Goal: Task Accomplishment & Management: Use online tool/utility

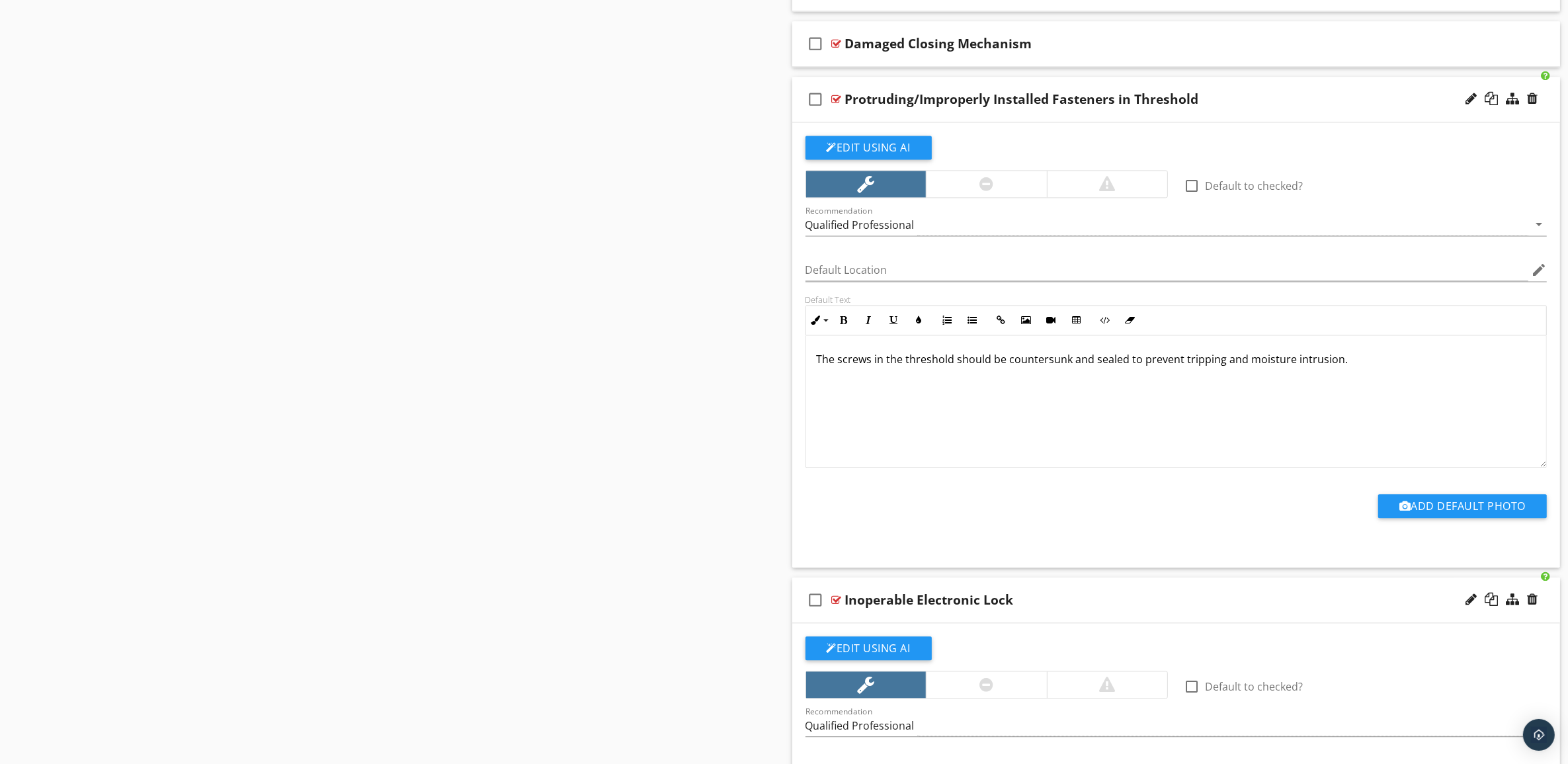
scroll to position [3454, 0]
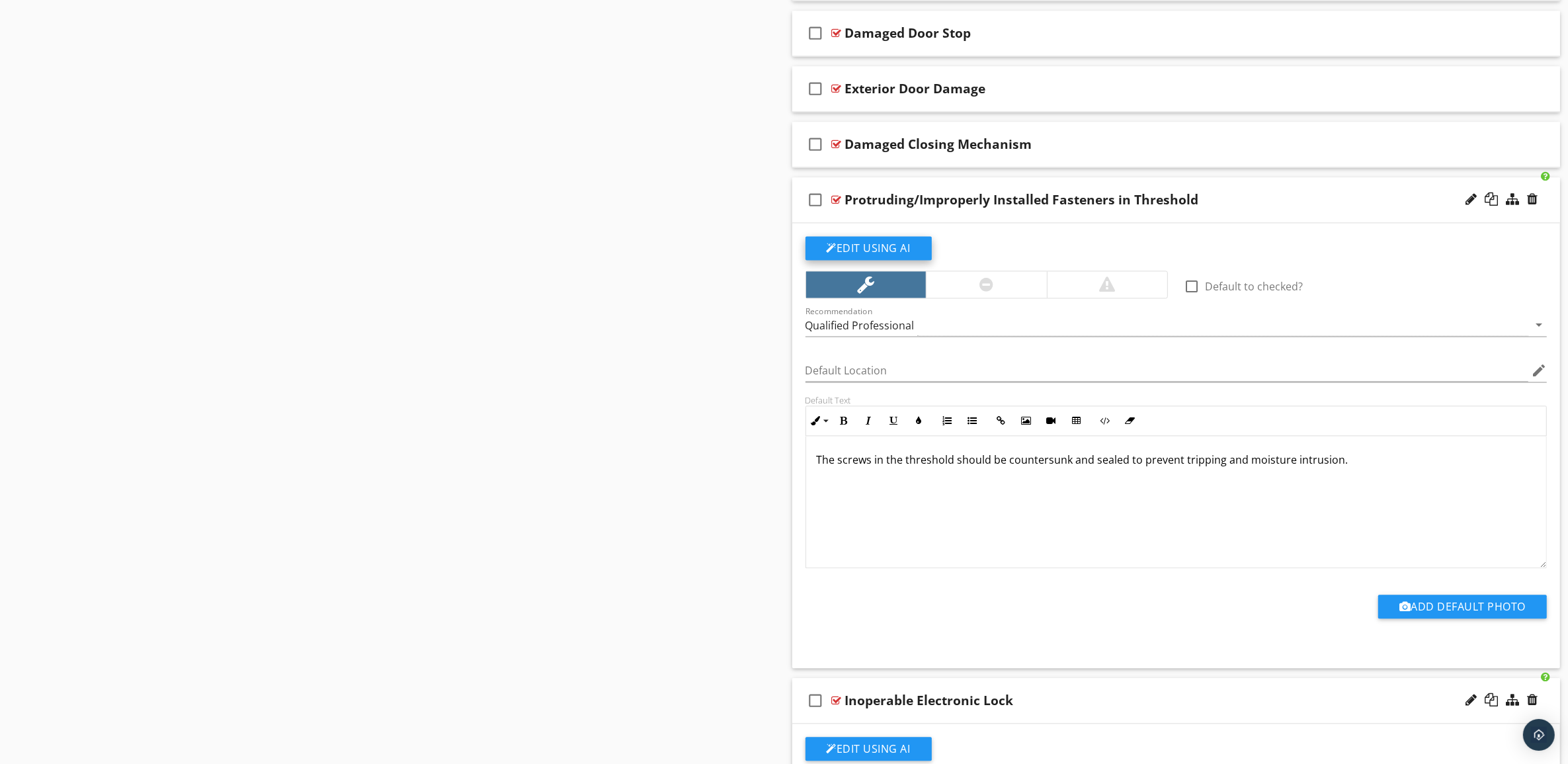
click at [907, 258] on button "Edit Using AI" at bounding box center [869, 249] width 127 height 24
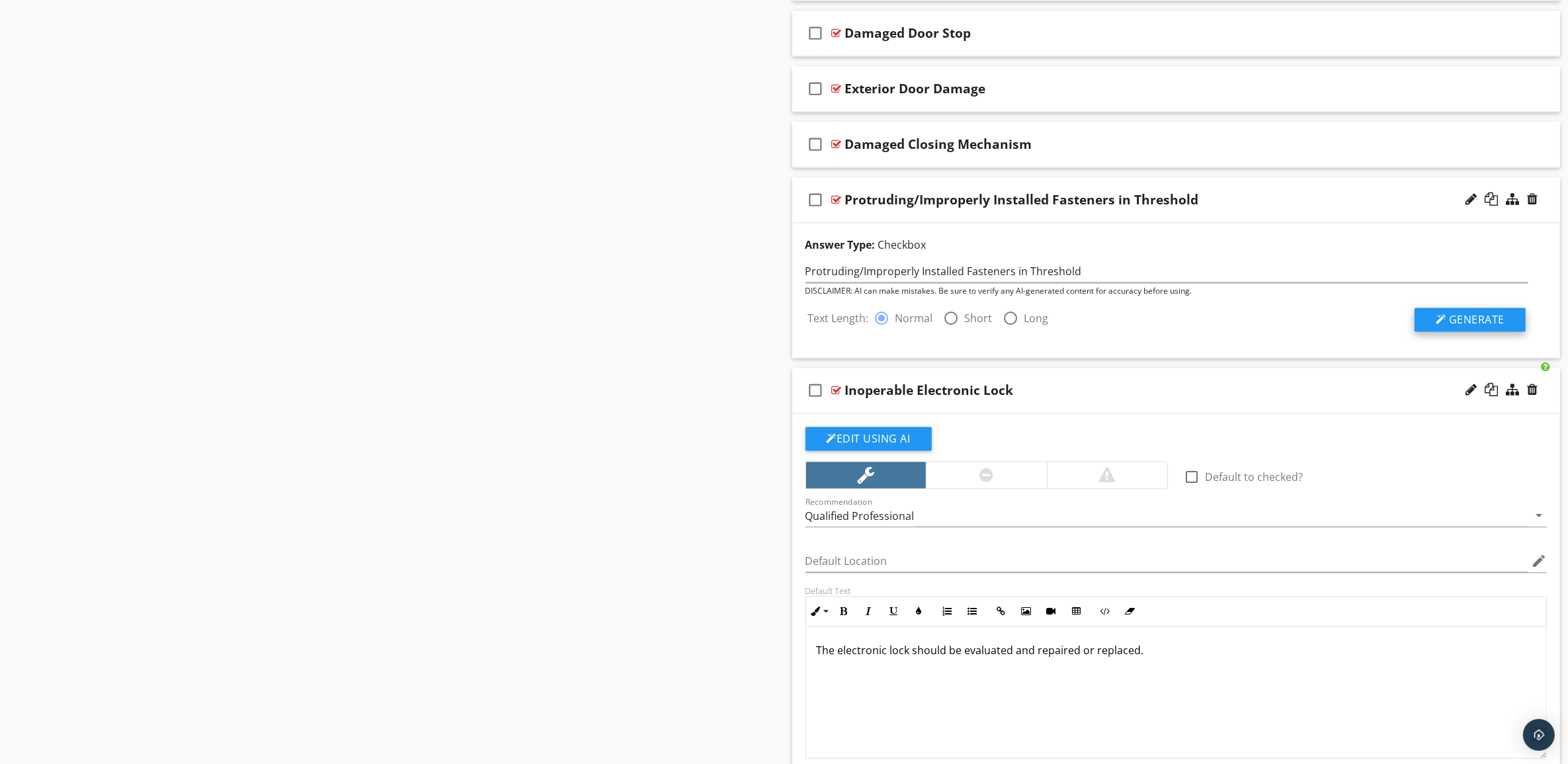
click at [1464, 327] on span "Generate" at bounding box center [1476, 320] width 55 height 14
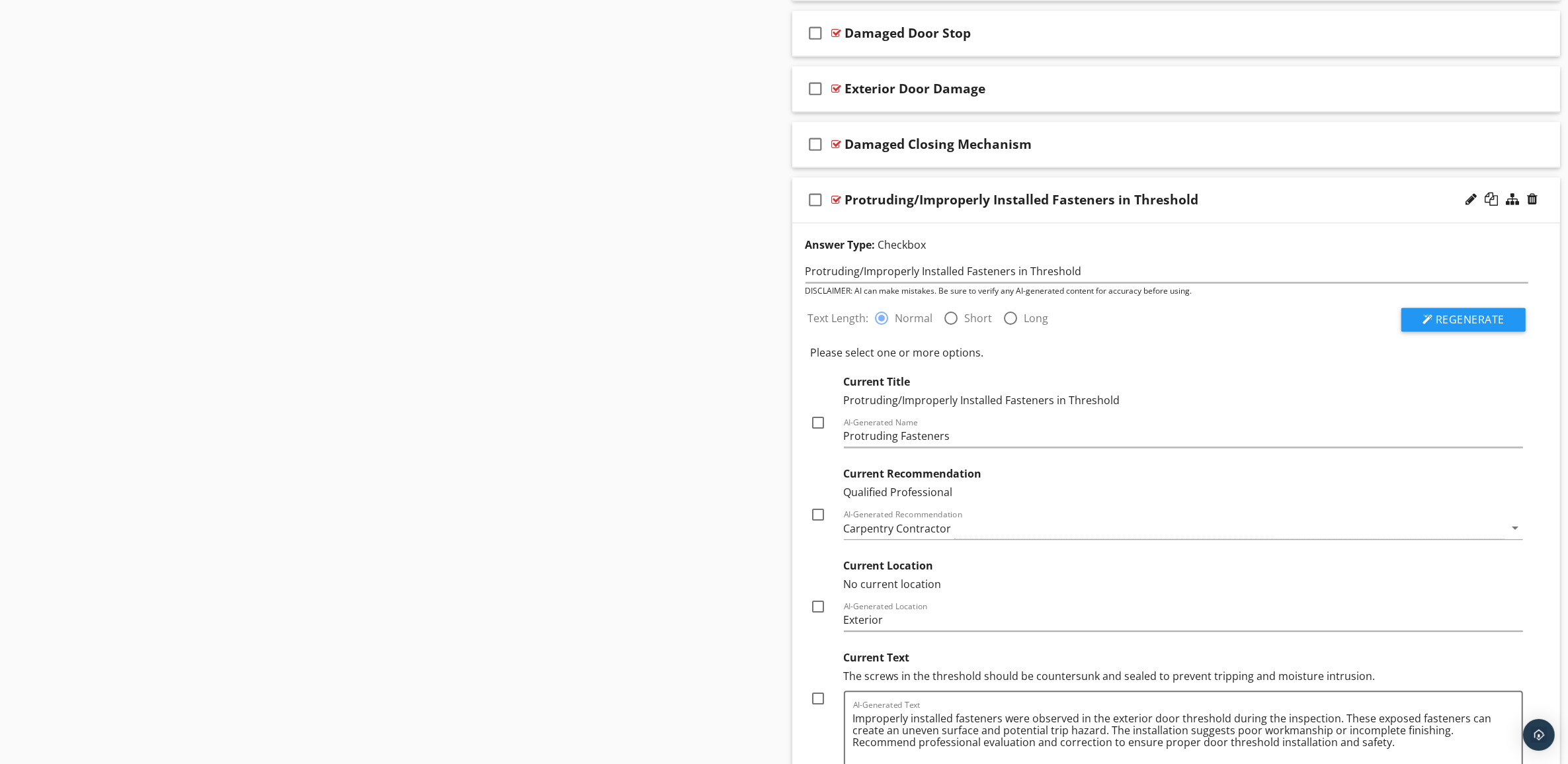
scroll to position [3537, 0]
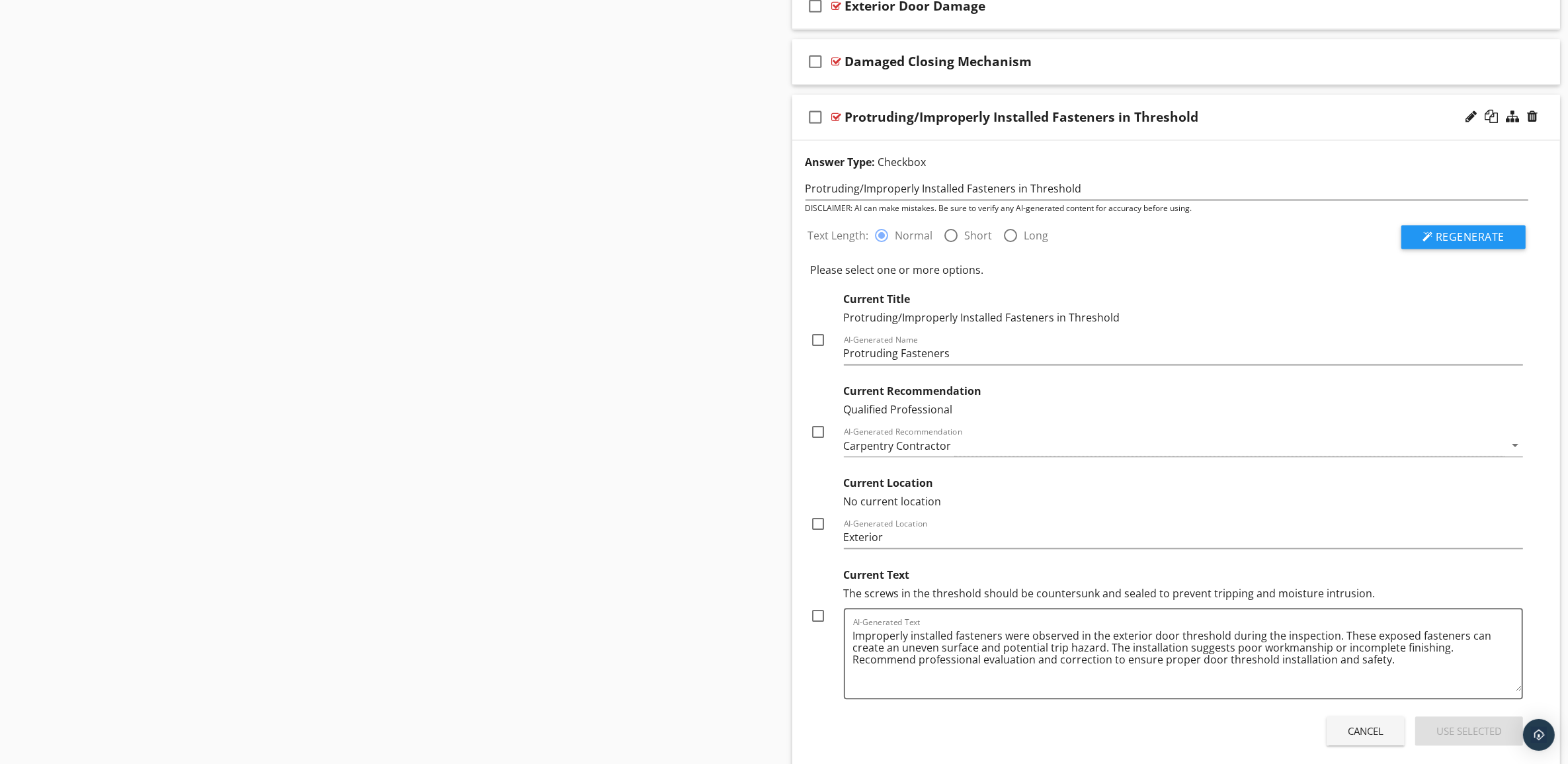
click at [817, 350] on div at bounding box center [819, 340] width 22 height 22
checkbox input "true"
click at [816, 442] on div at bounding box center [819, 432] width 22 height 22
checkbox input "true"
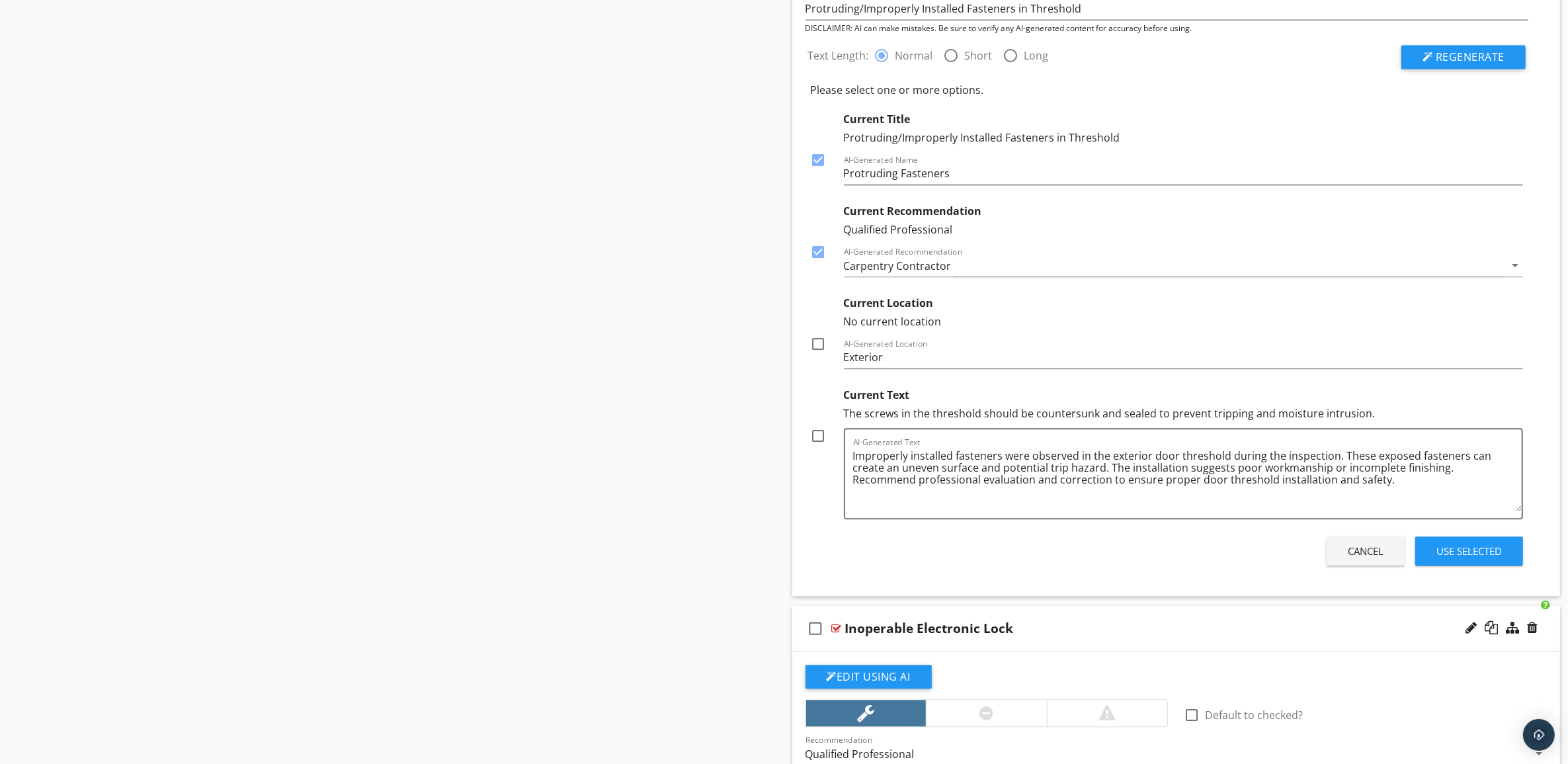
scroll to position [3786, 0]
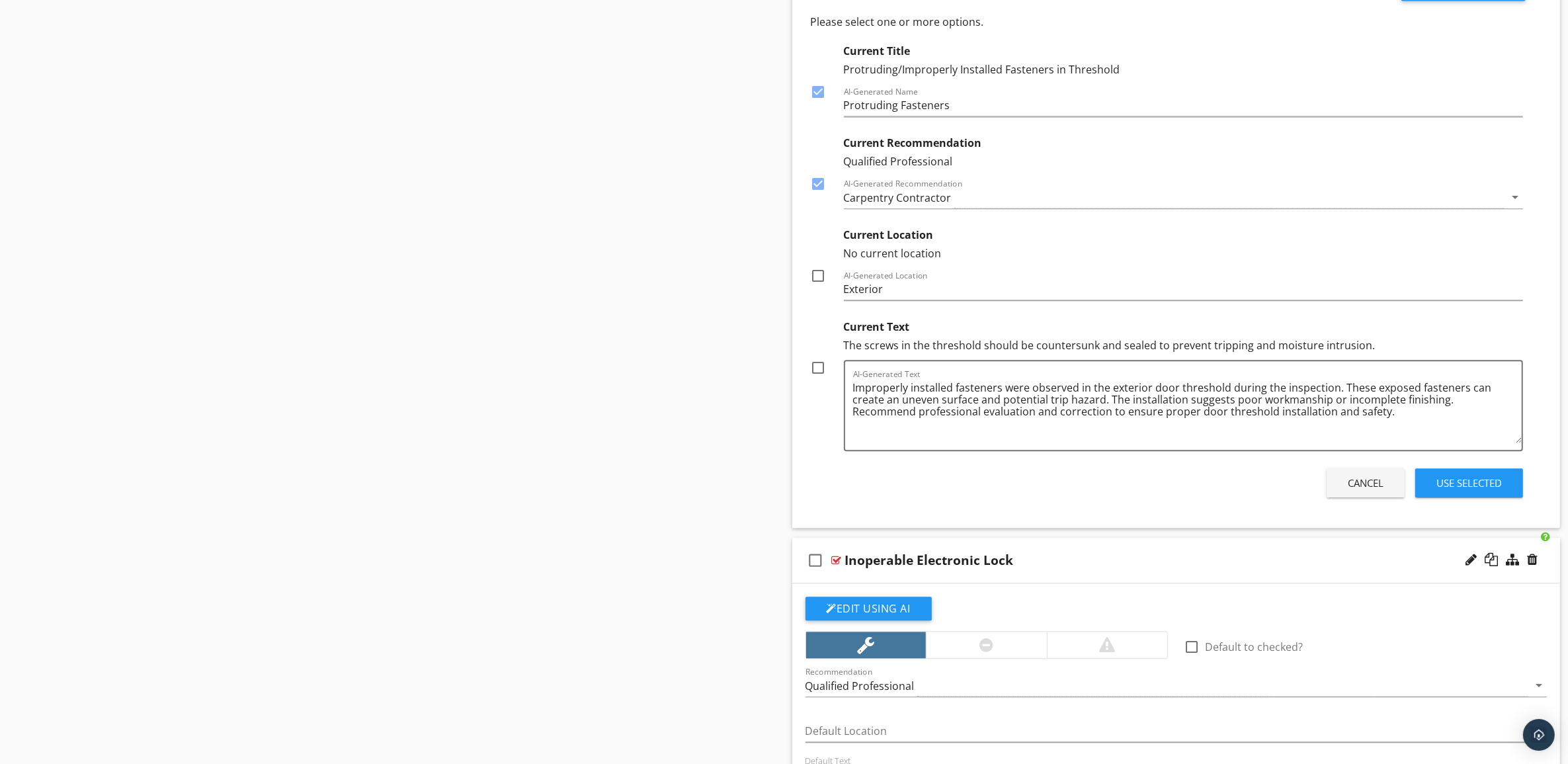
click at [818, 287] on div at bounding box center [819, 276] width 22 height 22
checkbox input "true"
drag, startPoint x: 1412, startPoint y: 406, endPoint x: 1073, endPoint y: 410, distance: 339.0
click at [1073, 410] on textarea "Improperly installed fasteners were observed in the exterior door threshold dur…" at bounding box center [1187, 410] width 669 height 67
type textarea "Improperly installed fasteners were observed in the exterior door threshold dur…"
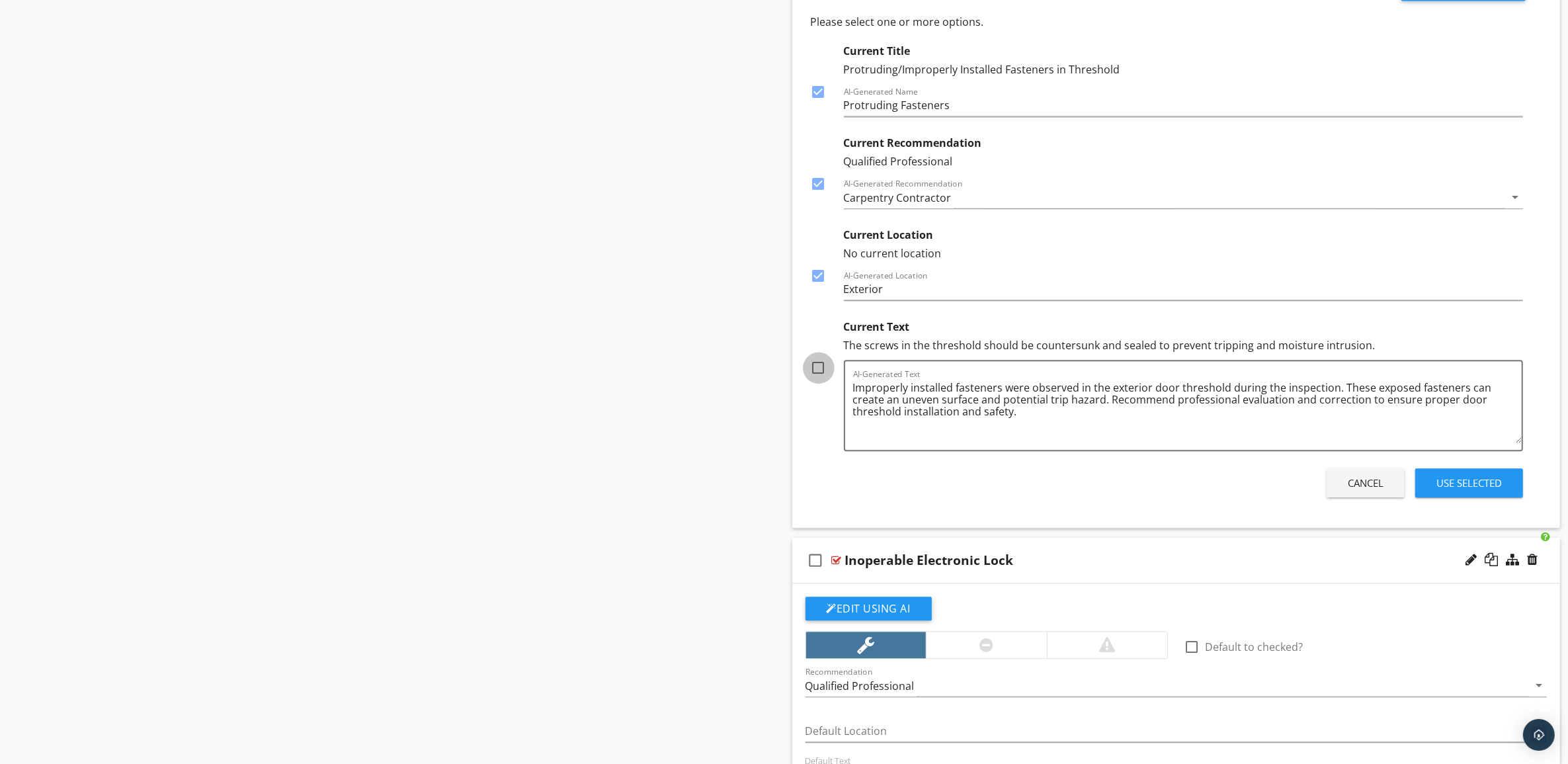
click at [816, 375] on div at bounding box center [819, 368] width 22 height 22
checkbox input "true"
click at [1489, 491] on div "Use Selected" at bounding box center [1469, 483] width 66 height 15
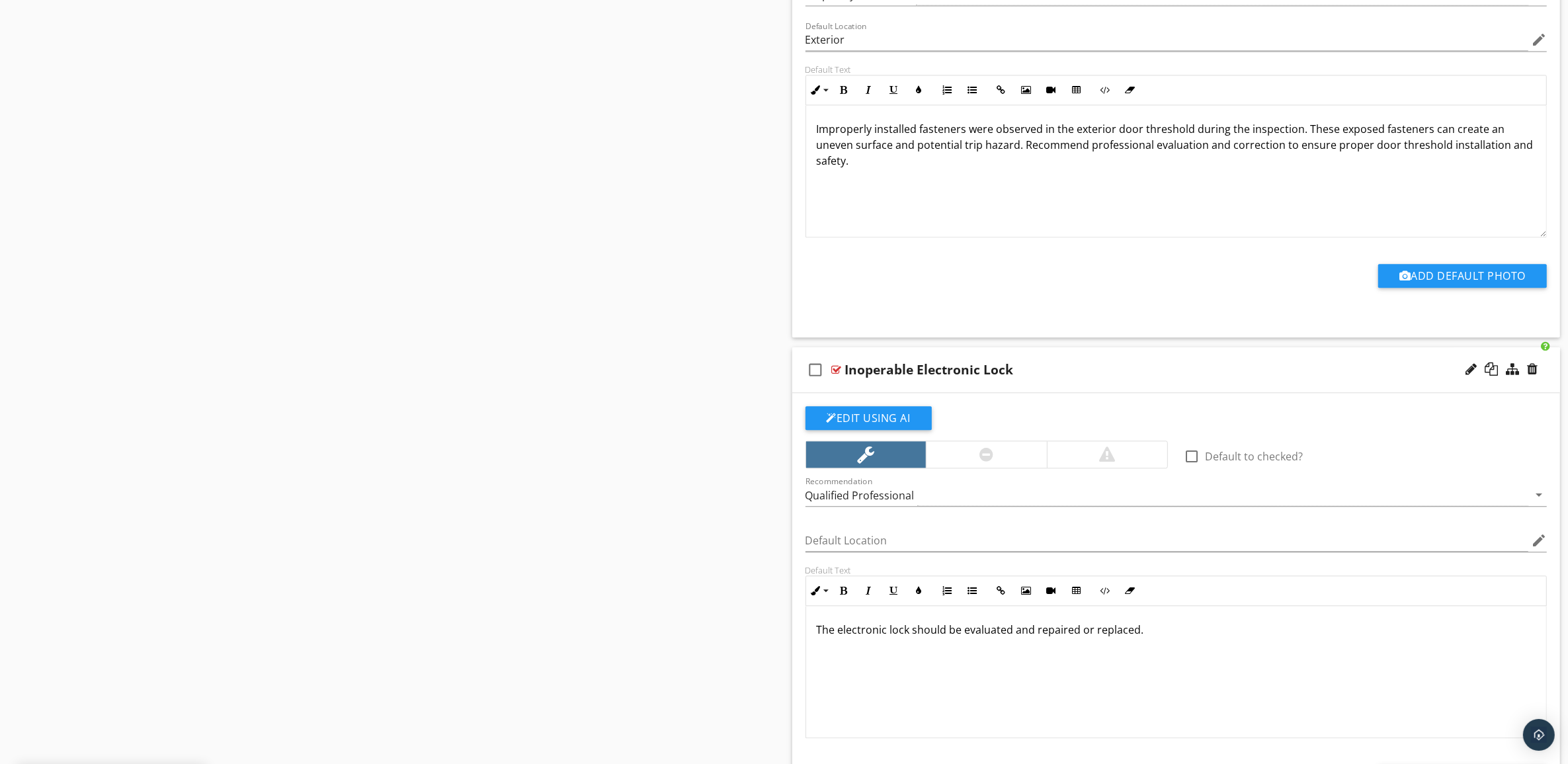
scroll to position [3454, 0]
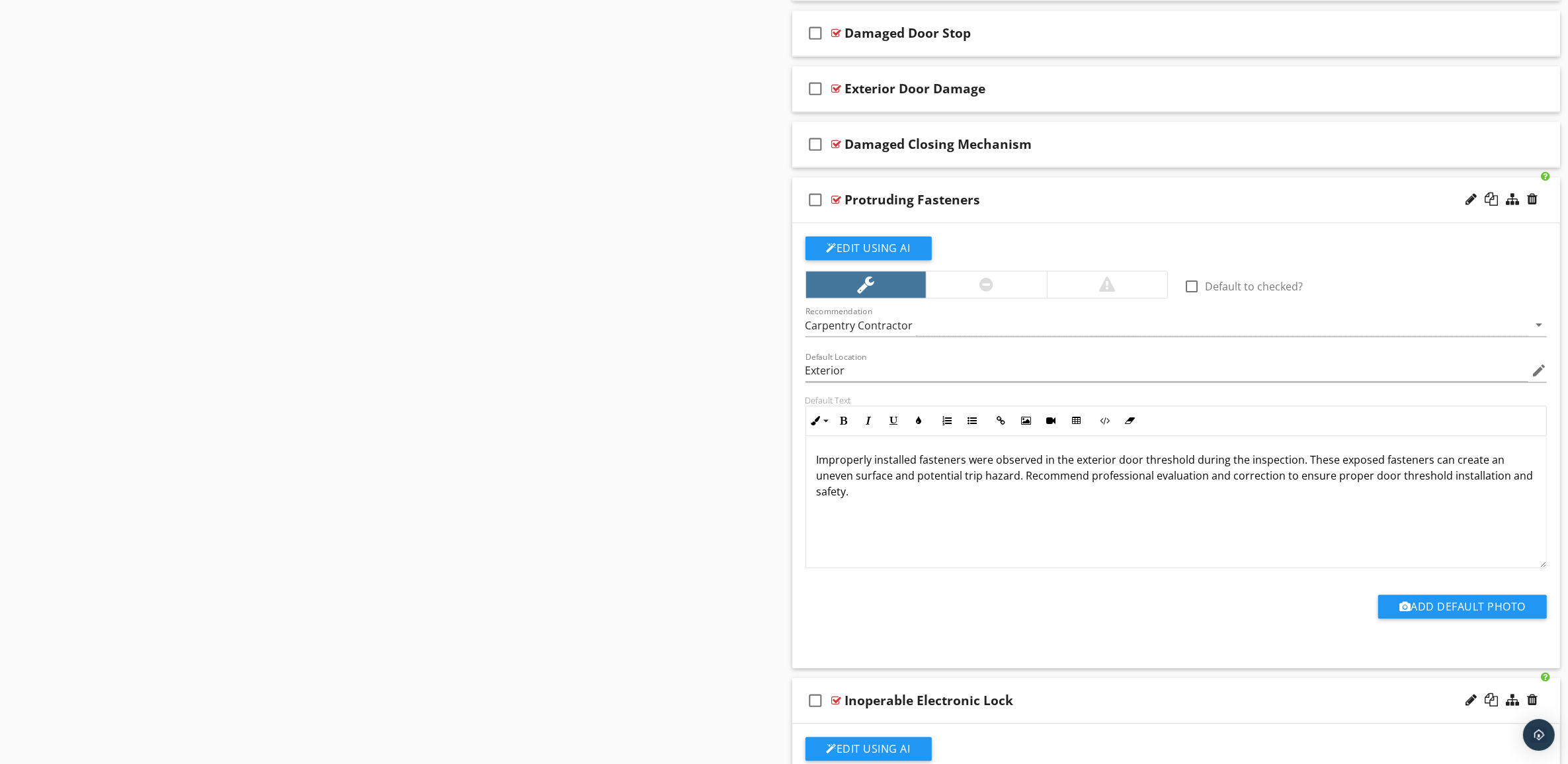
click at [1324, 208] on div "Protruding Fasteners" at bounding box center [1123, 200] width 556 height 16
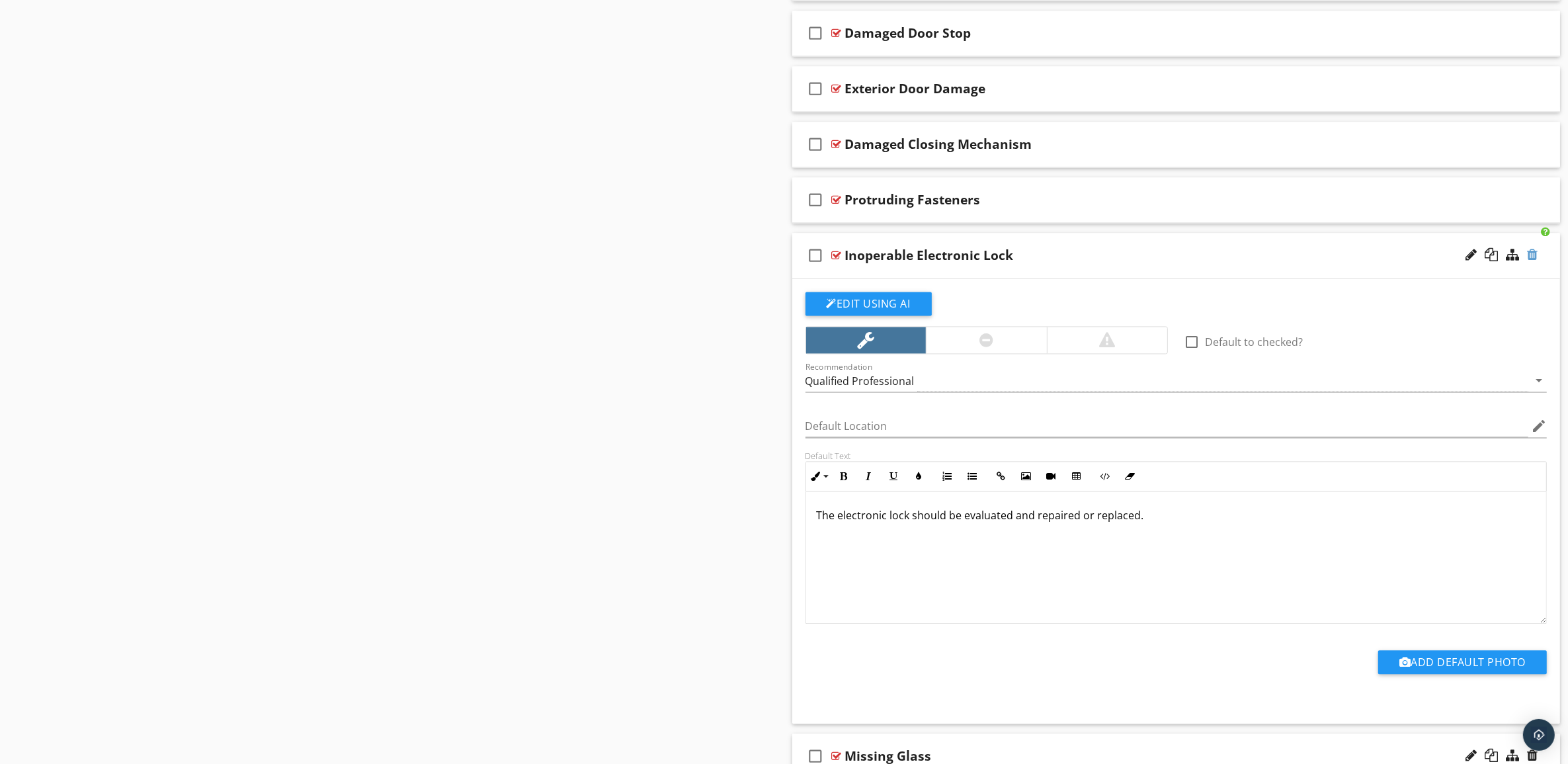
click at [1535, 261] on div at bounding box center [1532, 255] width 10 height 14
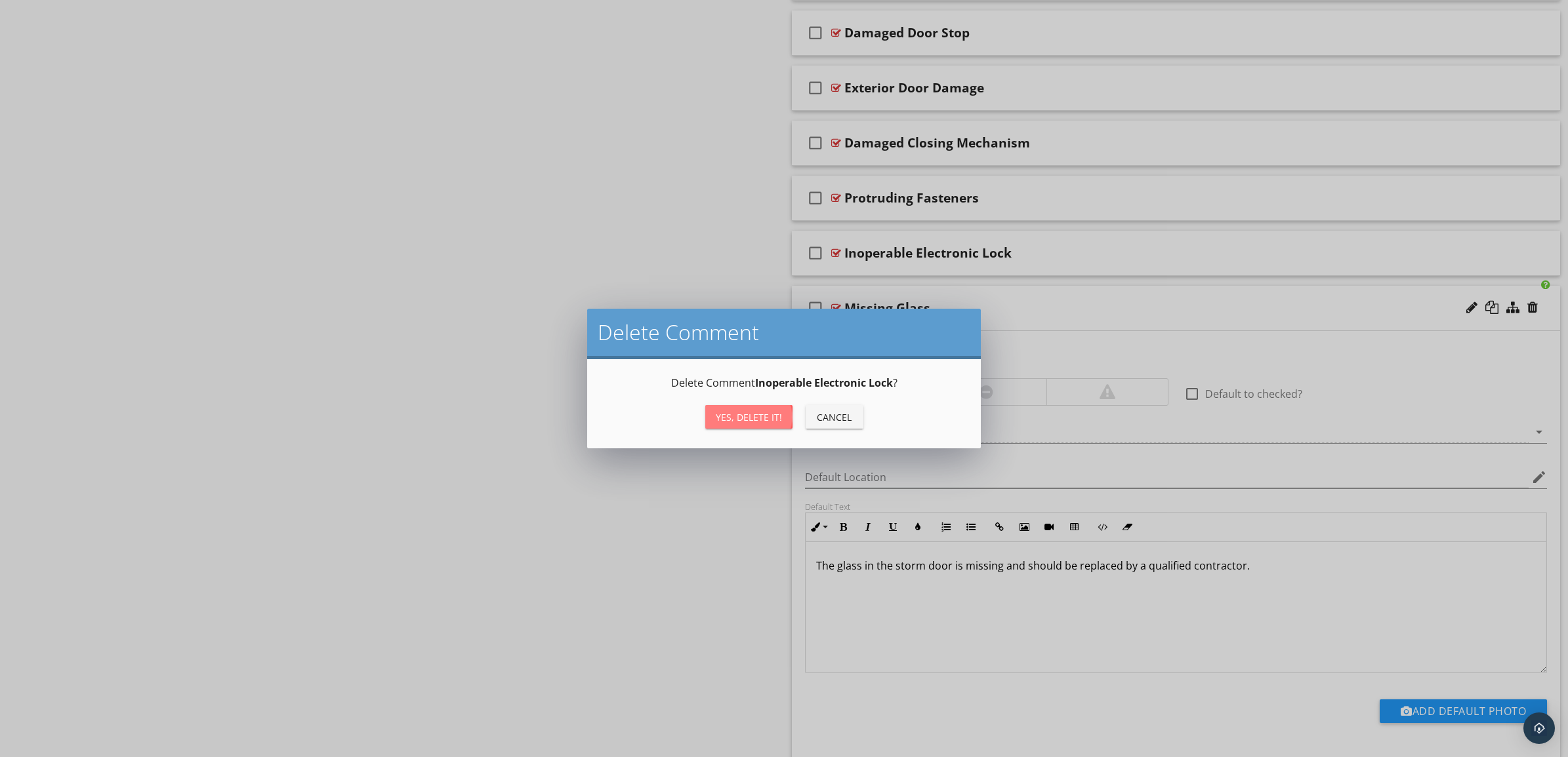
click at [745, 411] on div "Yes, Delete it!" at bounding box center [748, 417] width 66 height 14
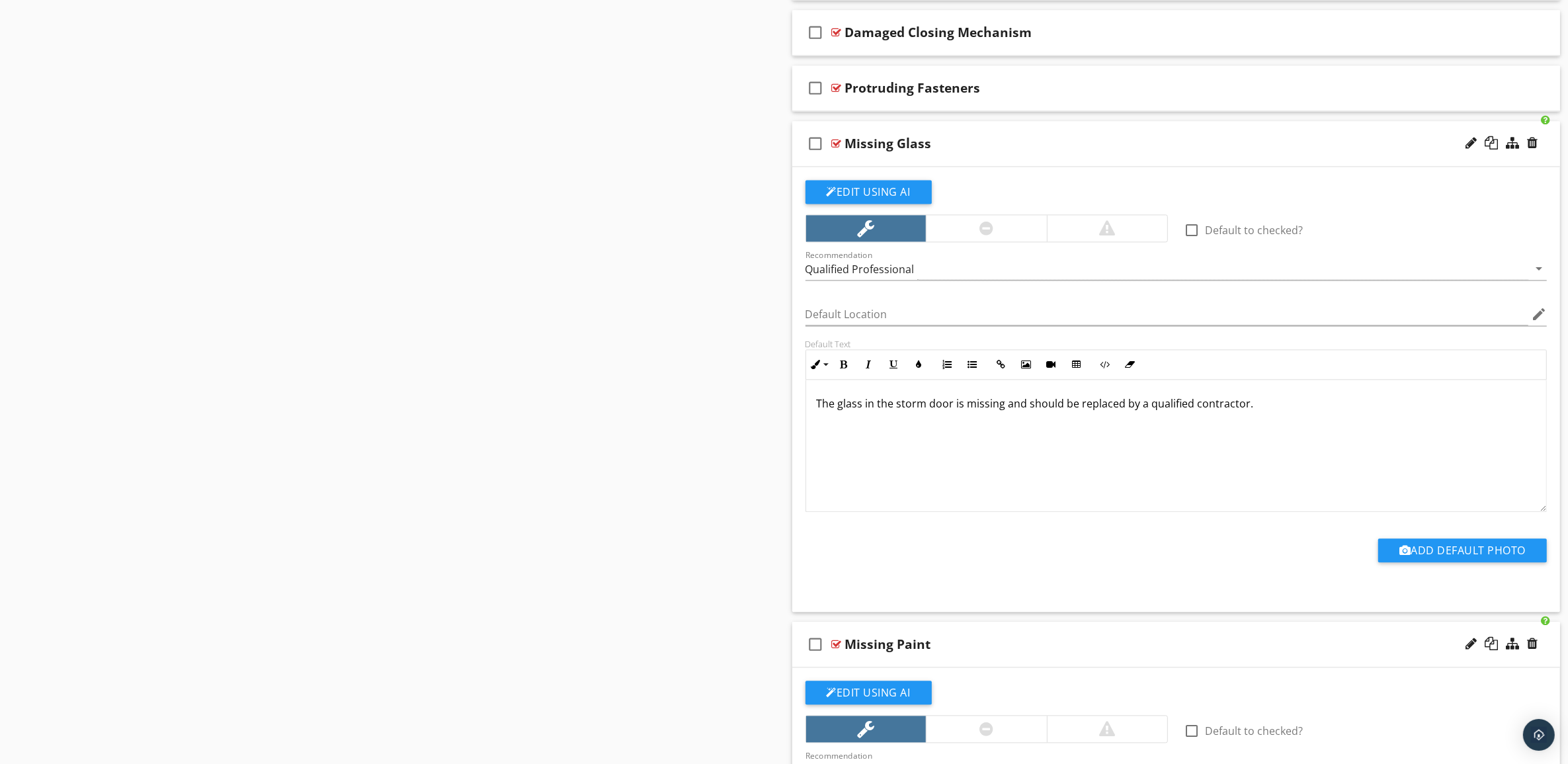
scroll to position [3537, 0]
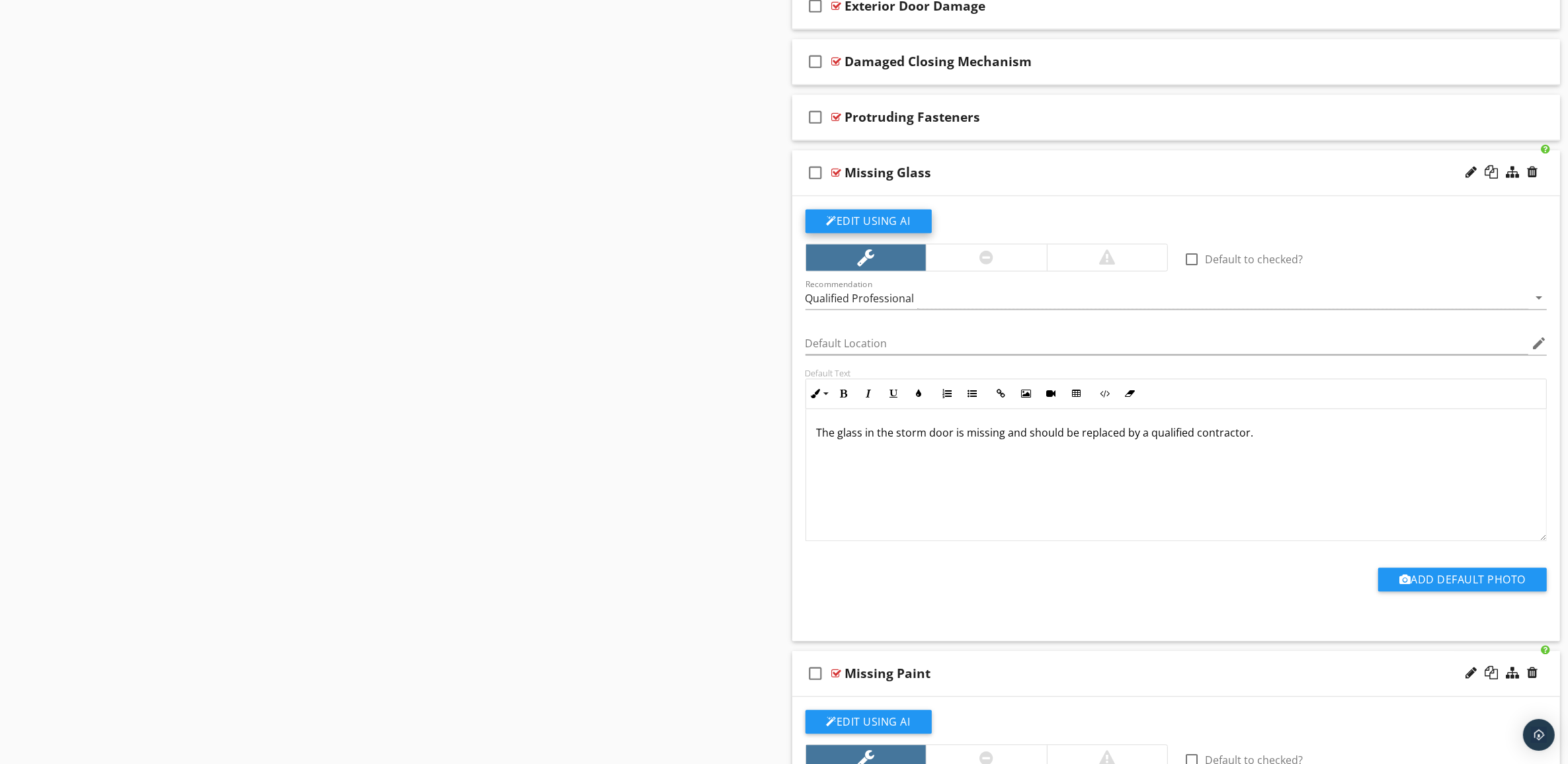
click at [896, 228] on button "Edit Using AI" at bounding box center [869, 221] width 127 height 24
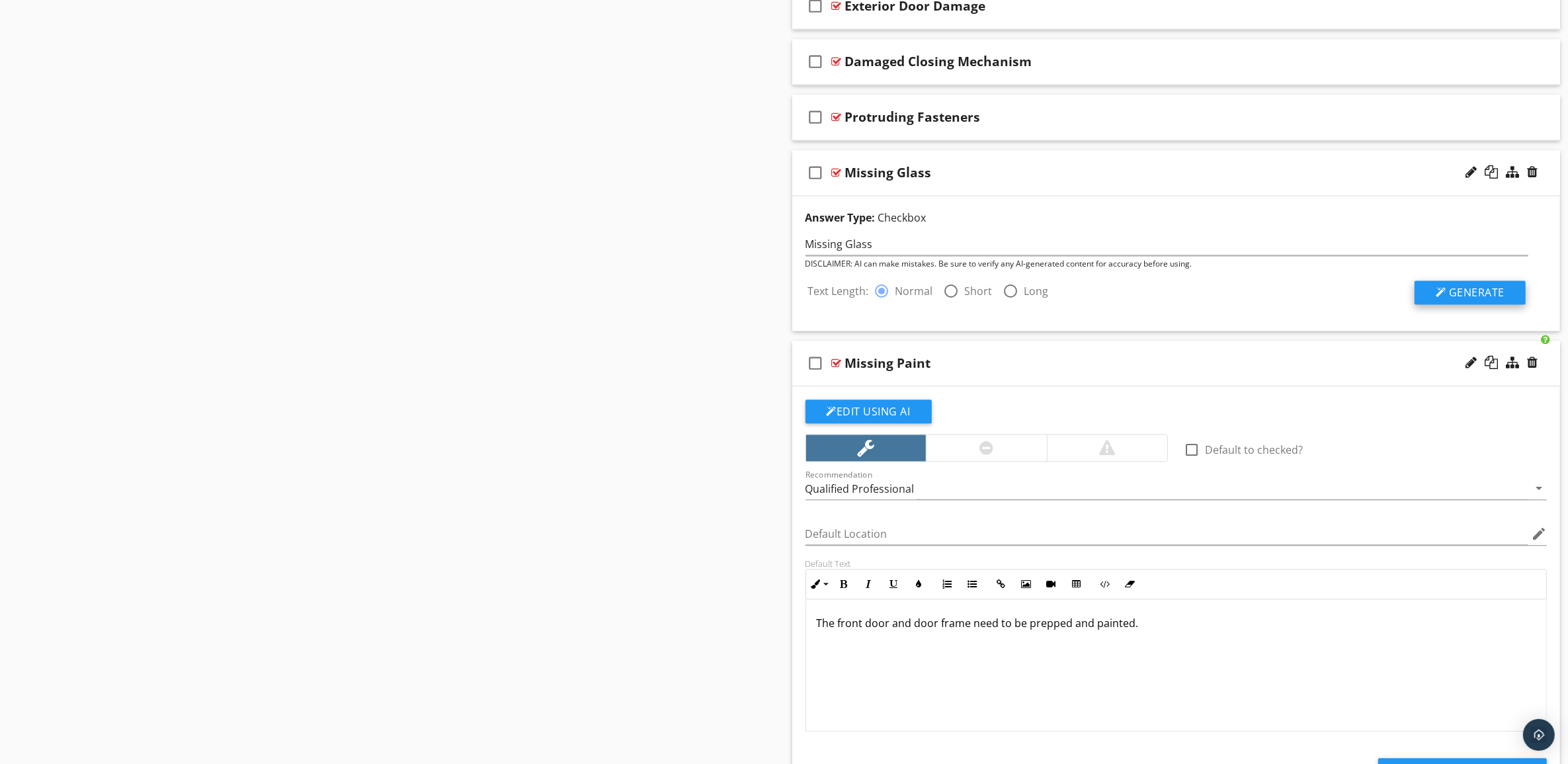
click at [1481, 300] on span "Generate" at bounding box center [1476, 293] width 55 height 14
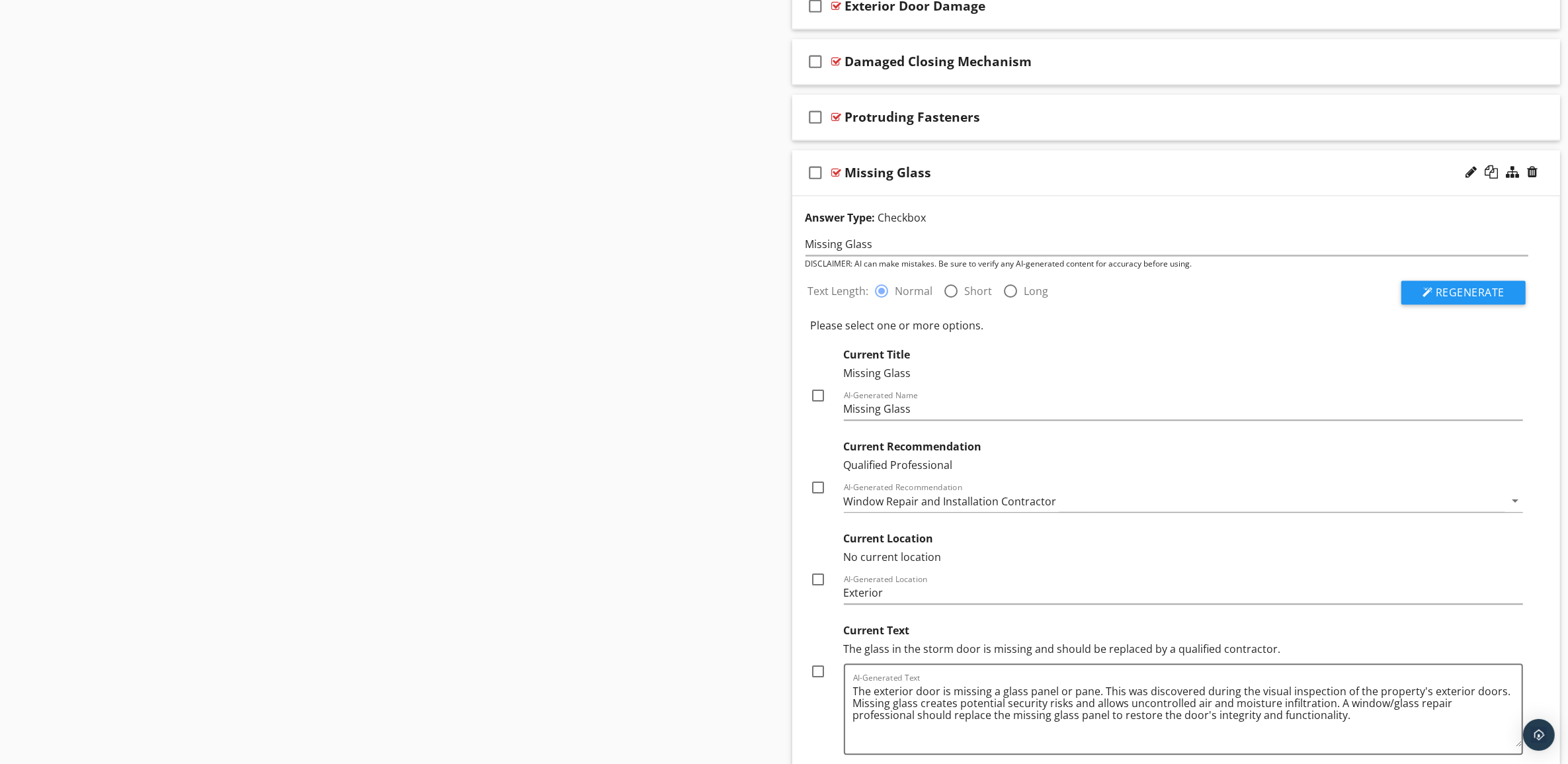
click at [816, 401] on div at bounding box center [819, 396] width 22 height 22
checkbox input "true"
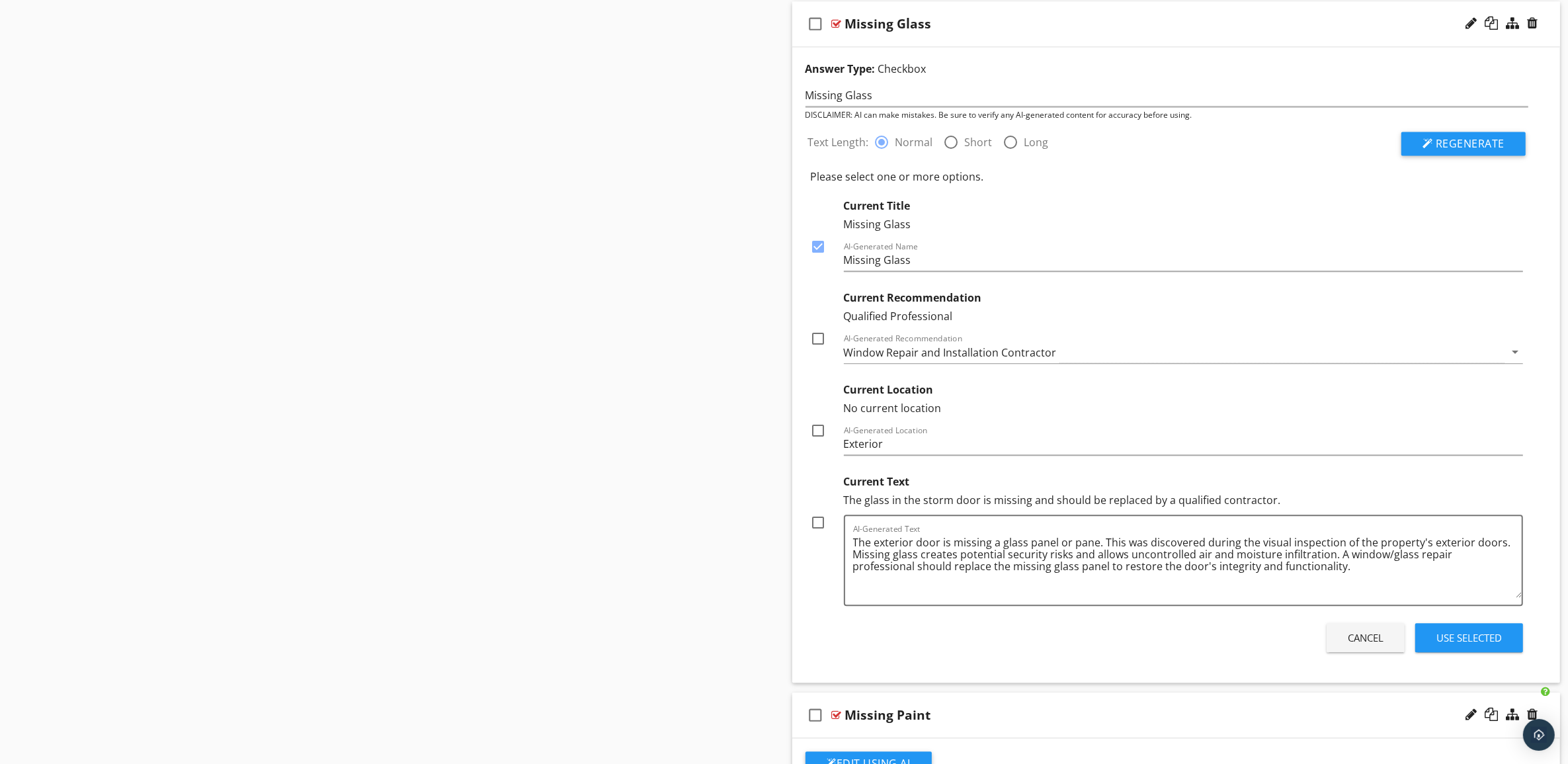
scroll to position [3703, 0]
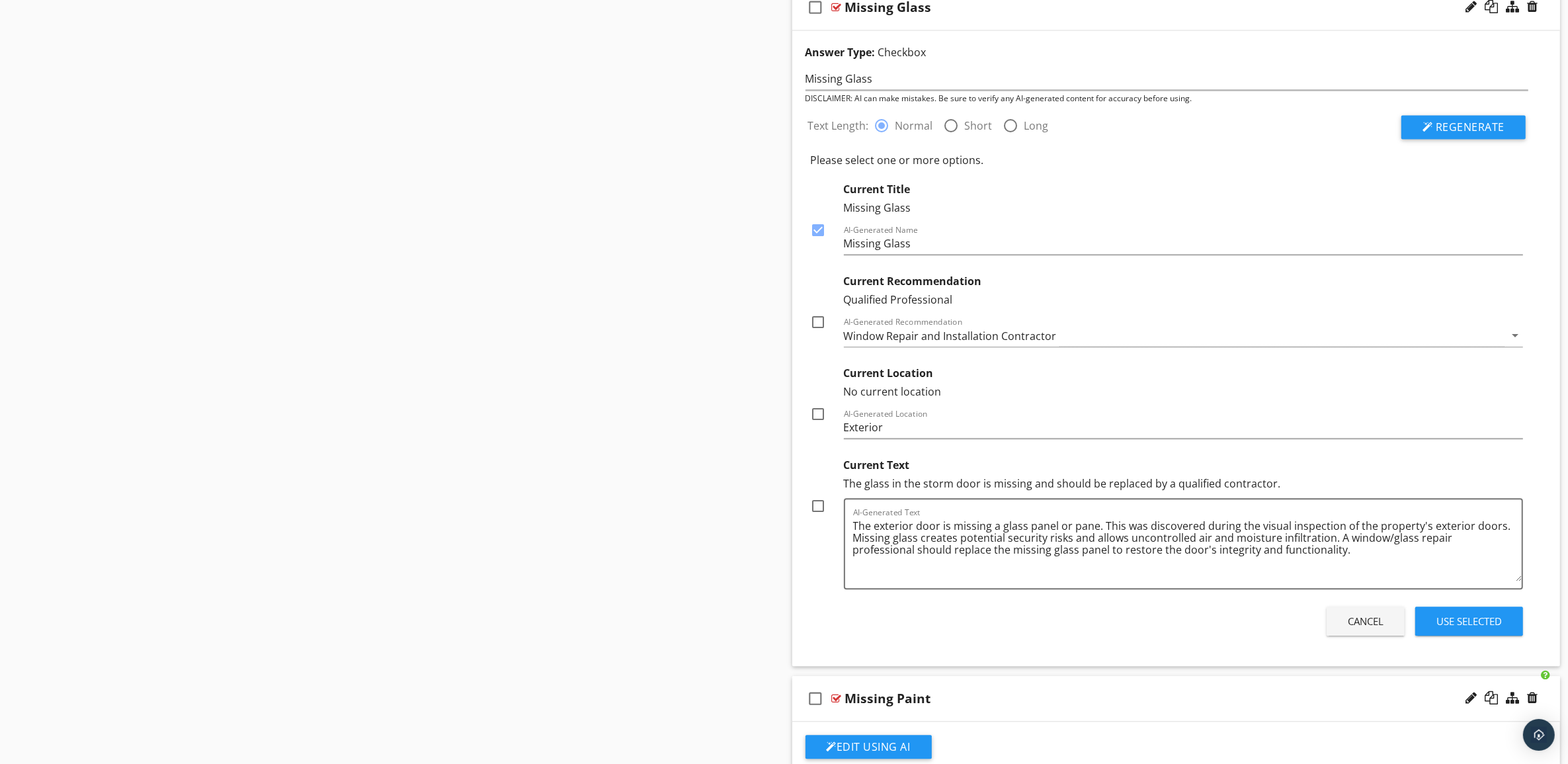
click at [820, 332] on div at bounding box center [819, 322] width 22 height 22
checkbox input "true"
click at [821, 423] on div at bounding box center [819, 414] width 22 height 22
checkbox input "true"
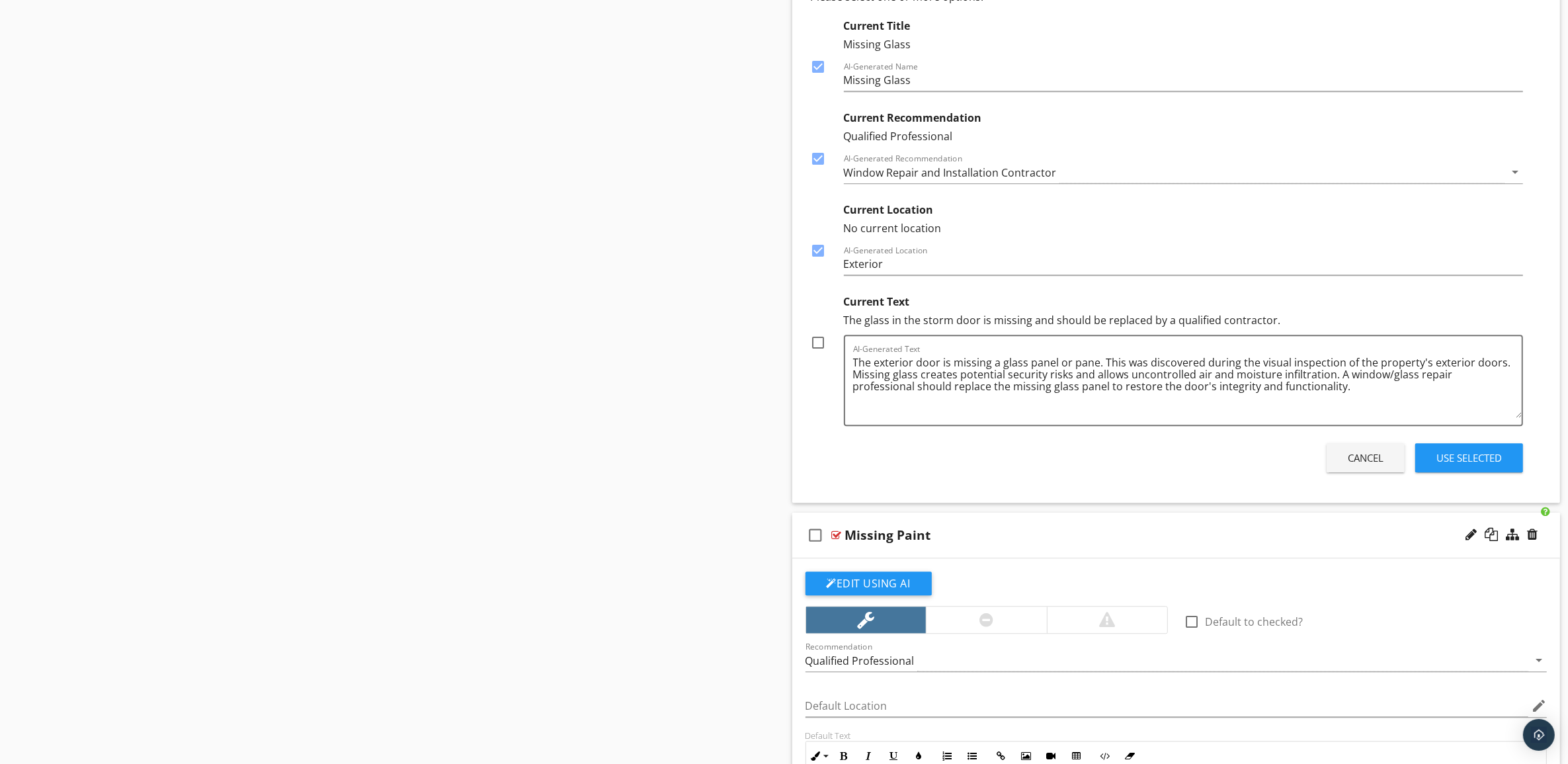
scroll to position [3868, 0]
click at [949, 371] on textarea "The exterior door is missing a glass panel or pane. This was discovered during …" at bounding box center [1187, 383] width 669 height 67
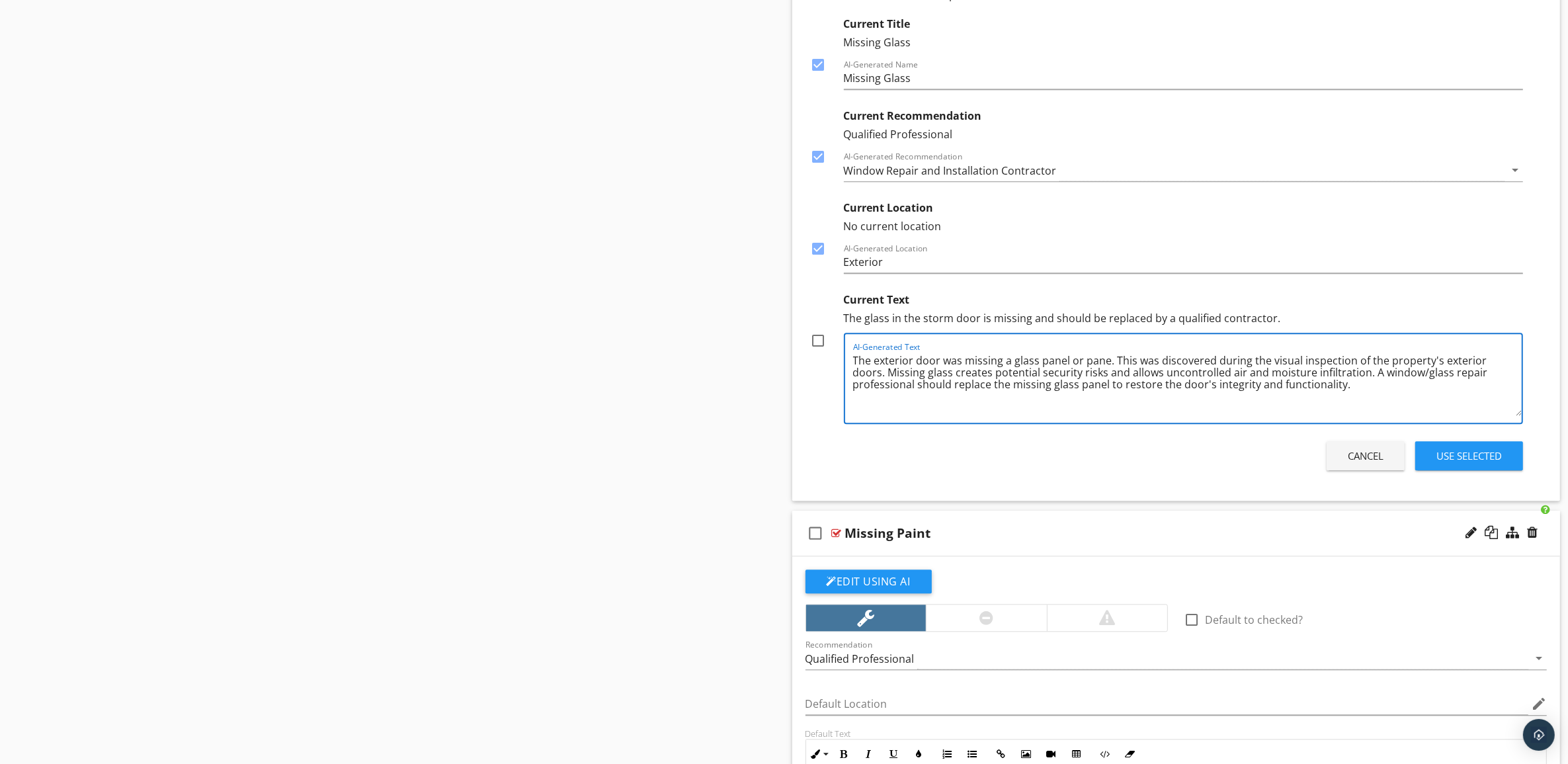
type textarea "The exterior door was missing a glass panel or pane. This was discovered during…"
click at [1149, 441] on div "Text Length: radio_button_checked Normal radio_button_unchecked Short radio_but…" at bounding box center [1167, 207] width 740 height 536
click at [820, 352] on div at bounding box center [819, 341] width 22 height 22
checkbox input "true"
click at [1482, 464] on div "Use Selected" at bounding box center [1469, 456] width 66 height 15
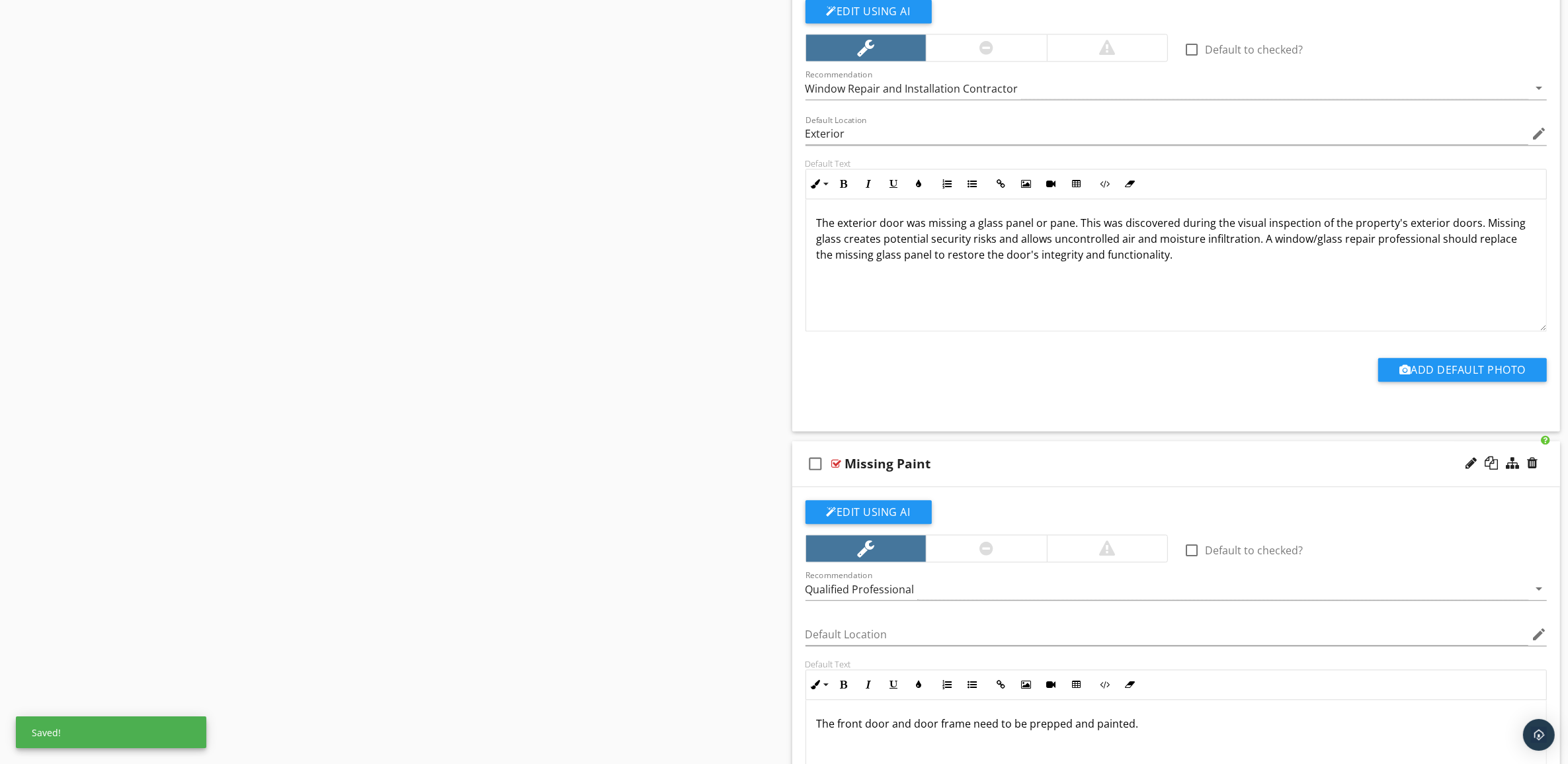
scroll to position [3620, 0]
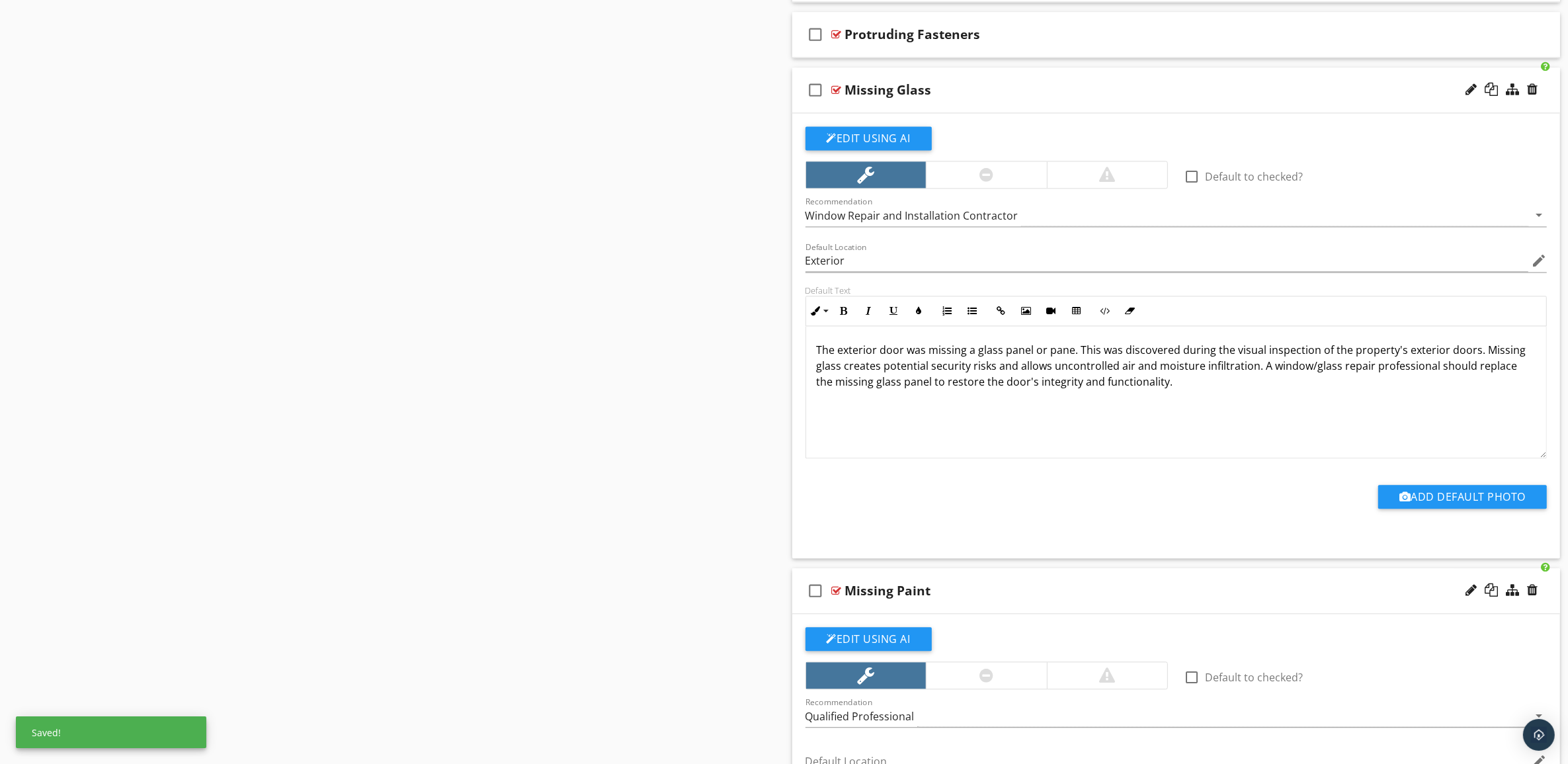
click at [1236, 97] on div "Missing Glass" at bounding box center [1123, 90] width 556 height 16
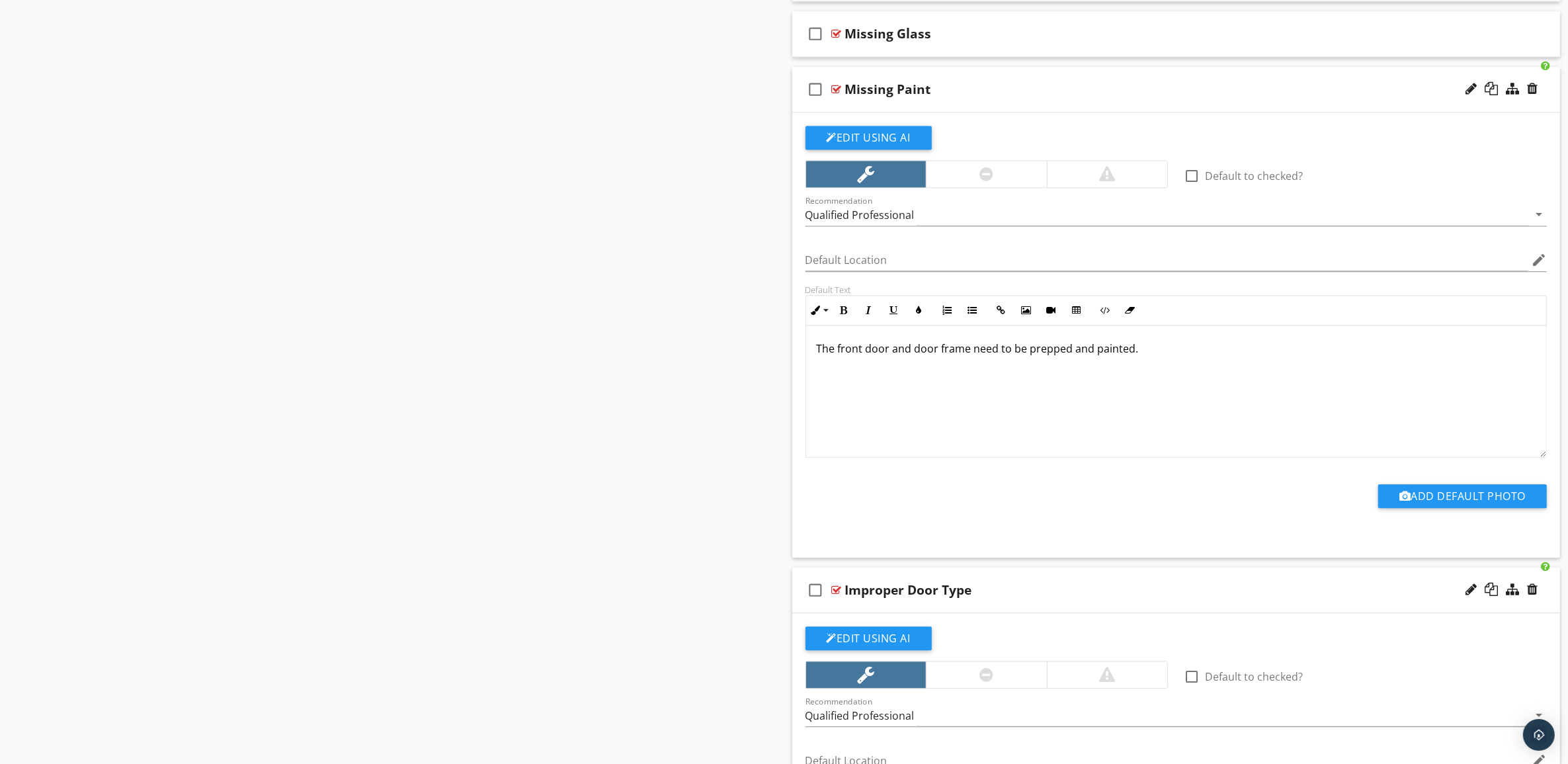
scroll to position [3703, 0]
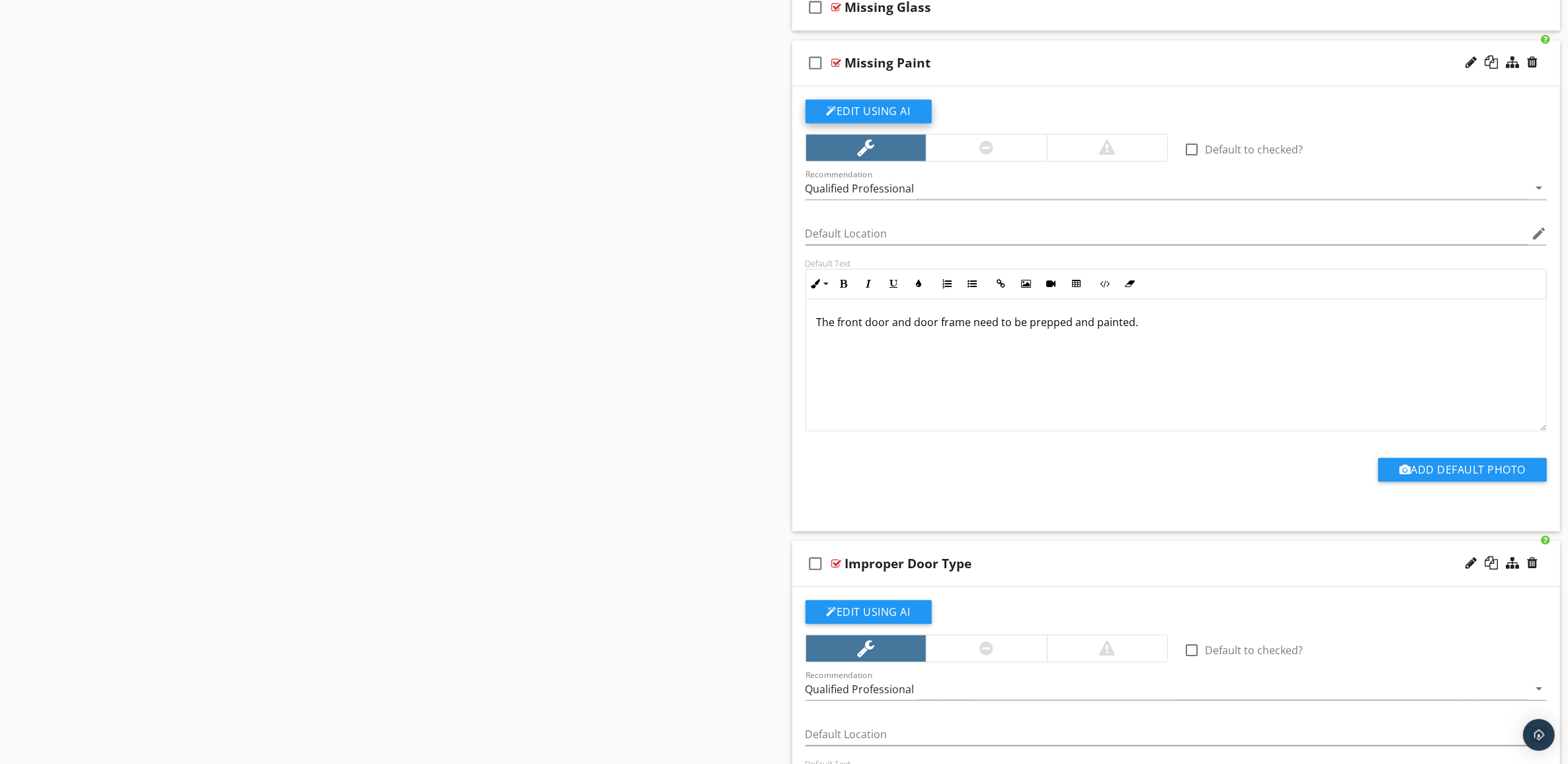
click at [901, 119] on button "Edit Using AI" at bounding box center [869, 111] width 127 height 24
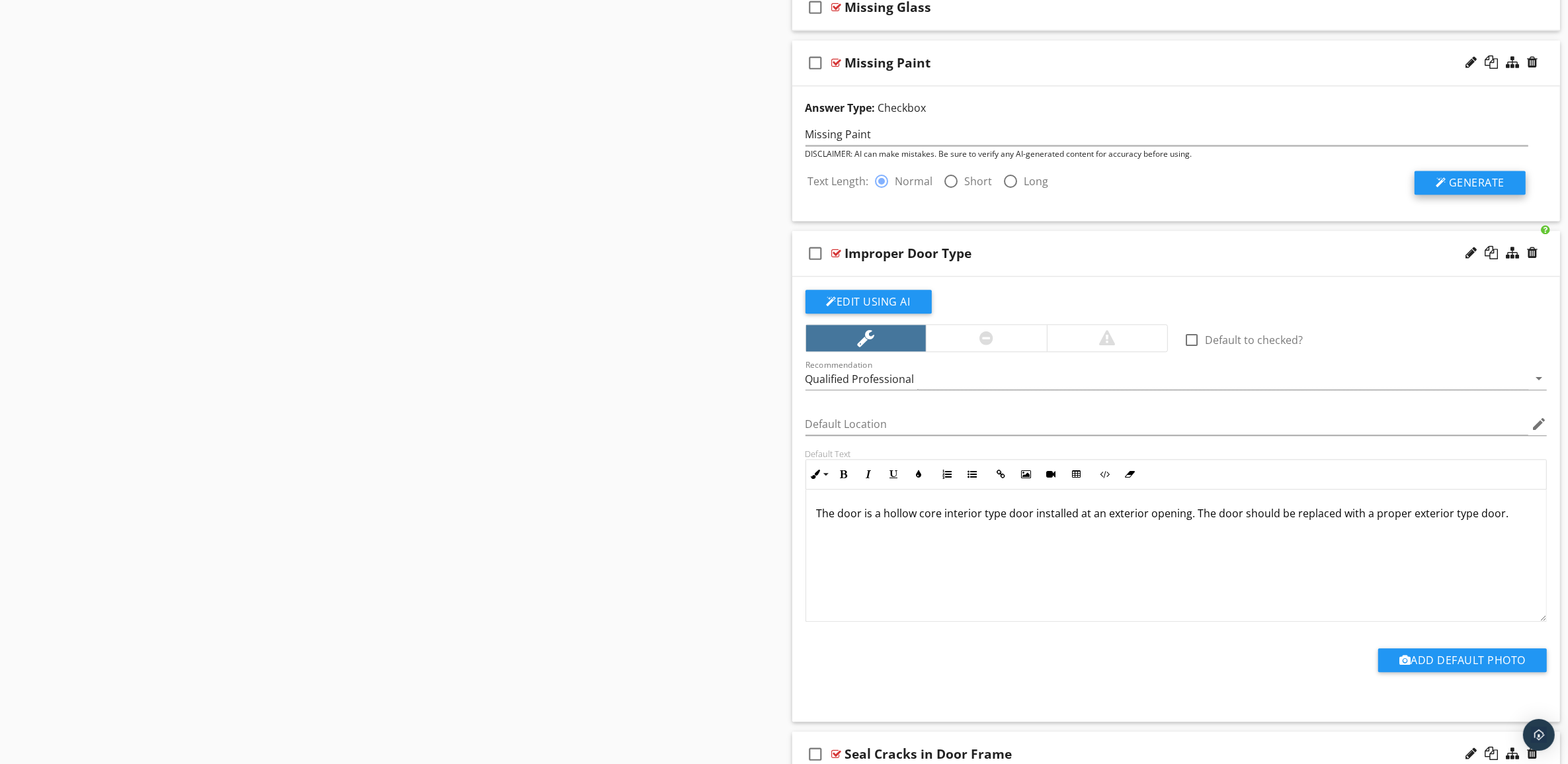
click at [1464, 190] on span "Generate" at bounding box center [1476, 183] width 55 height 14
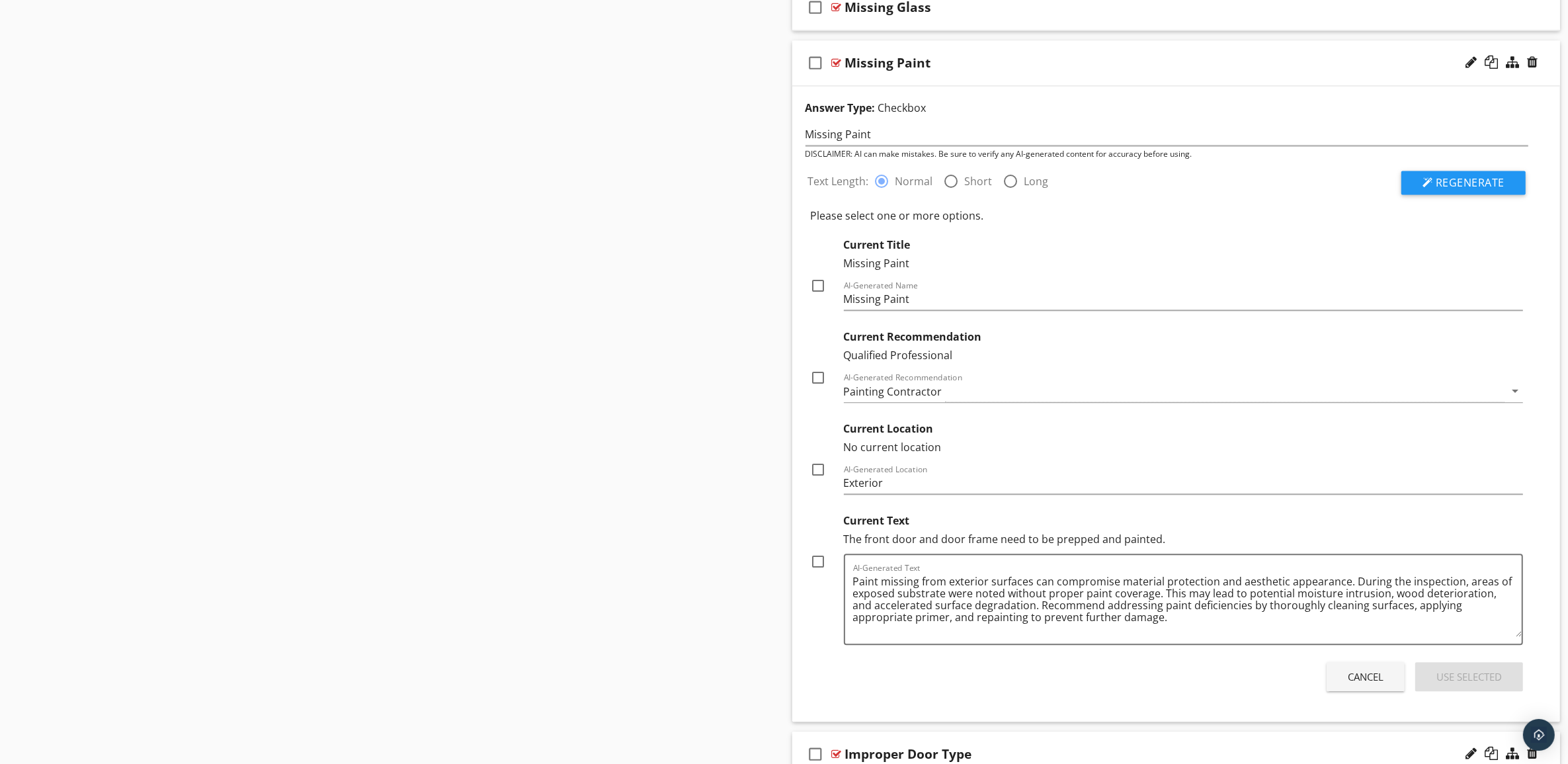
click at [818, 569] on div at bounding box center [819, 562] width 22 height 22
checkbox input "true"
click at [820, 477] on div at bounding box center [819, 470] width 22 height 22
checkbox input "true"
click at [819, 385] on div at bounding box center [819, 378] width 22 height 22
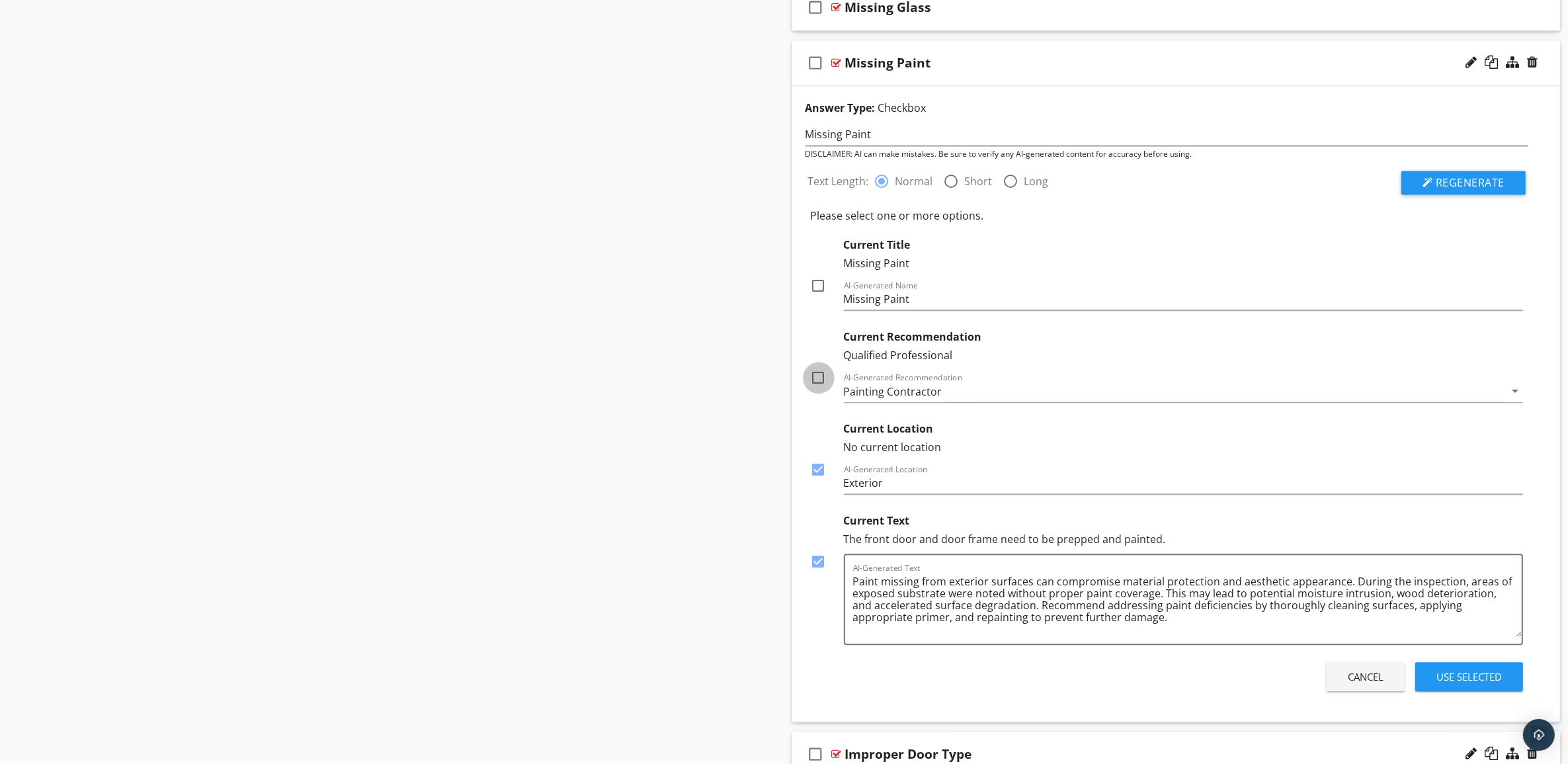
checkbox input "true"
click at [815, 292] on div at bounding box center [819, 286] width 22 height 22
checkbox input "true"
drag, startPoint x: 1479, startPoint y: 686, endPoint x: 1485, endPoint y: 682, distance: 7.2
click at [1479, 685] on div "Use Selected" at bounding box center [1469, 677] width 66 height 15
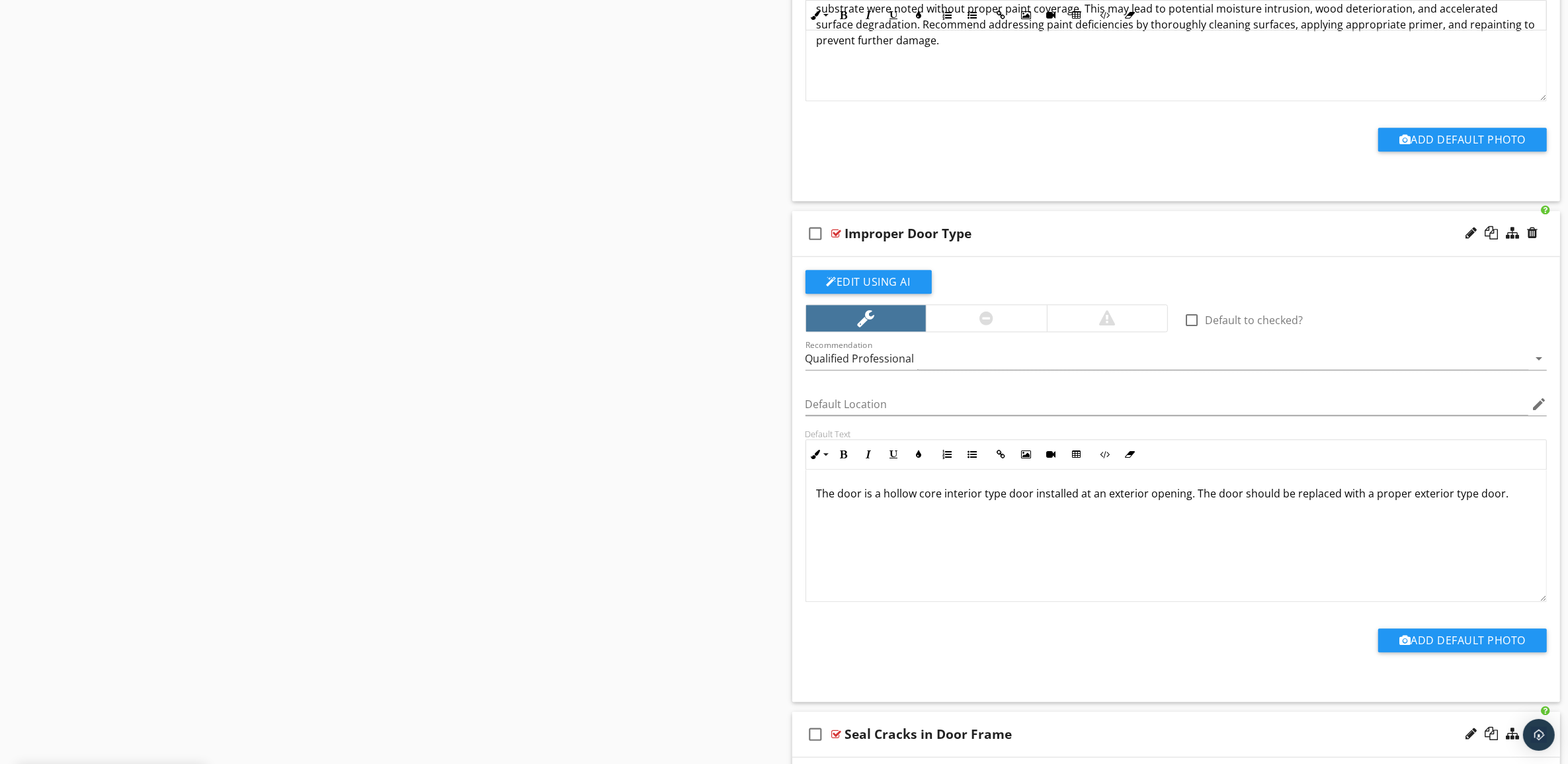
scroll to position [4117, 0]
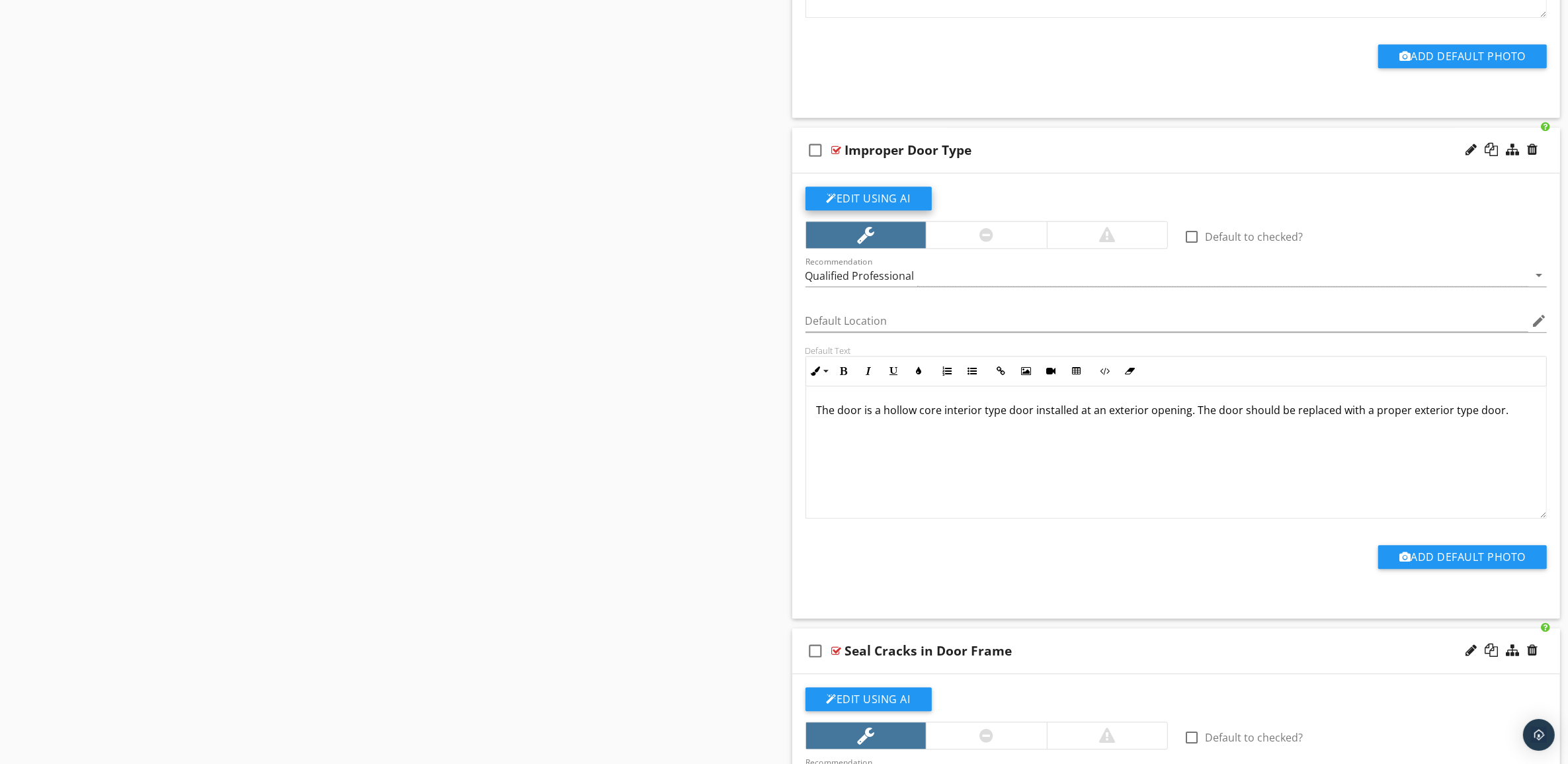
click at [865, 209] on button "Edit Using AI" at bounding box center [869, 199] width 127 height 24
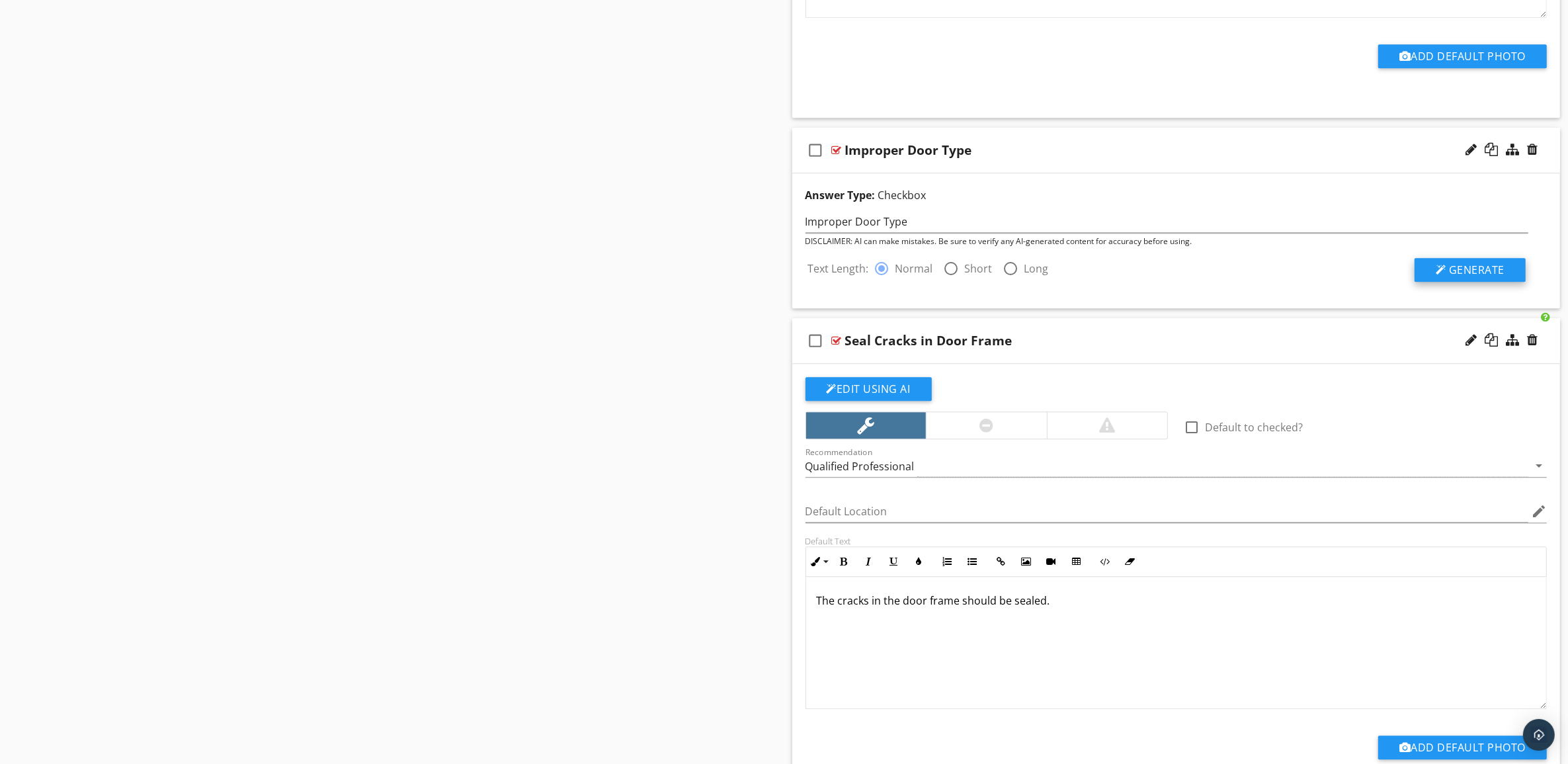
click at [1462, 273] on button "Generate" at bounding box center [1469, 270] width 111 height 24
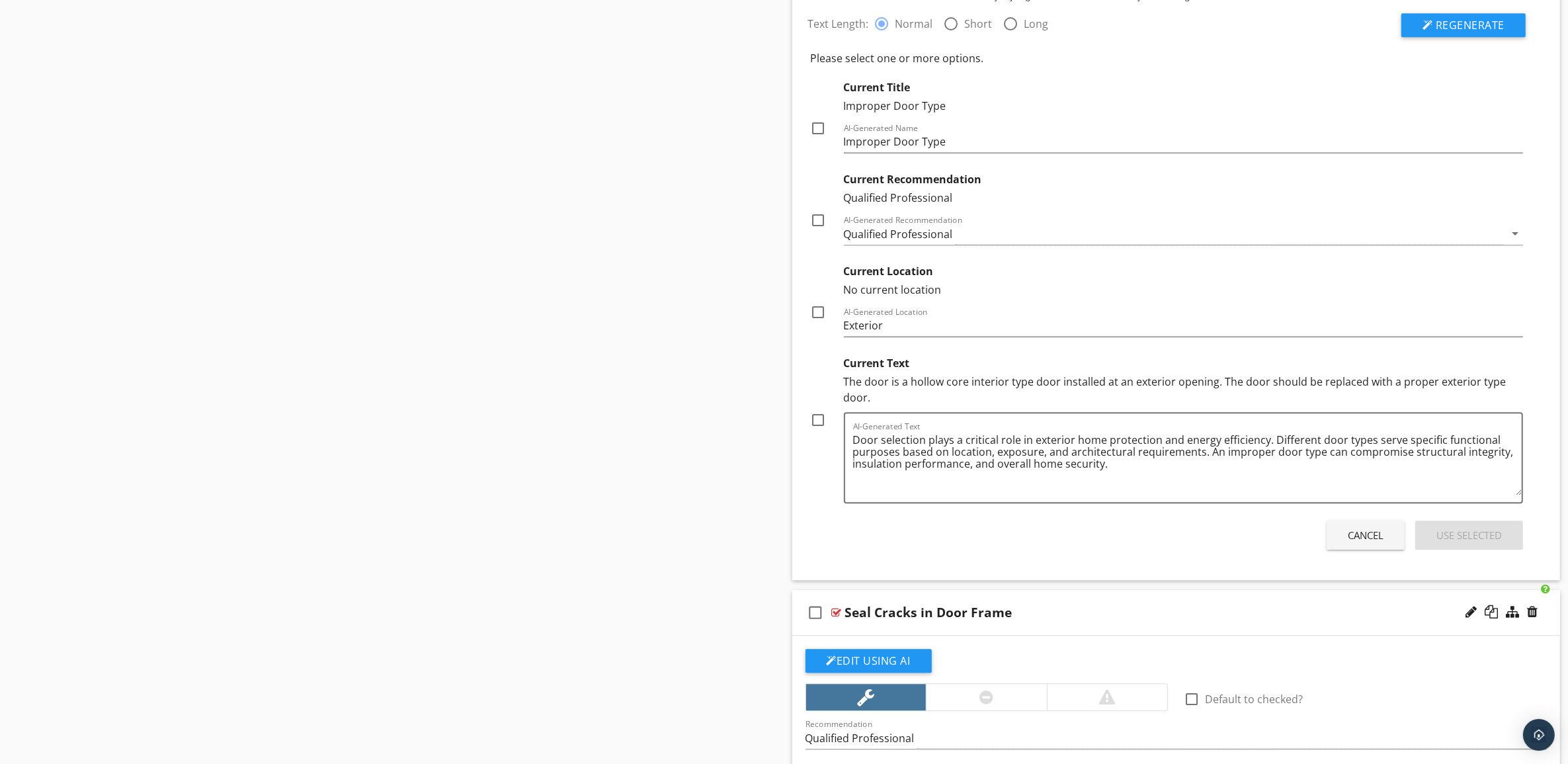
scroll to position [4364, 0]
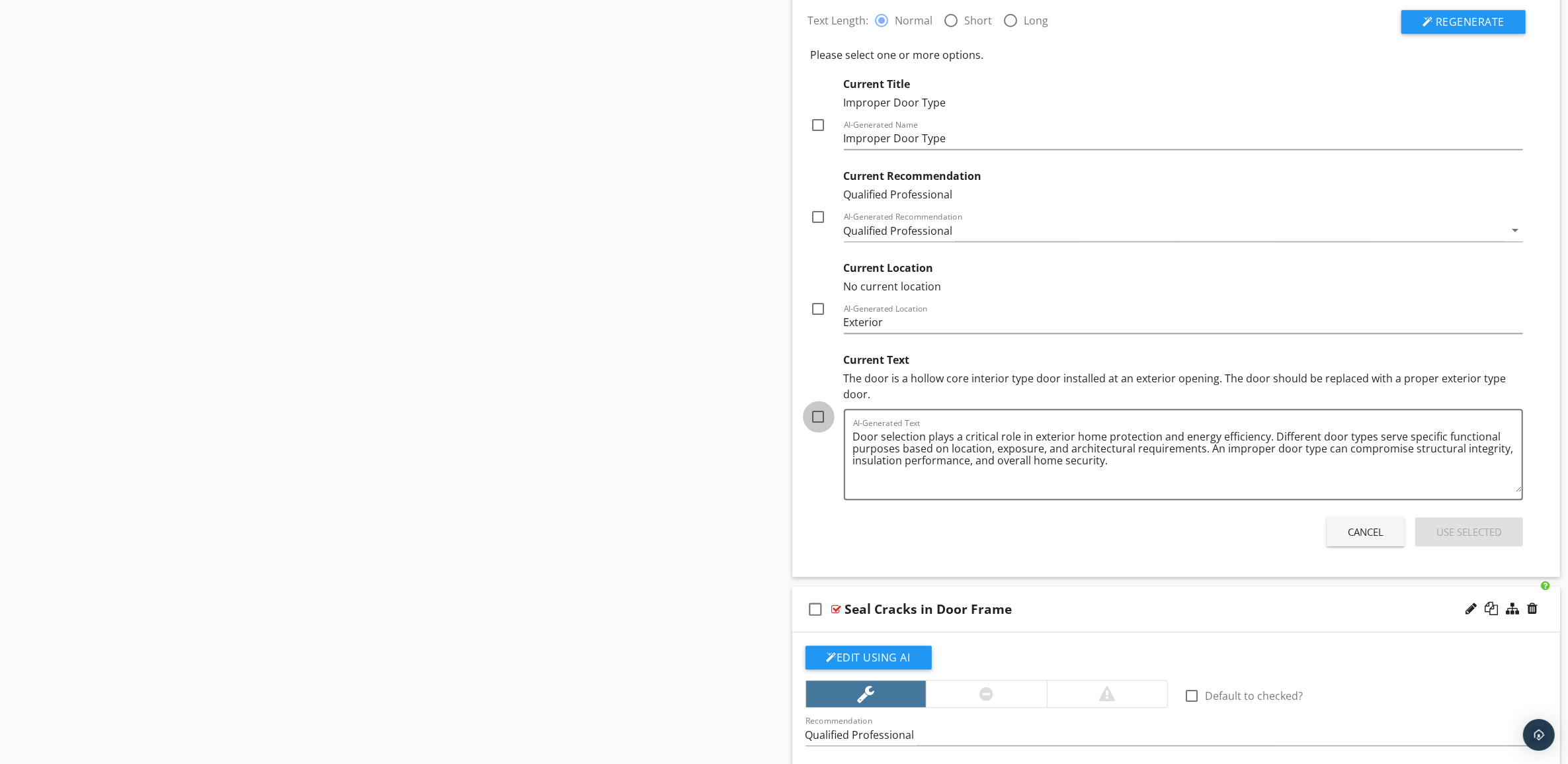
click at [820, 428] on div at bounding box center [819, 417] width 22 height 22
checkbox input "true"
click at [815, 317] on div at bounding box center [819, 309] width 22 height 22
checkbox input "true"
click at [824, 225] on div at bounding box center [819, 217] width 22 height 22
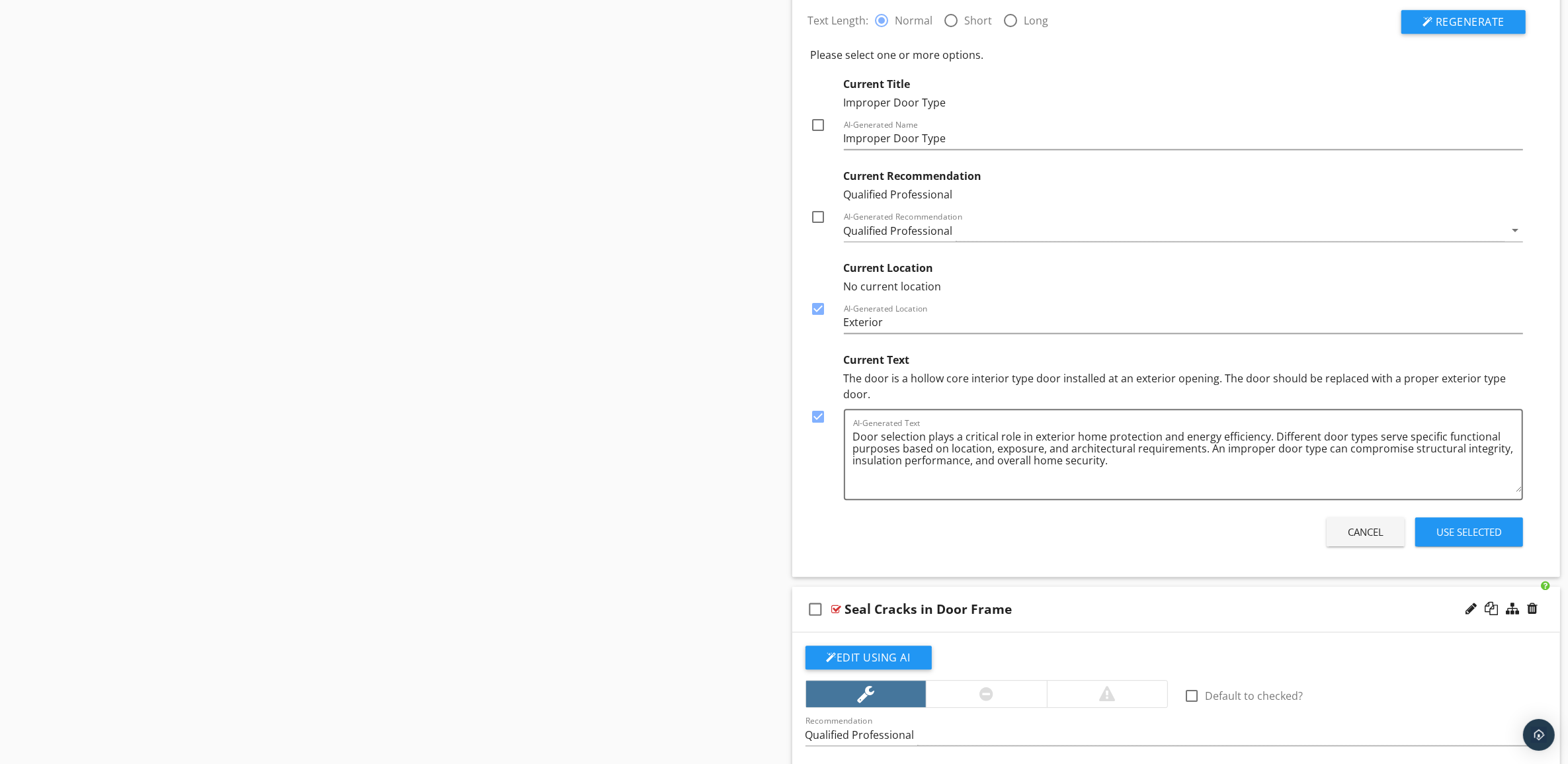
checkbox input "true"
click at [819, 135] on div at bounding box center [819, 125] width 22 height 22
checkbox input "true"
click at [1486, 540] on div "Use Selected" at bounding box center [1469, 532] width 66 height 15
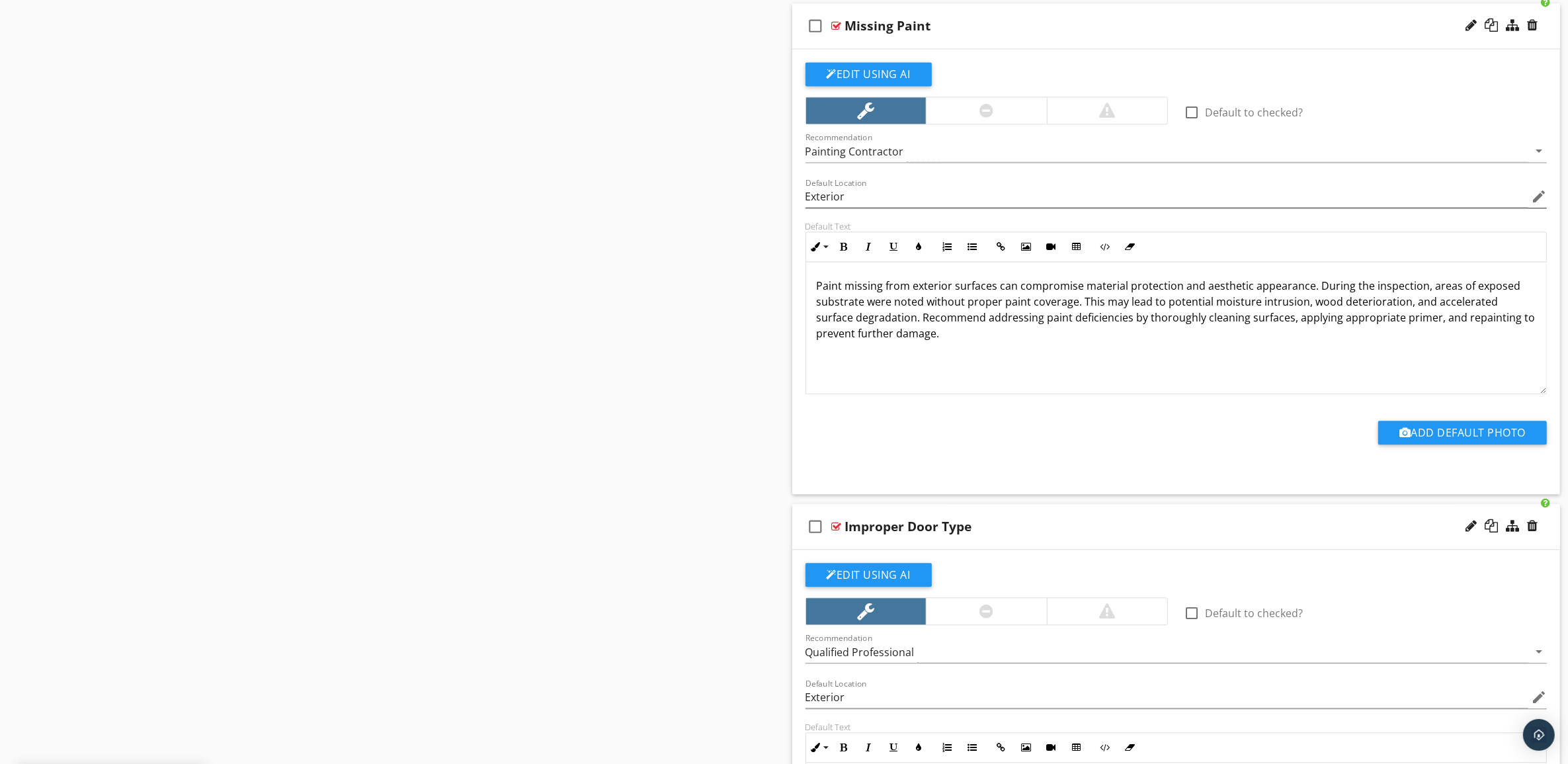
scroll to position [3703, 0]
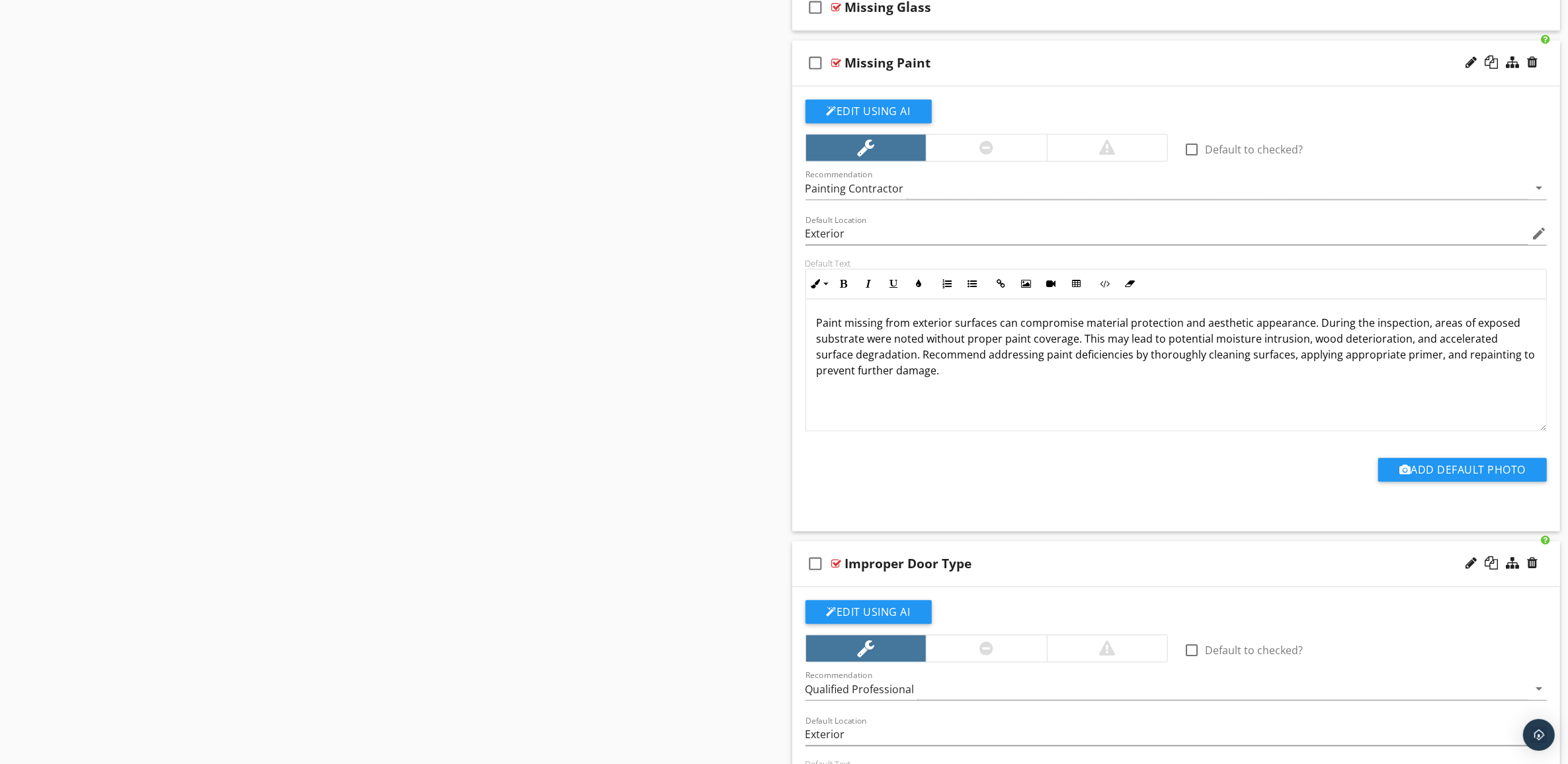
click at [1286, 71] on div "Missing Paint" at bounding box center [1123, 63] width 556 height 16
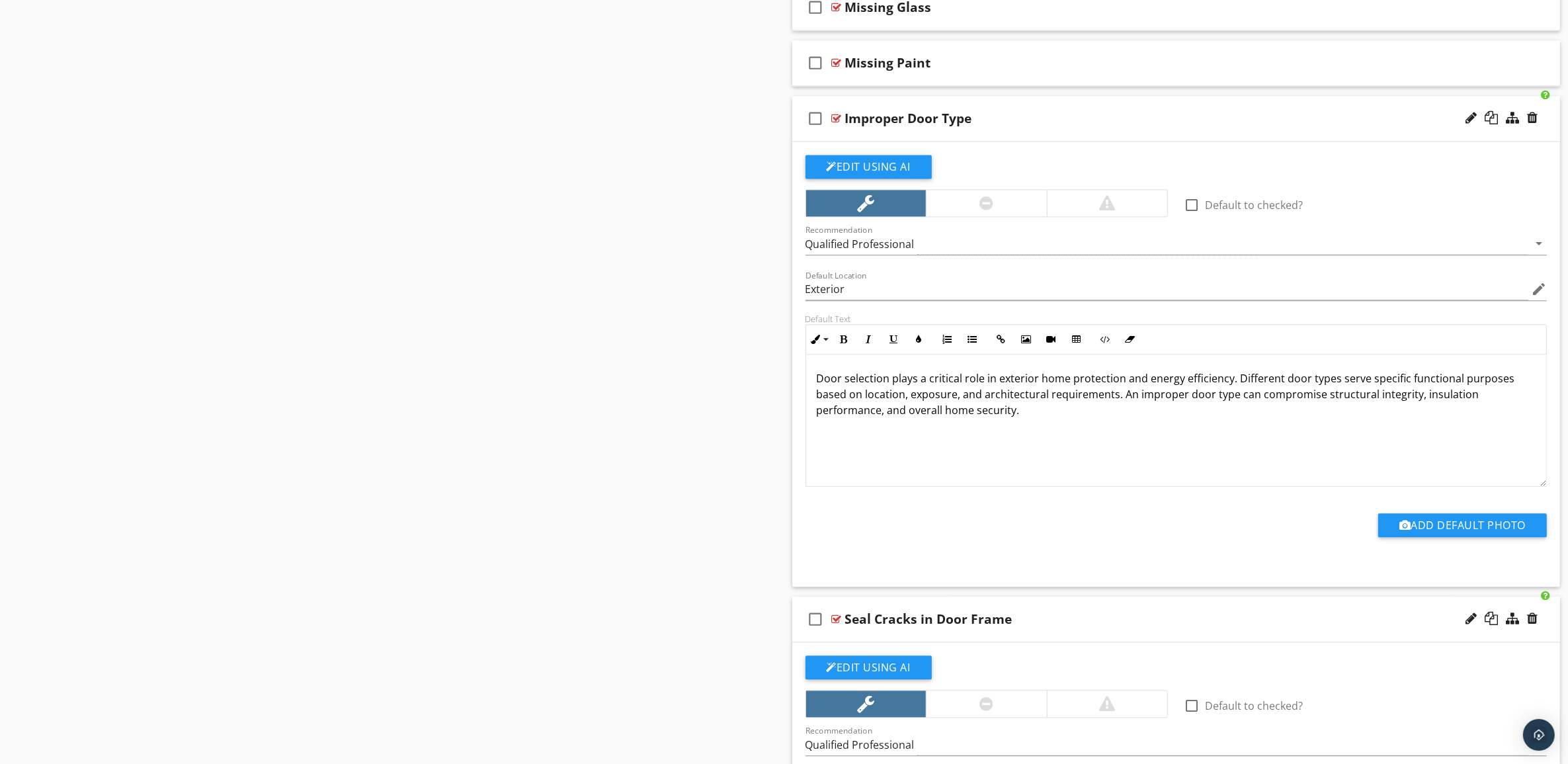
click at [1285, 127] on div "Improper Door Type" at bounding box center [1123, 119] width 556 height 16
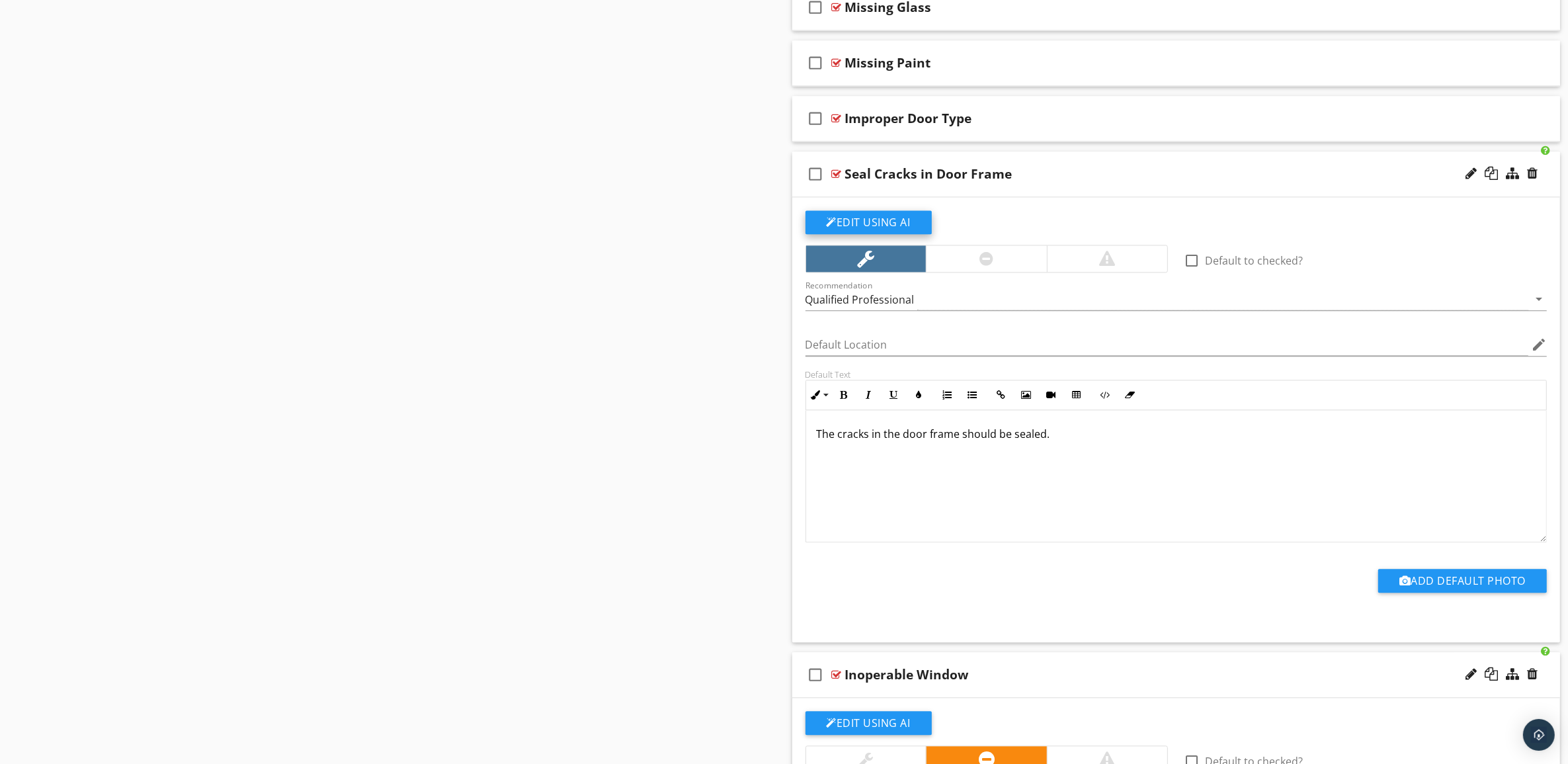
click at [888, 228] on button "Edit Using AI" at bounding box center [869, 222] width 127 height 24
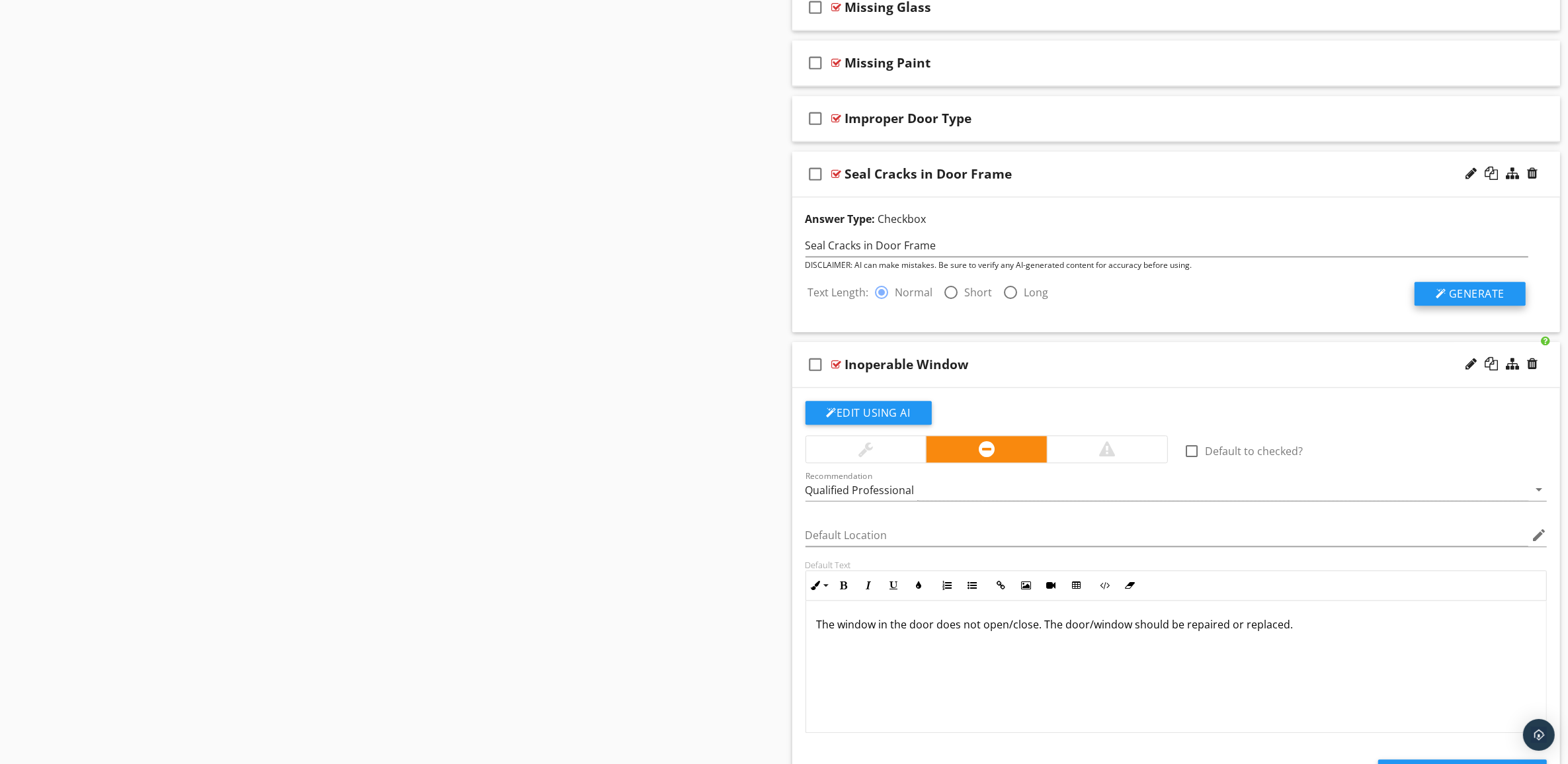
click at [1482, 297] on span "Generate" at bounding box center [1476, 293] width 55 height 14
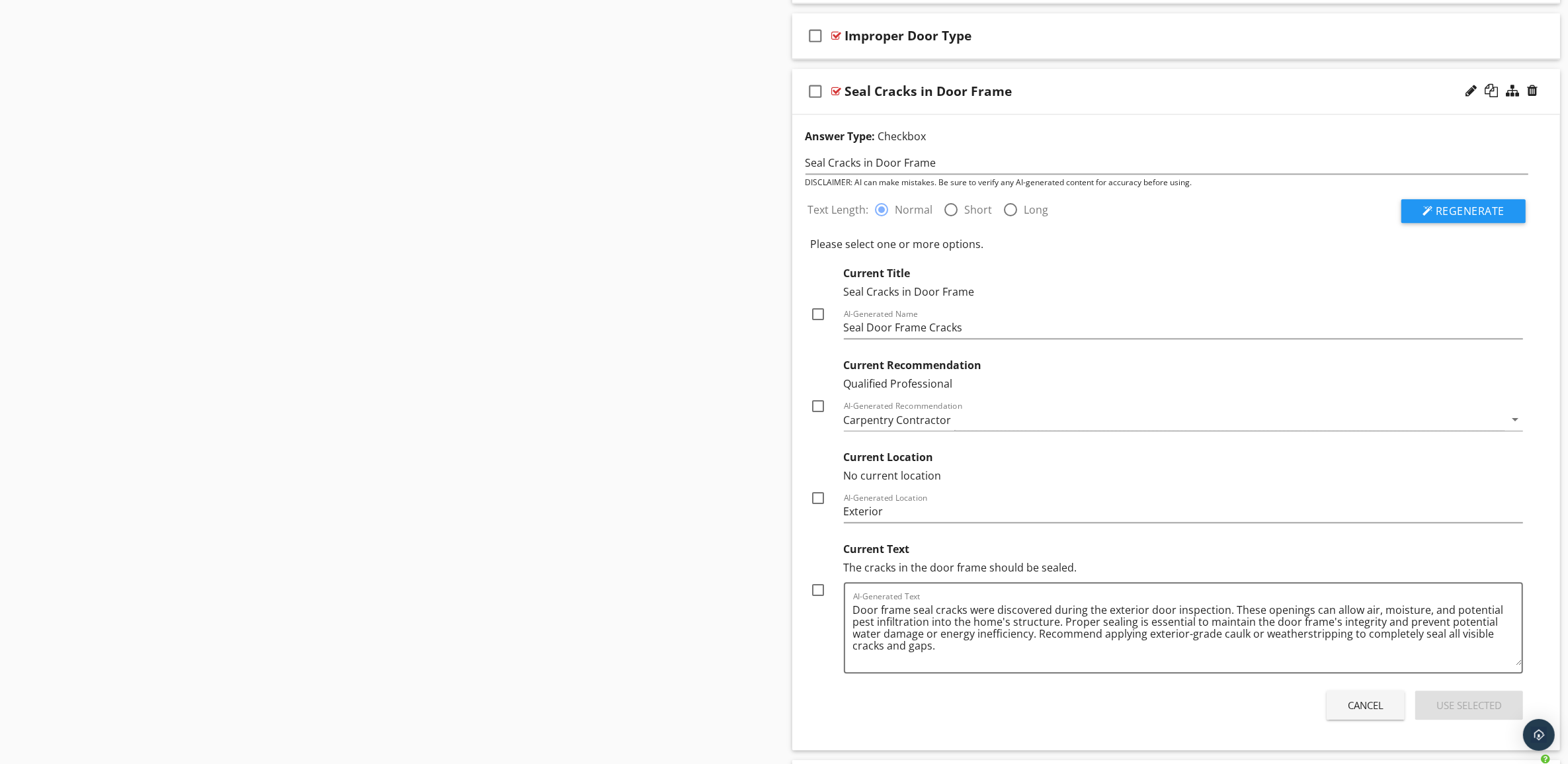
scroll to position [3868, 0]
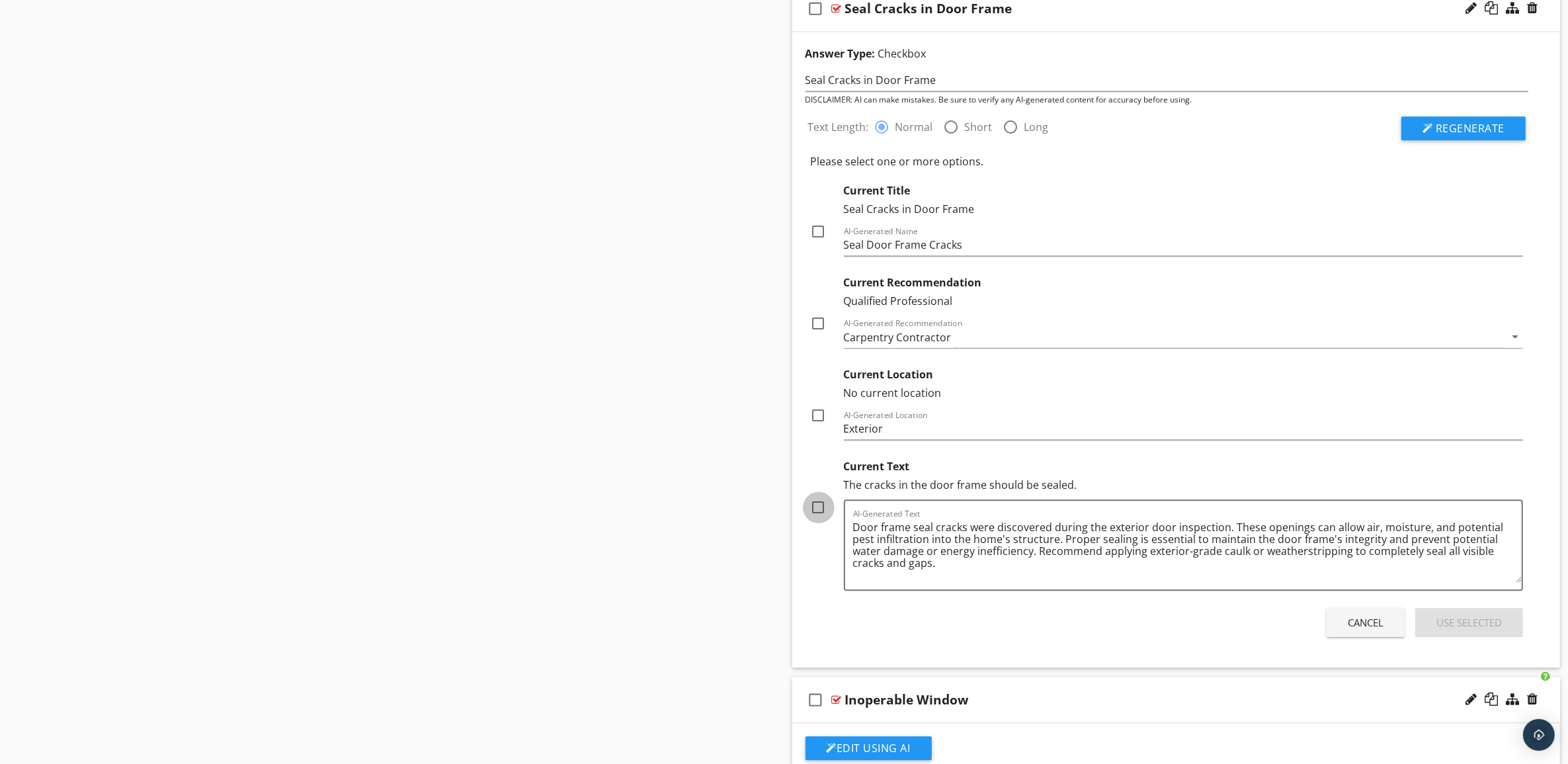
click at [819, 517] on div at bounding box center [819, 507] width 22 height 22
checkbox input "true"
click at [820, 426] on div at bounding box center [819, 415] width 22 height 22
checkbox input "true"
click at [816, 332] on div at bounding box center [819, 324] width 22 height 22
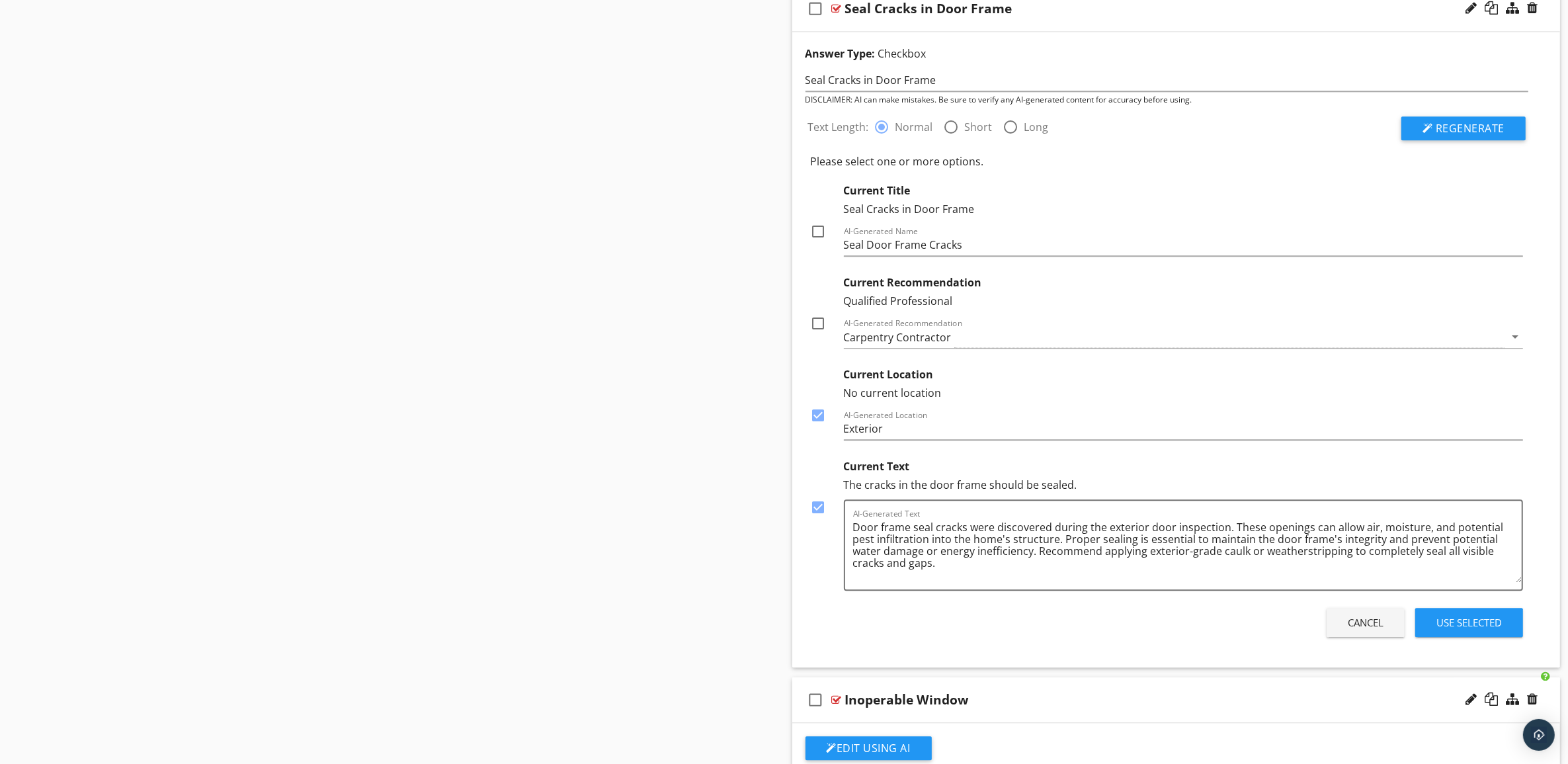
checkbox input "true"
click at [818, 233] on div at bounding box center [819, 232] width 22 height 22
checkbox input "true"
click at [1483, 631] on div "Use Selected" at bounding box center [1469, 623] width 66 height 15
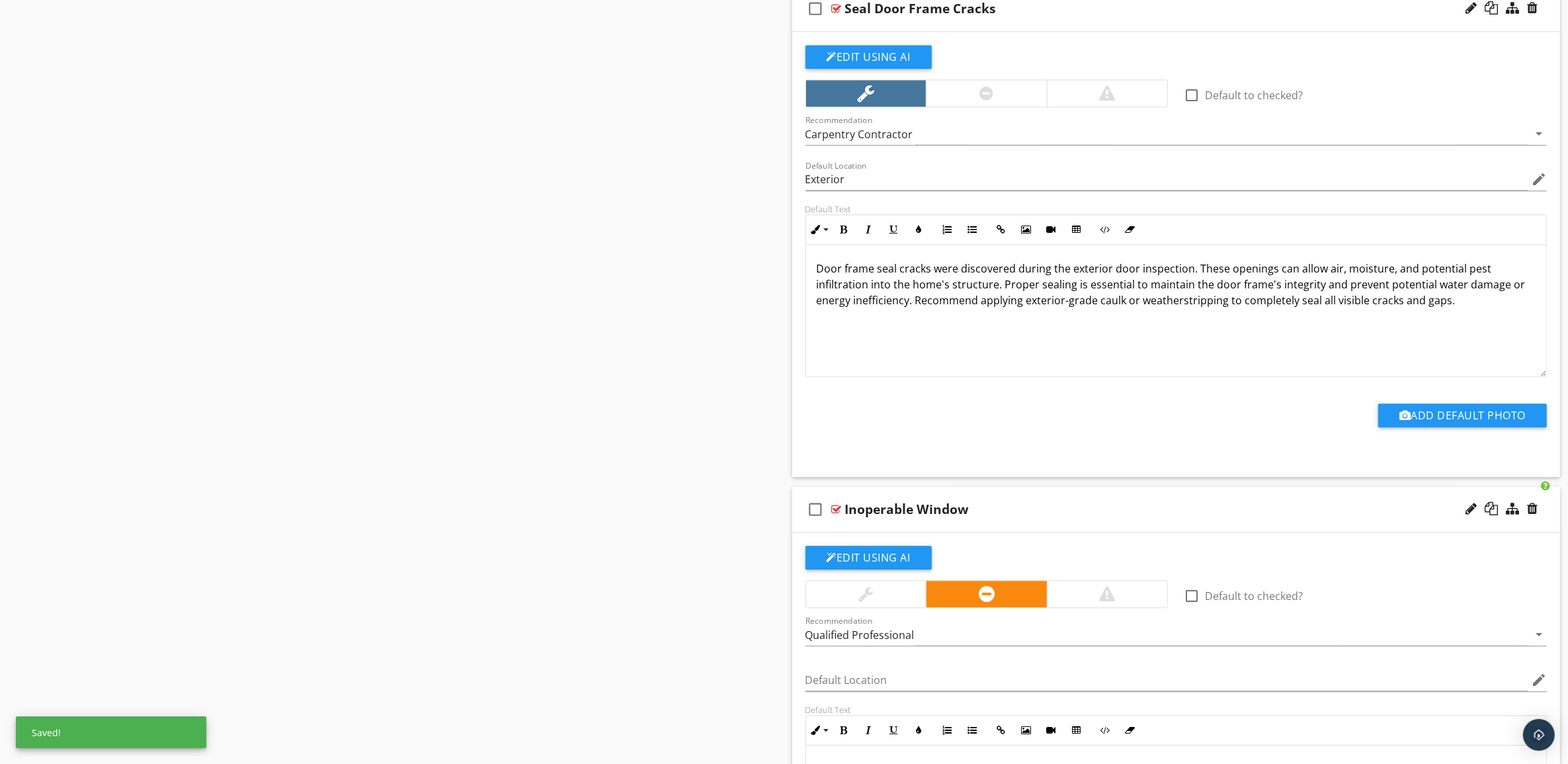
click at [1310, 17] on div "Seal Door Frame Cracks" at bounding box center [1123, 9] width 556 height 16
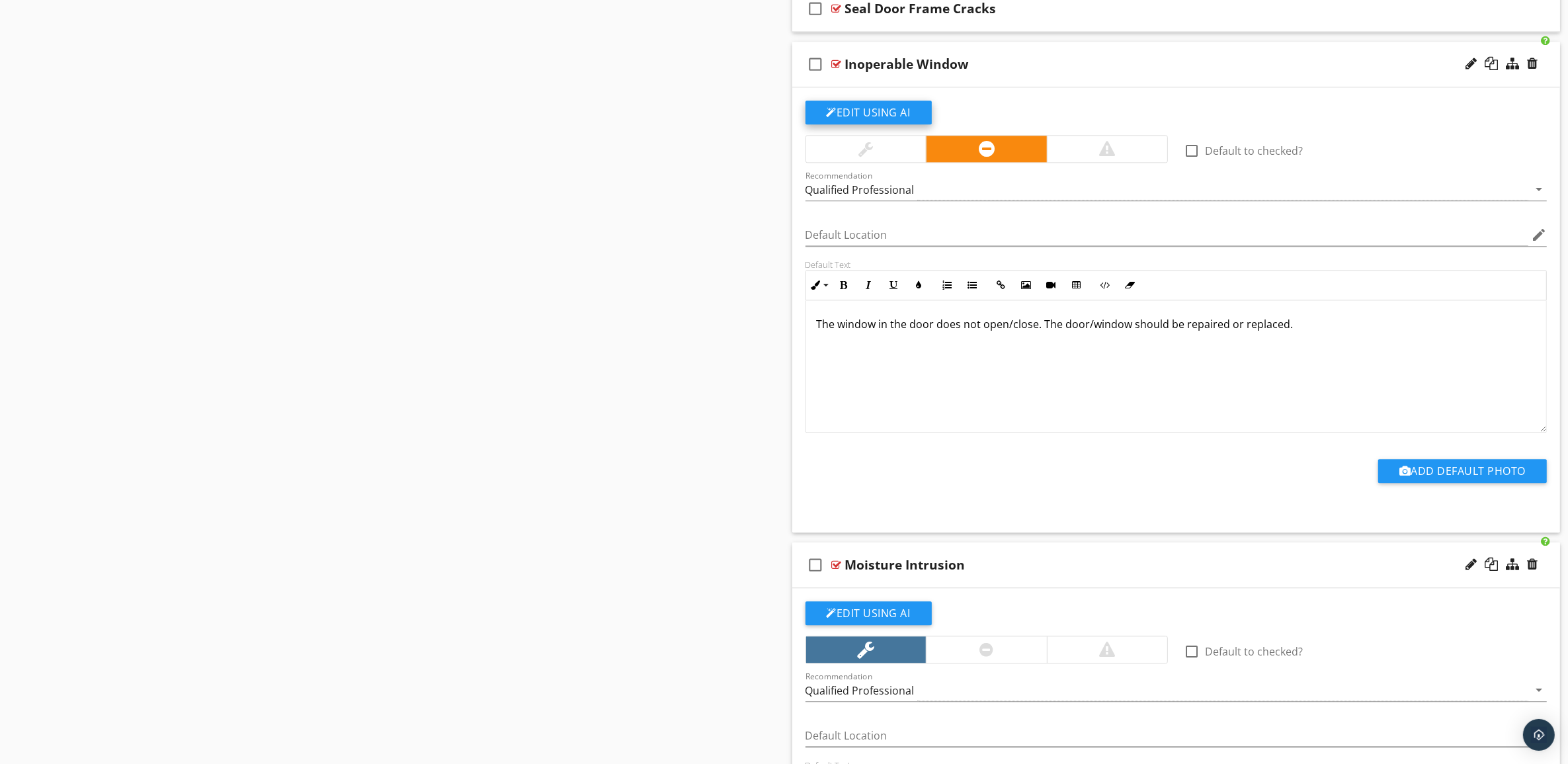
click at [881, 119] on button "Edit Using AI" at bounding box center [869, 112] width 127 height 24
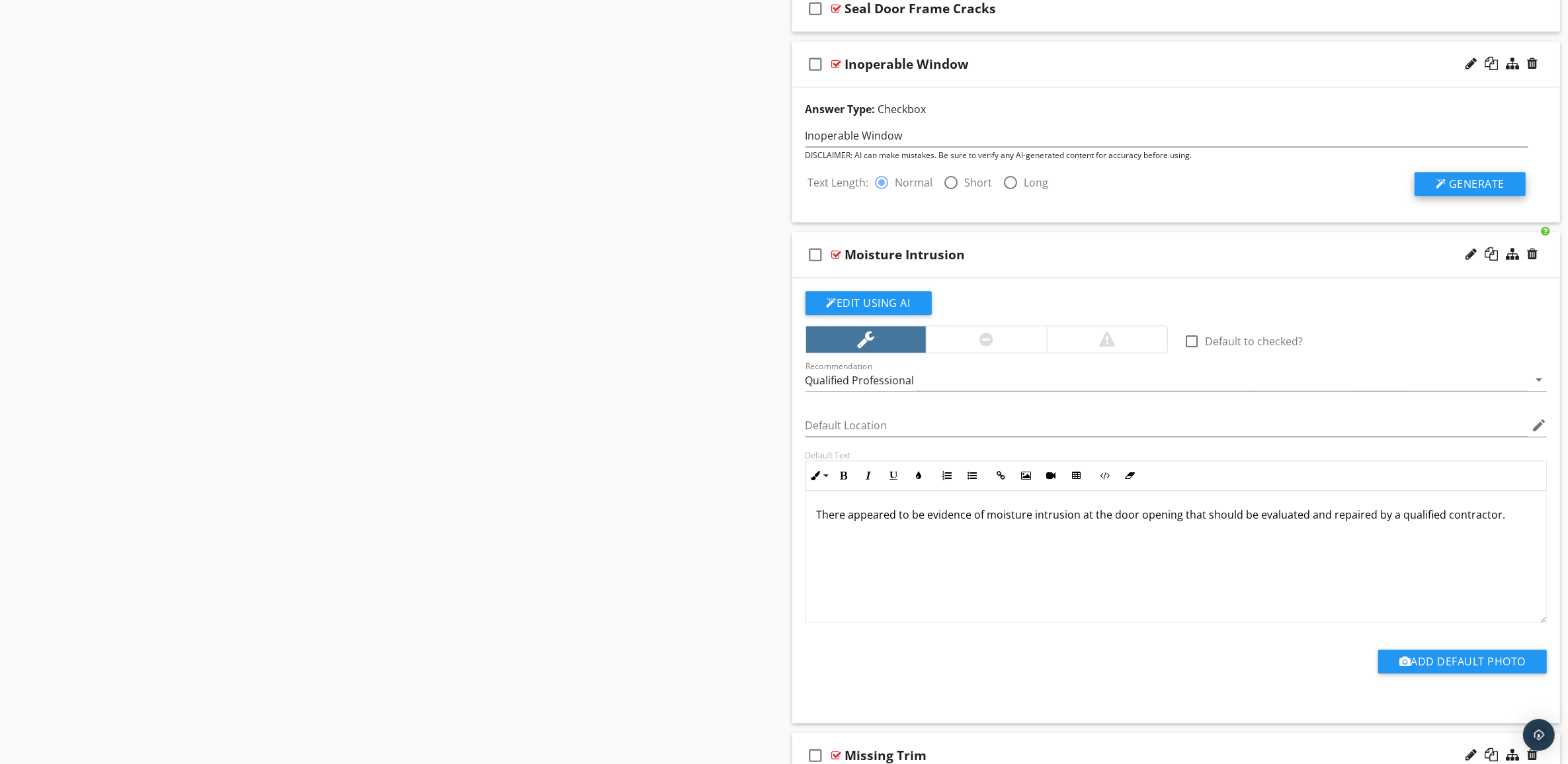
click at [1455, 188] on span "Generate" at bounding box center [1476, 184] width 55 height 14
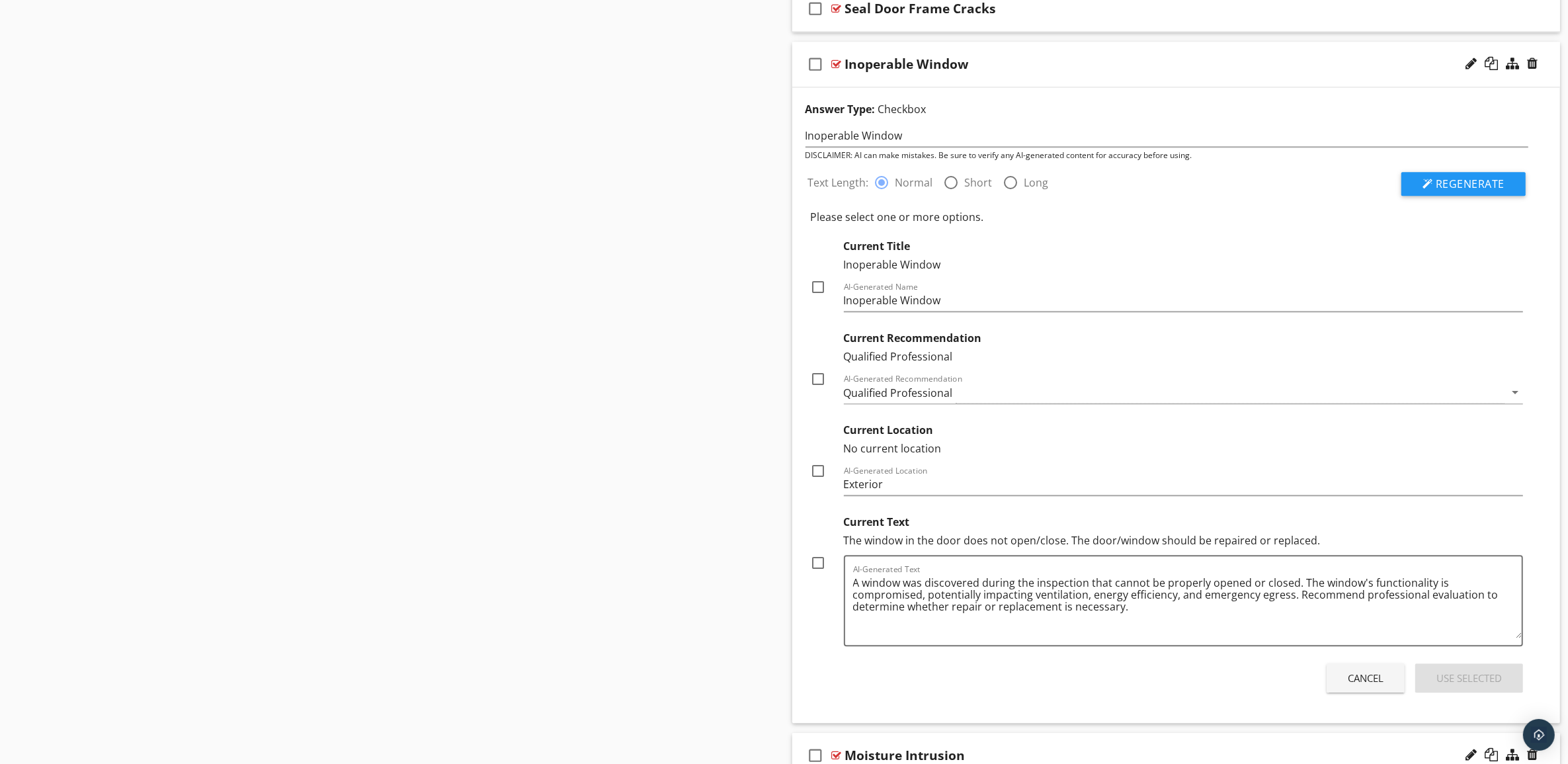
click at [821, 296] on div at bounding box center [819, 287] width 22 height 22
checkbox input "true"
click at [821, 387] on div at bounding box center [819, 379] width 22 height 22
checkbox input "true"
click at [815, 481] on div at bounding box center [819, 471] width 22 height 22
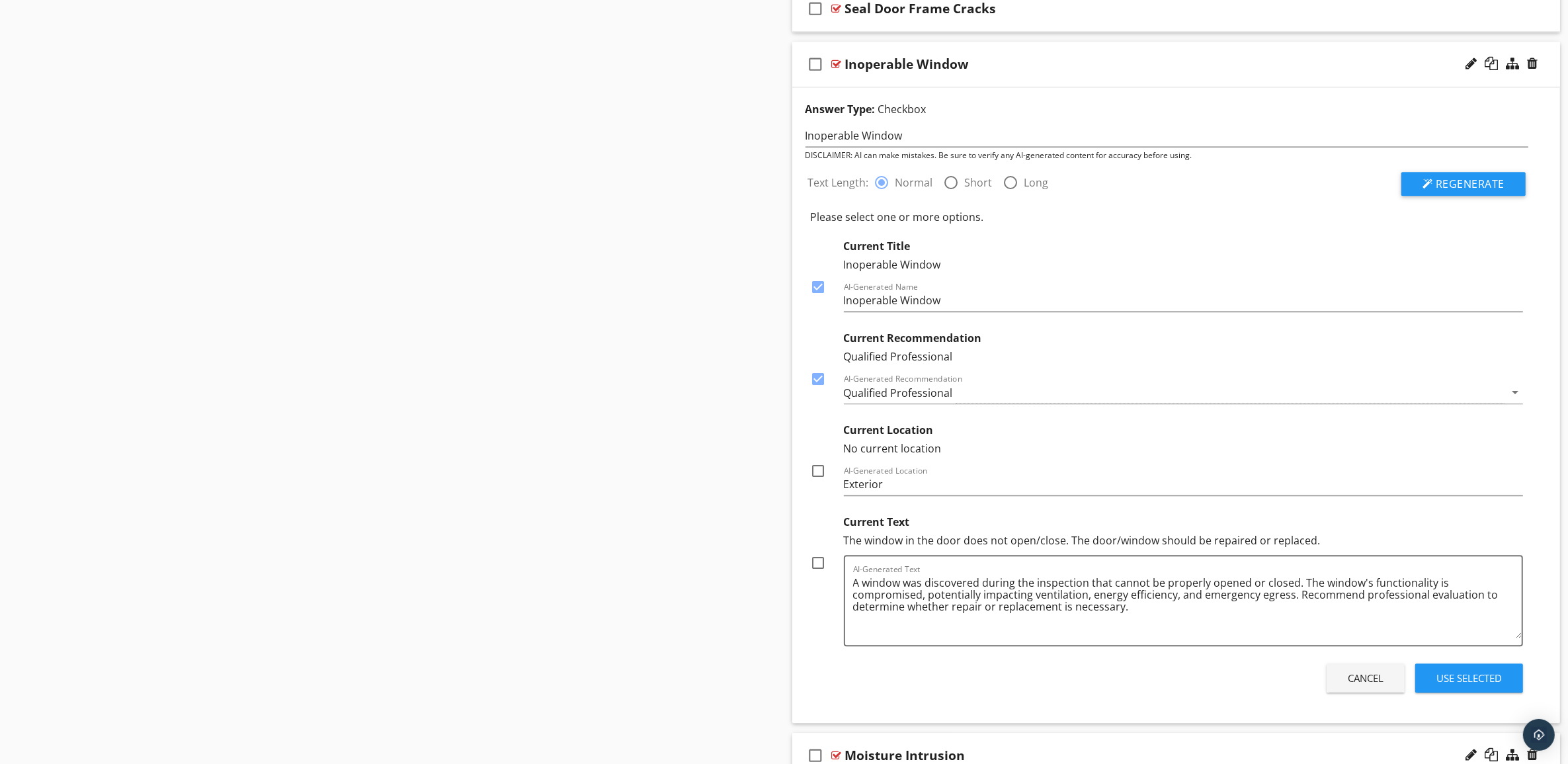
checkbox input "true"
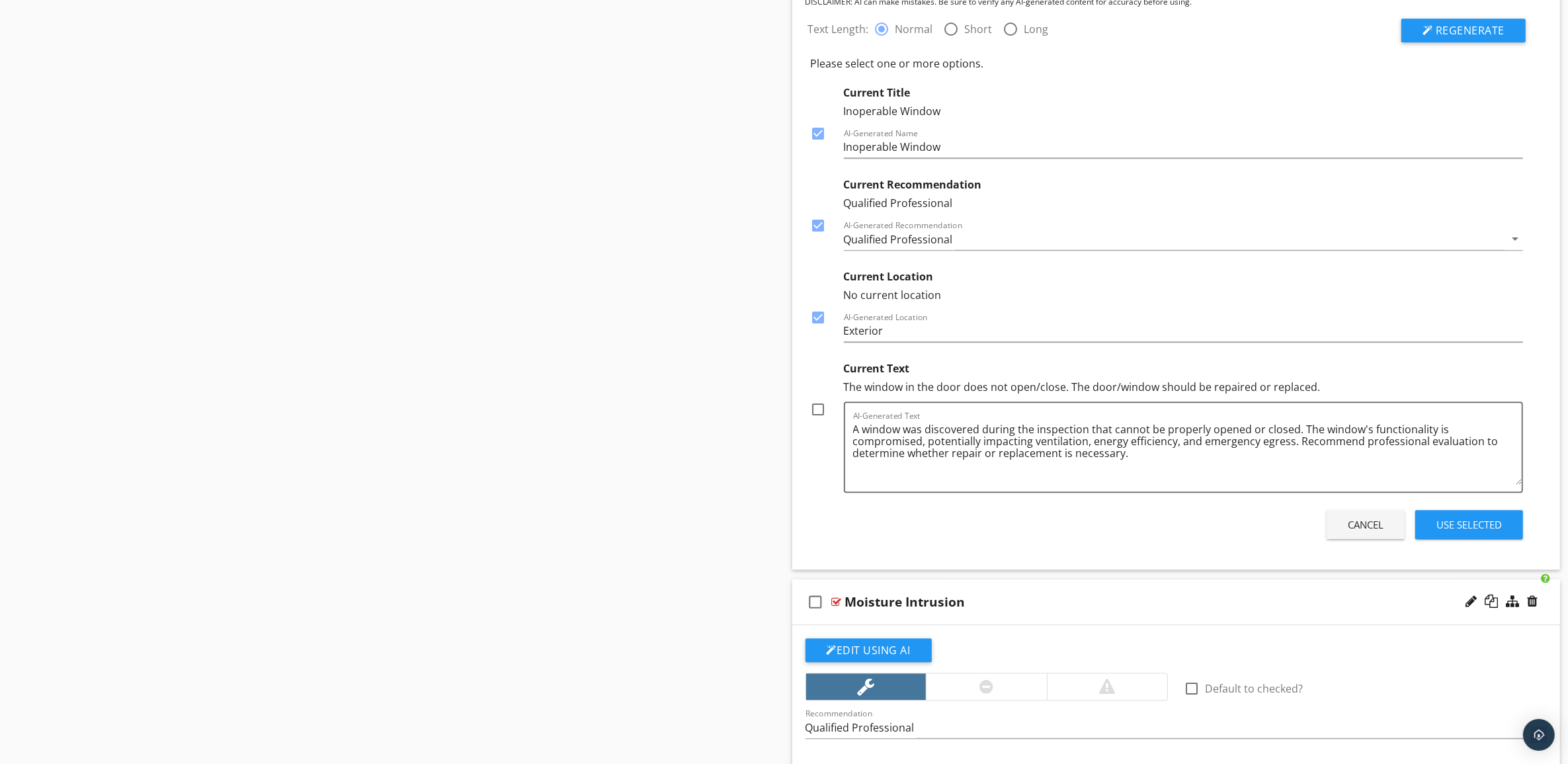
scroll to position [4033, 0]
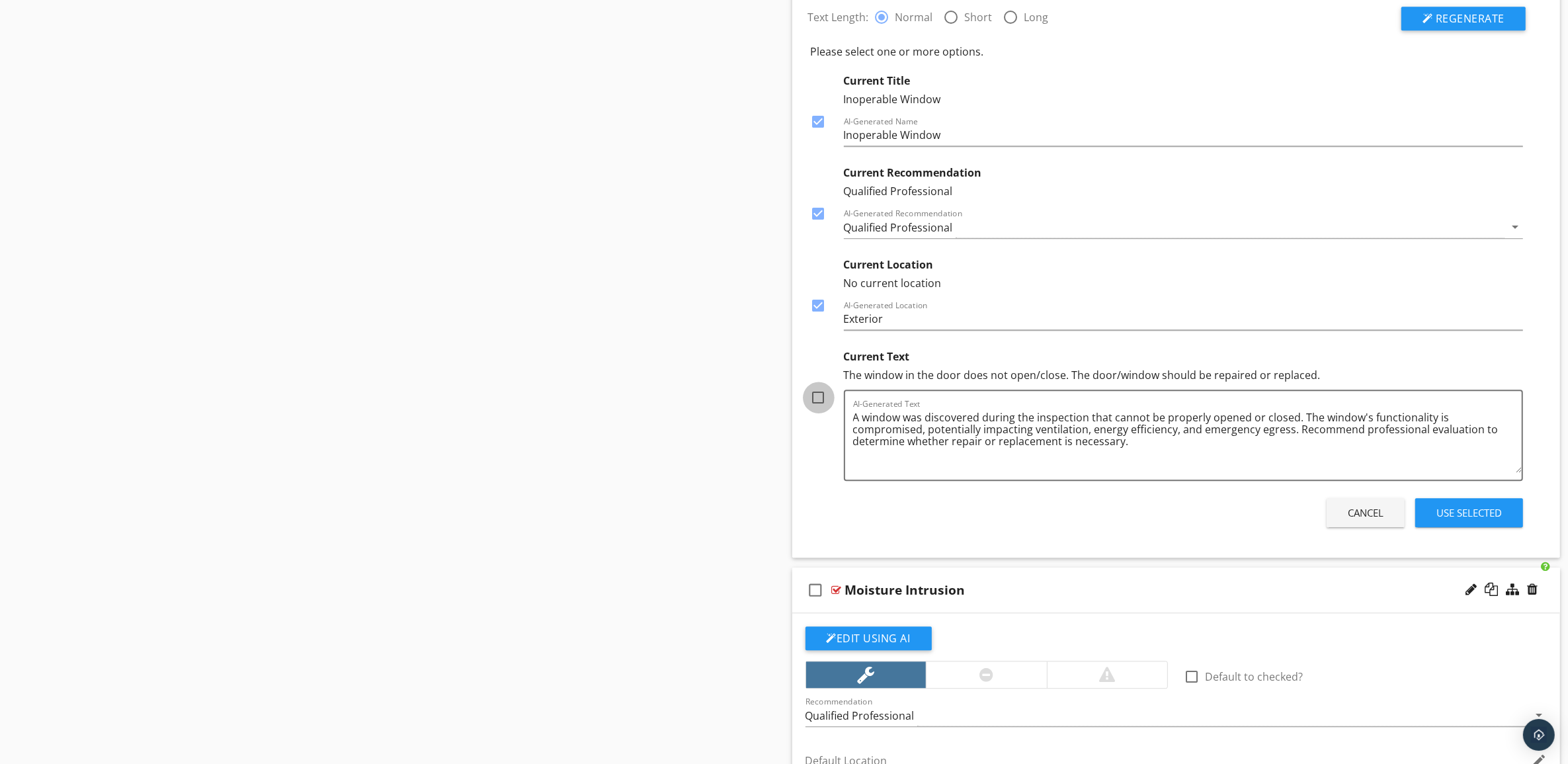
click at [821, 409] on div at bounding box center [819, 398] width 22 height 22
checkbox input "true"
click at [1459, 521] on div "Use Selected" at bounding box center [1469, 513] width 66 height 15
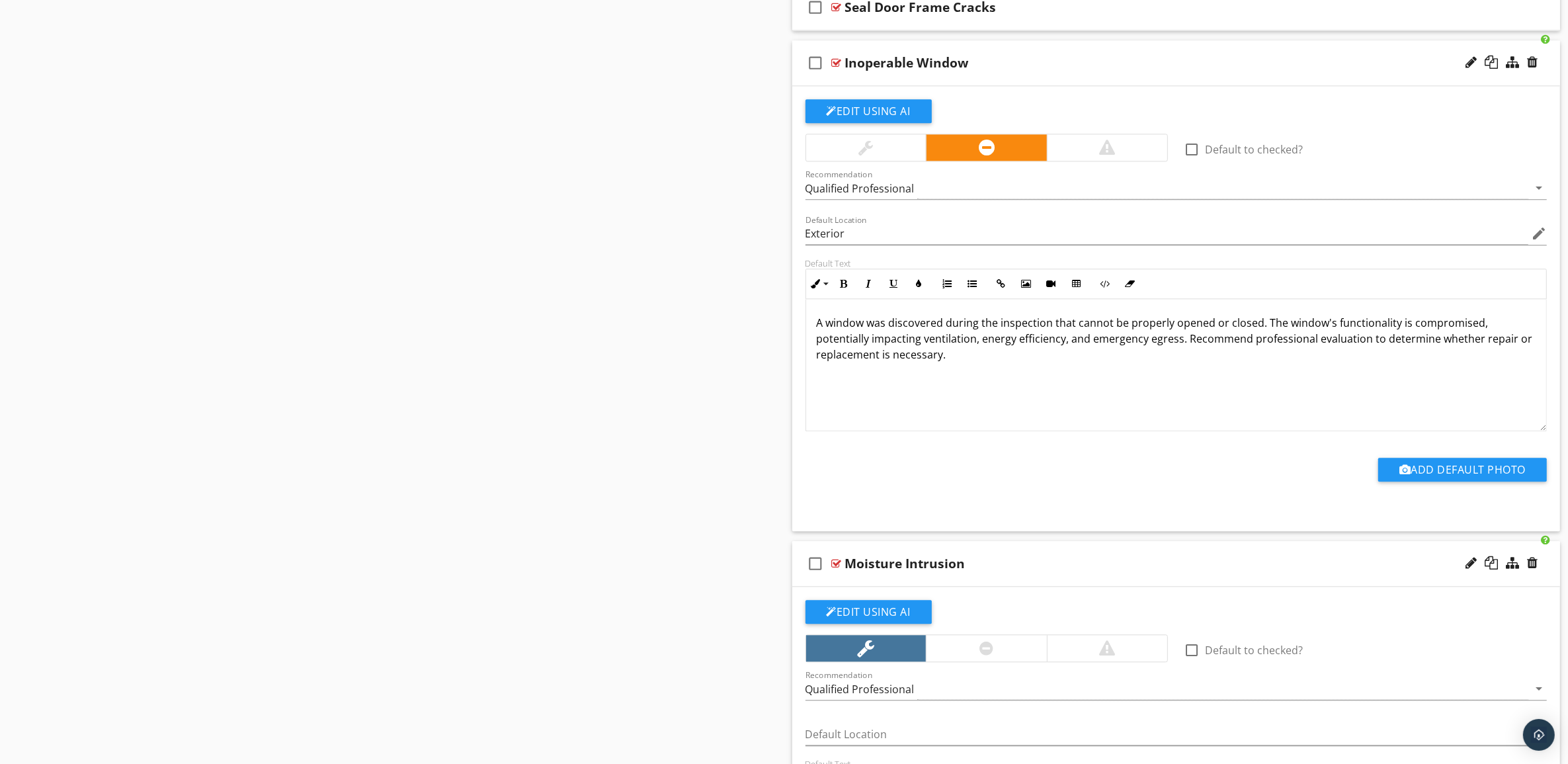
scroll to position [3868, 0]
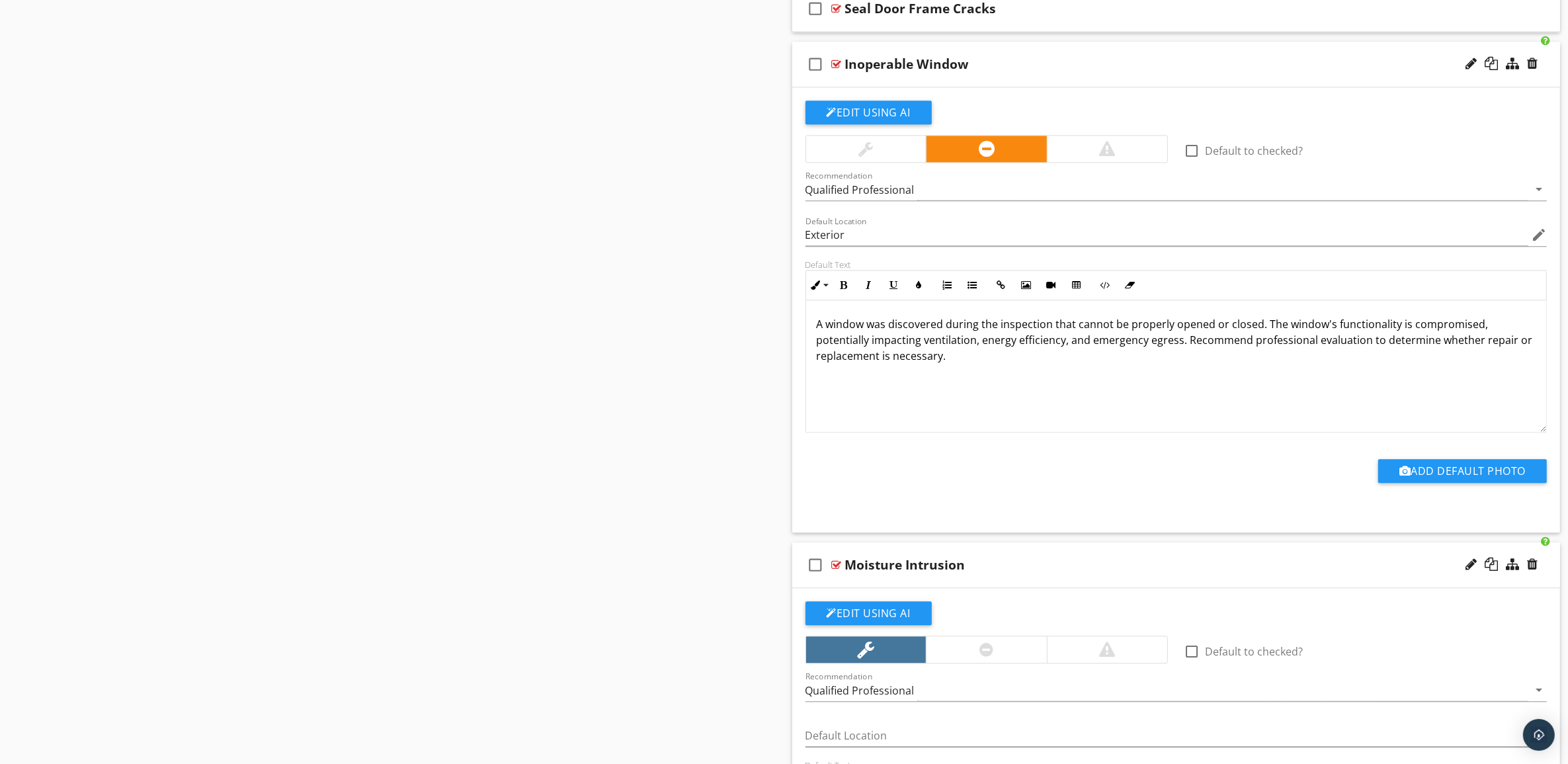
click at [1295, 72] on div "Inoperable Window" at bounding box center [1123, 64] width 556 height 16
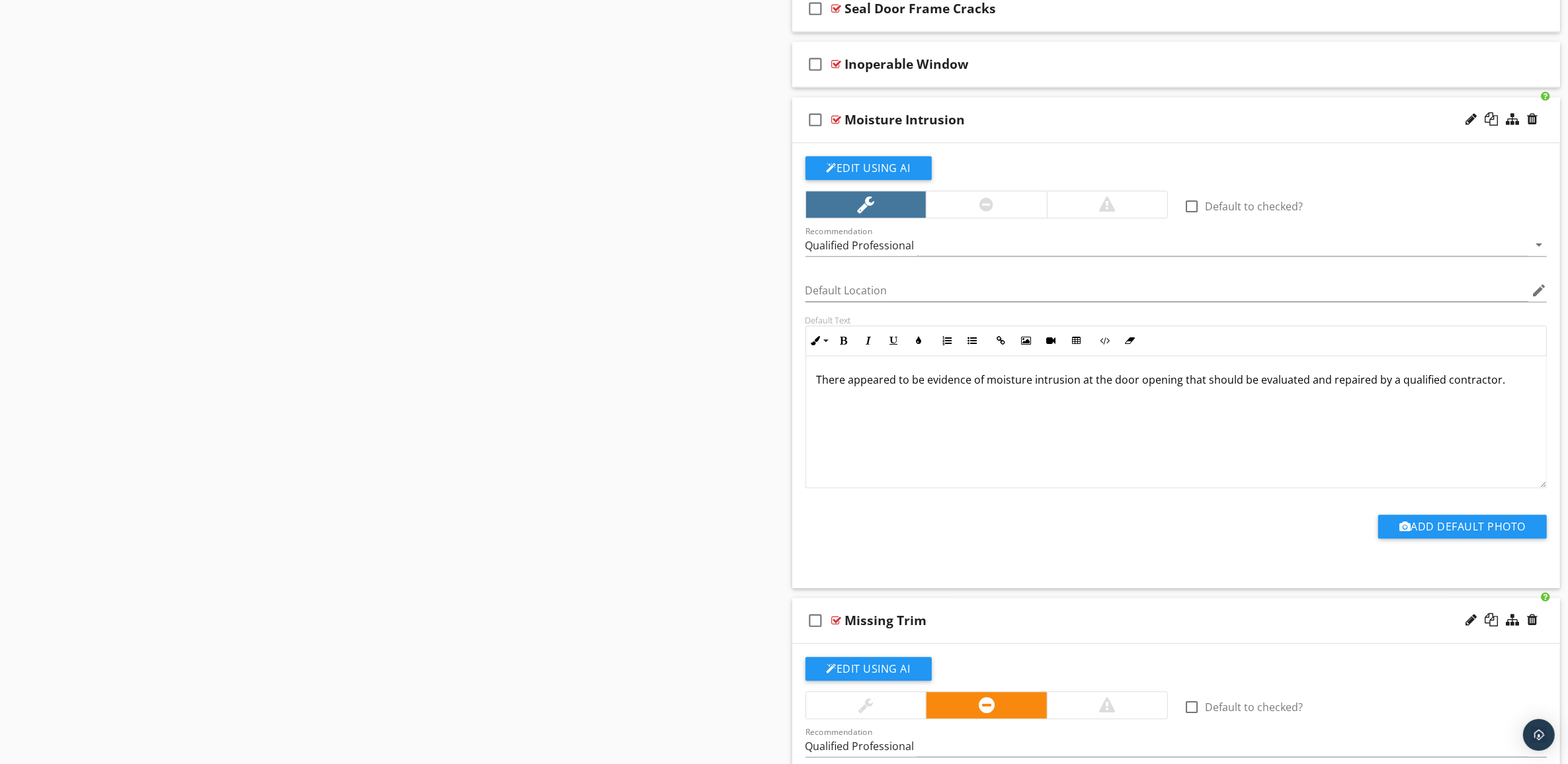
drag, startPoint x: 1464, startPoint y: 5, endPoint x: 705, endPoint y: 431, distance: 870.4
click at [898, 172] on button "Edit Using AI" at bounding box center [869, 168] width 127 height 24
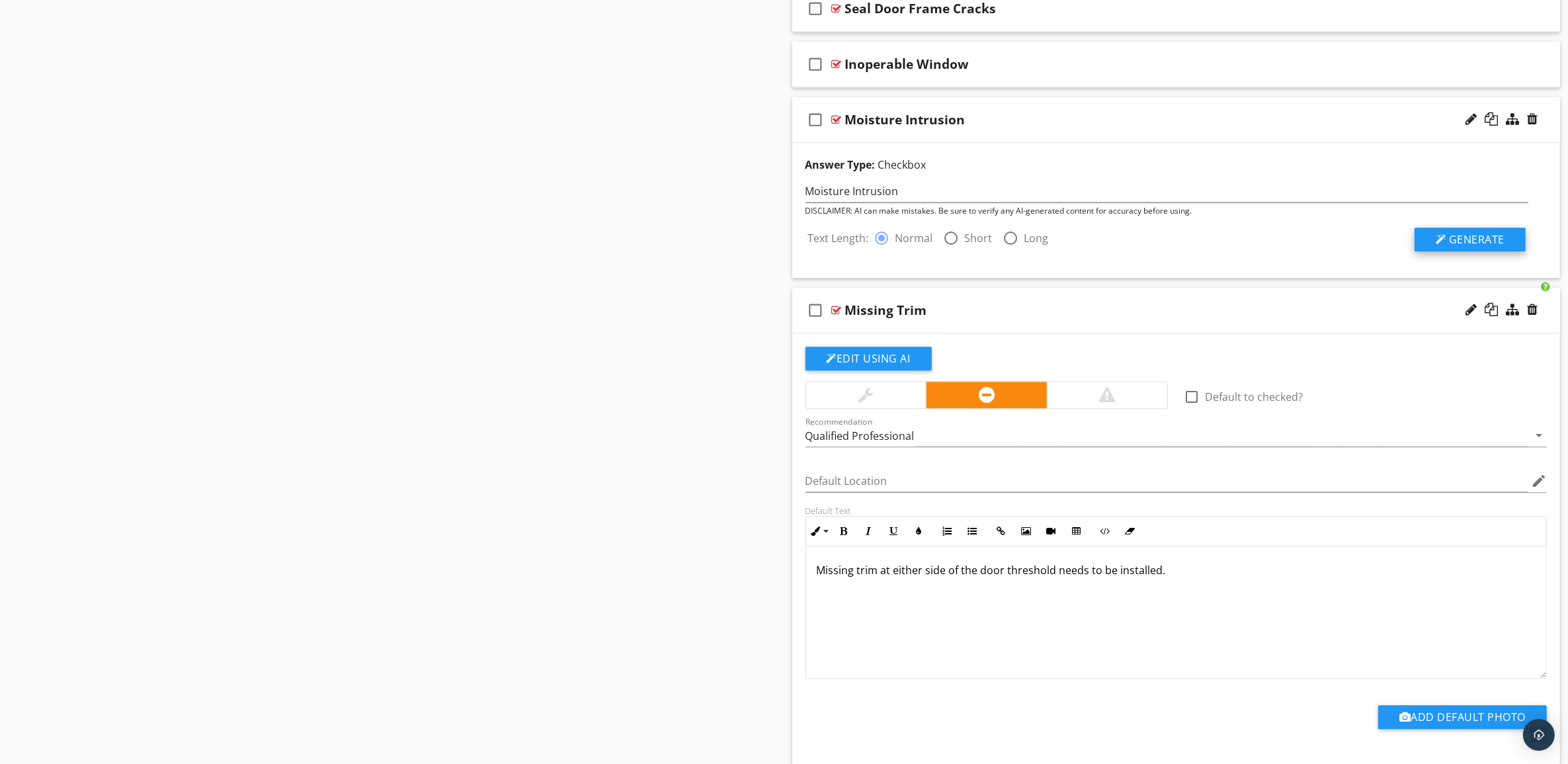
click at [1473, 245] on span "Generate" at bounding box center [1476, 240] width 55 height 14
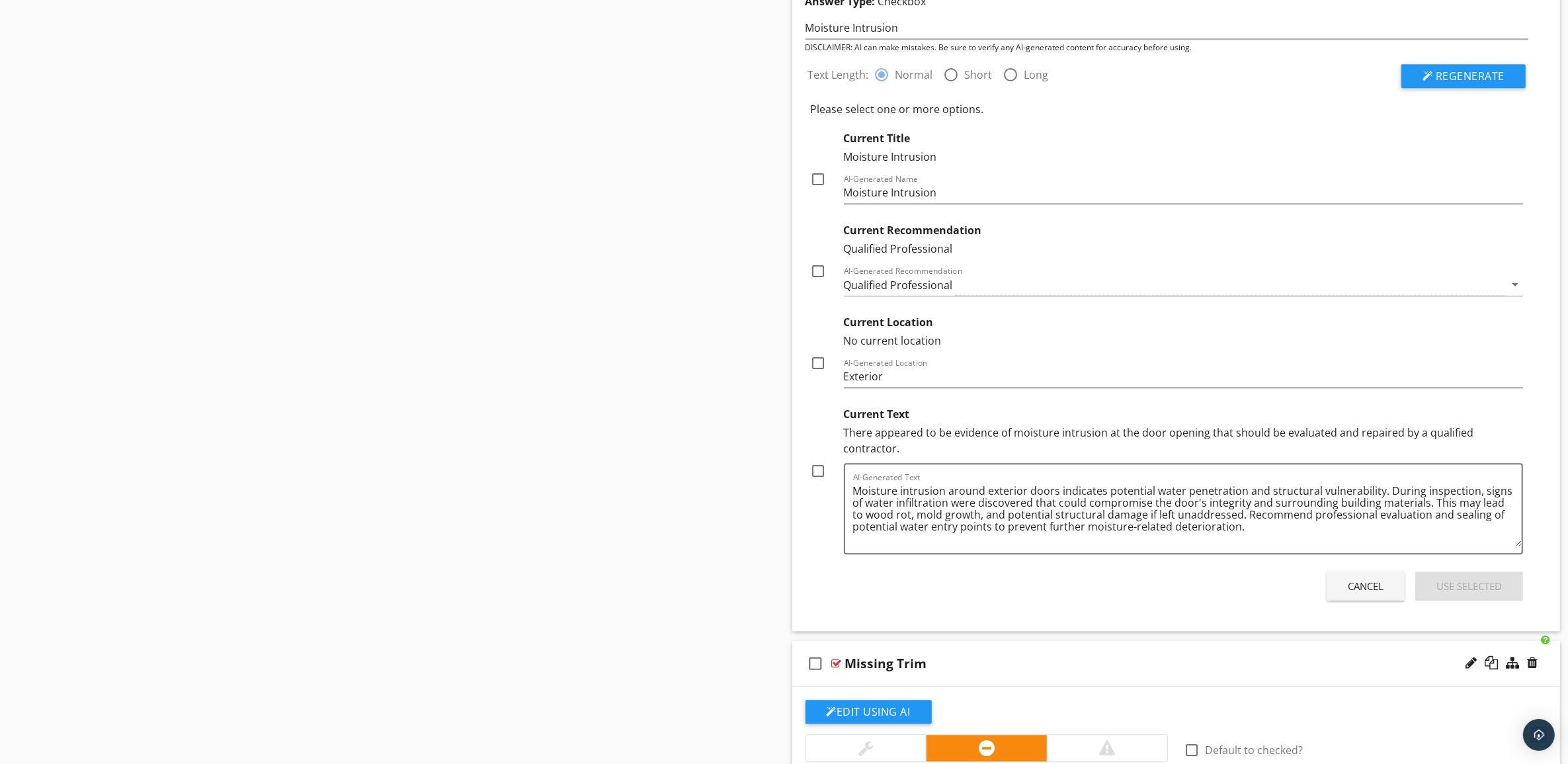
scroll to position [4033, 0]
click at [926, 507] on textarea "Moisture intrusion around exterior doors indicates potential water penetration …" at bounding box center [1187, 511] width 669 height 67
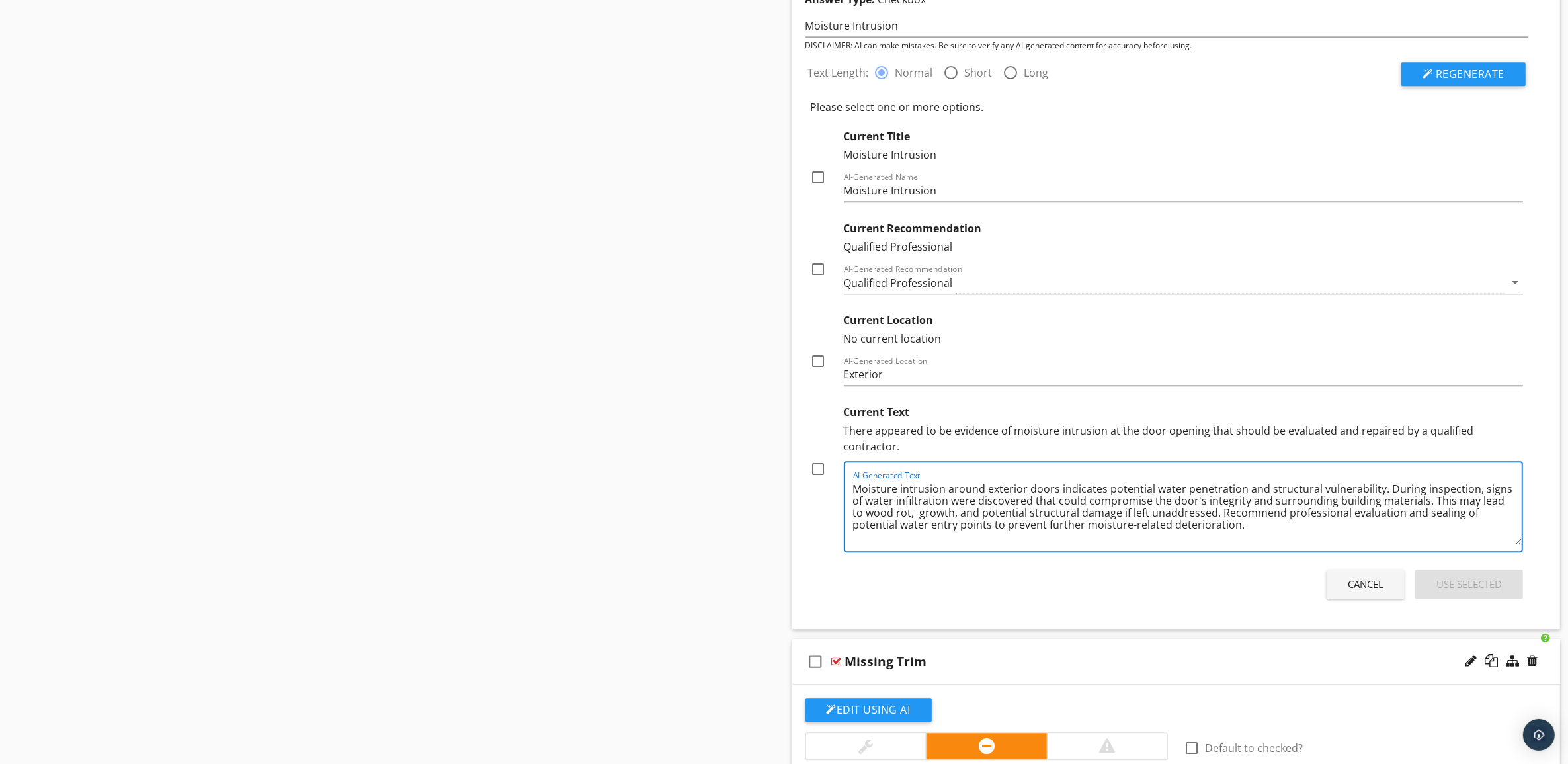
click at [941, 506] on textarea "Moisture intrusion around exterior doors indicates potential water penetration …" at bounding box center [1187, 511] width 669 height 67
click at [986, 570] on div "Cancel Use Selected" at bounding box center [1167, 584] width 724 height 37
click at [906, 503] on textarea "Moisture intrusion around exterior doors indicates potential water penetration …" at bounding box center [1187, 511] width 669 height 67
type textarea "Moisture intrusion around exterior doors indicates potential water penetration …"
drag, startPoint x: 821, startPoint y: 468, endPoint x: 816, endPoint y: 442, distance: 26.5
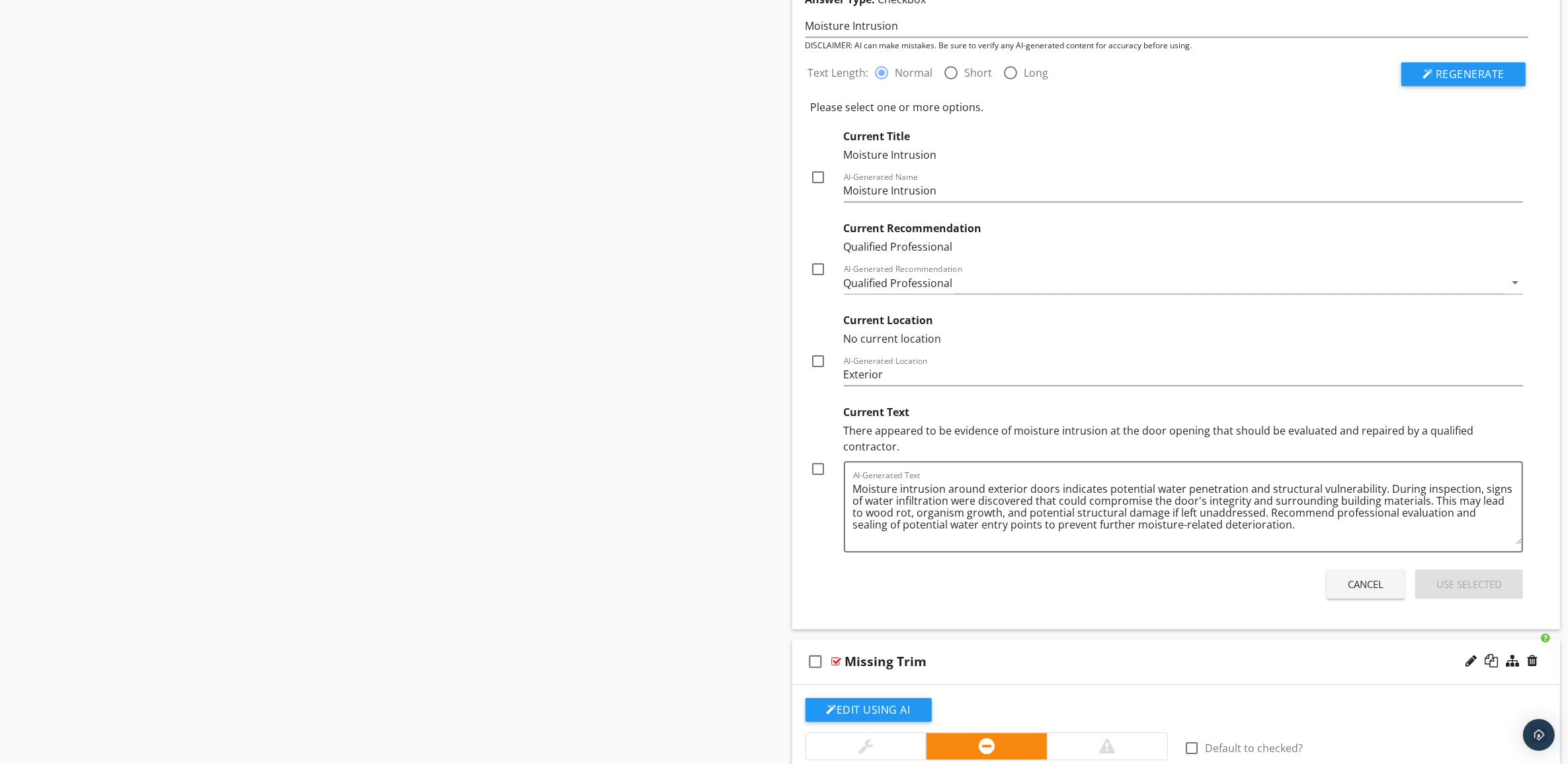
click at [821, 468] on div at bounding box center [819, 469] width 22 height 22
checkbox input "true"
click at [821, 370] on div at bounding box center [819, 362] width 22 height 22
checkbox input "true"
click at [816, 276] on div at bounding box center [819, 269] width 22 height 22
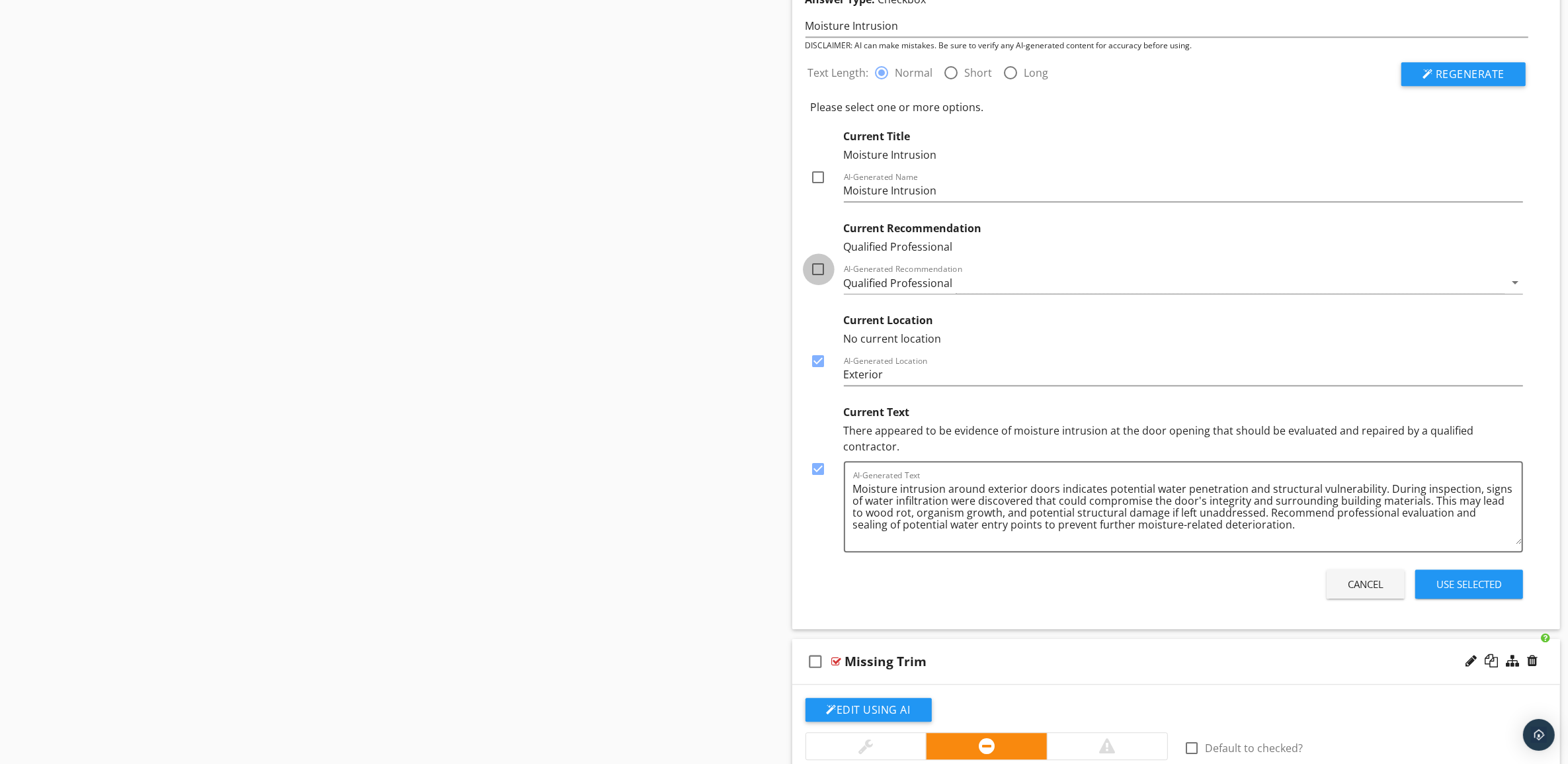
checkbox input "true"
click at [815, 184] on div at bounding box center [819, 177] width 22 height 22
checkbox input "true"
click at [903, 510] on textarea "Moisture intrusion around exterior doors indicates potential water penetration …" at bounding box center [1187, 511] width 669 height 67
type textarea "Moisture intrusion around exterior doors indicates potential water penetration …"
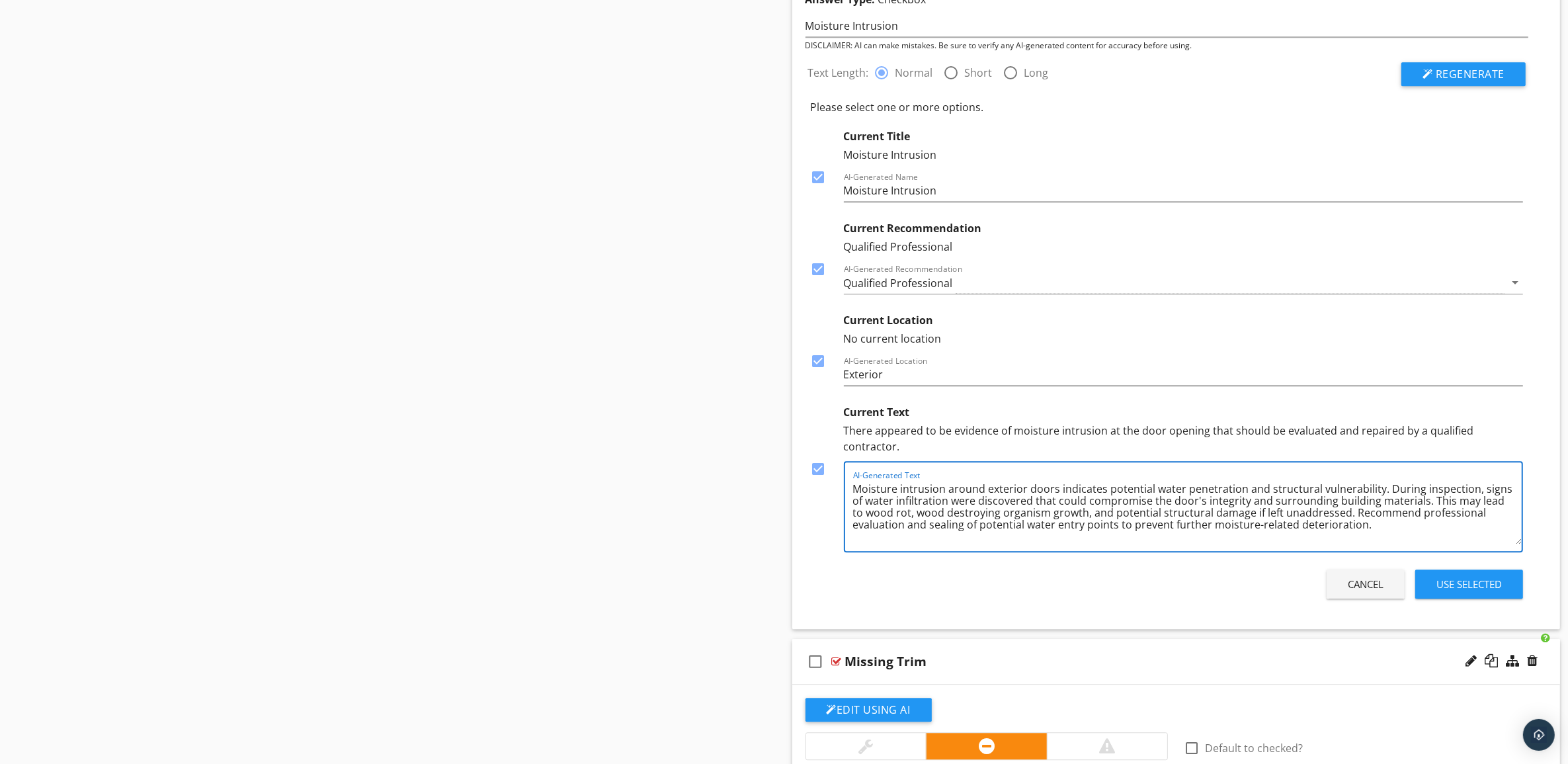
click at [1110, 566] on div "Cancel Use Selected" at bounding box center [1167, 584] width 724 height 37
click at [1482, 579] on div "Use Selected" at bounding box center [1469, 584] width 66 height 15
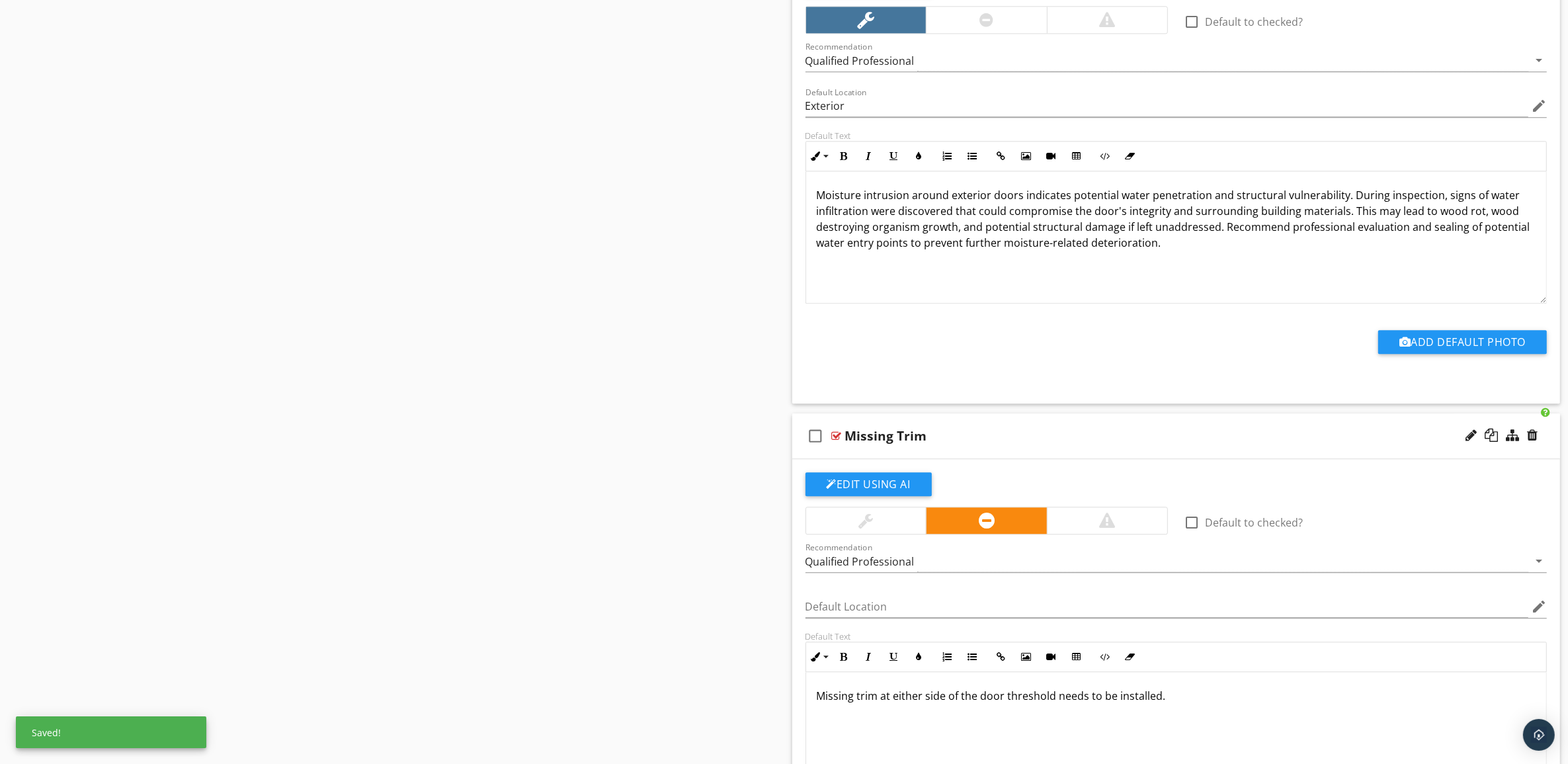
scroll to position [3868, 0]
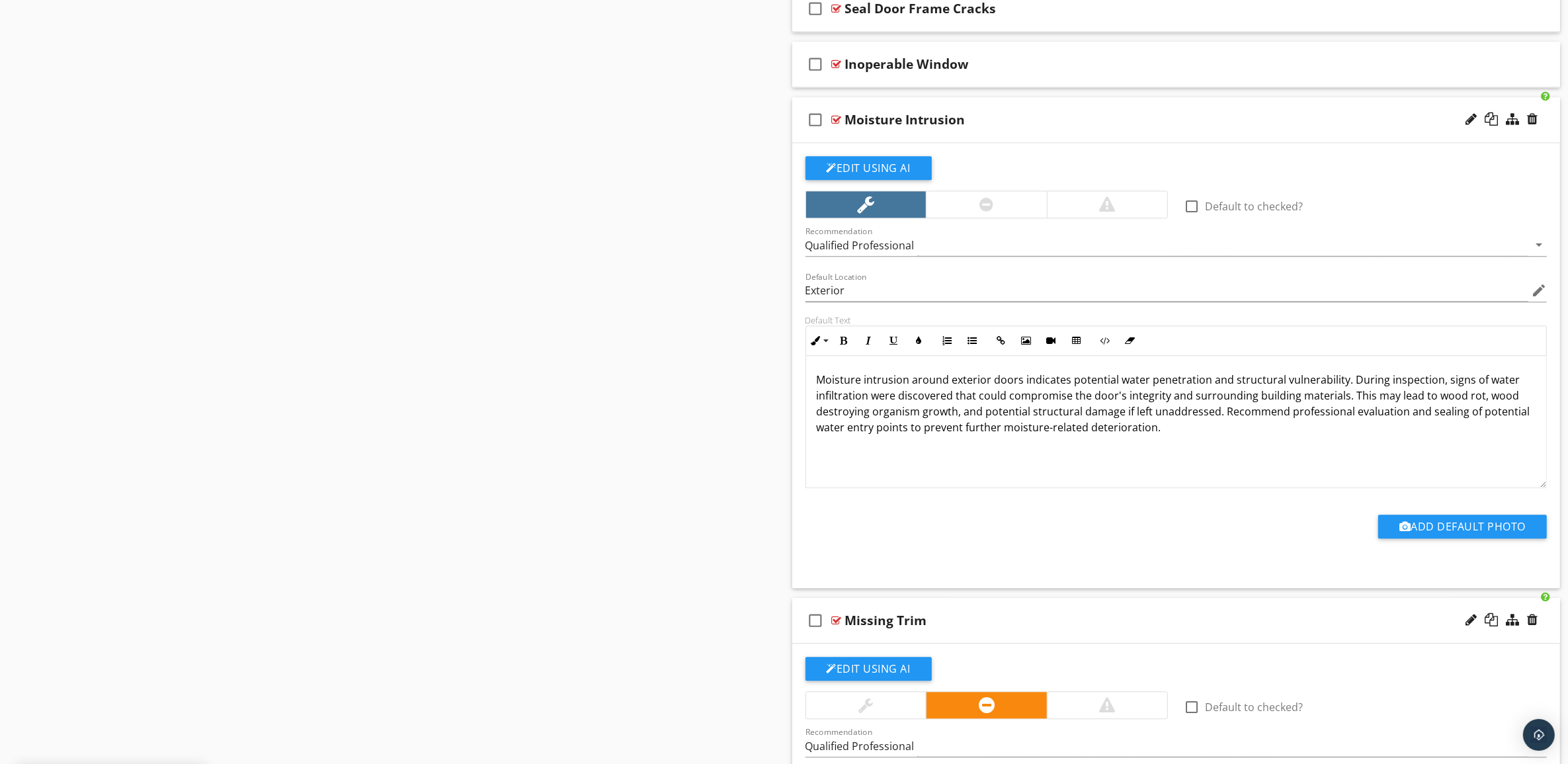
click at [1214, 127] on div "Moisture Intrusion" at bounding box center [1123, 119] width 556 height 16
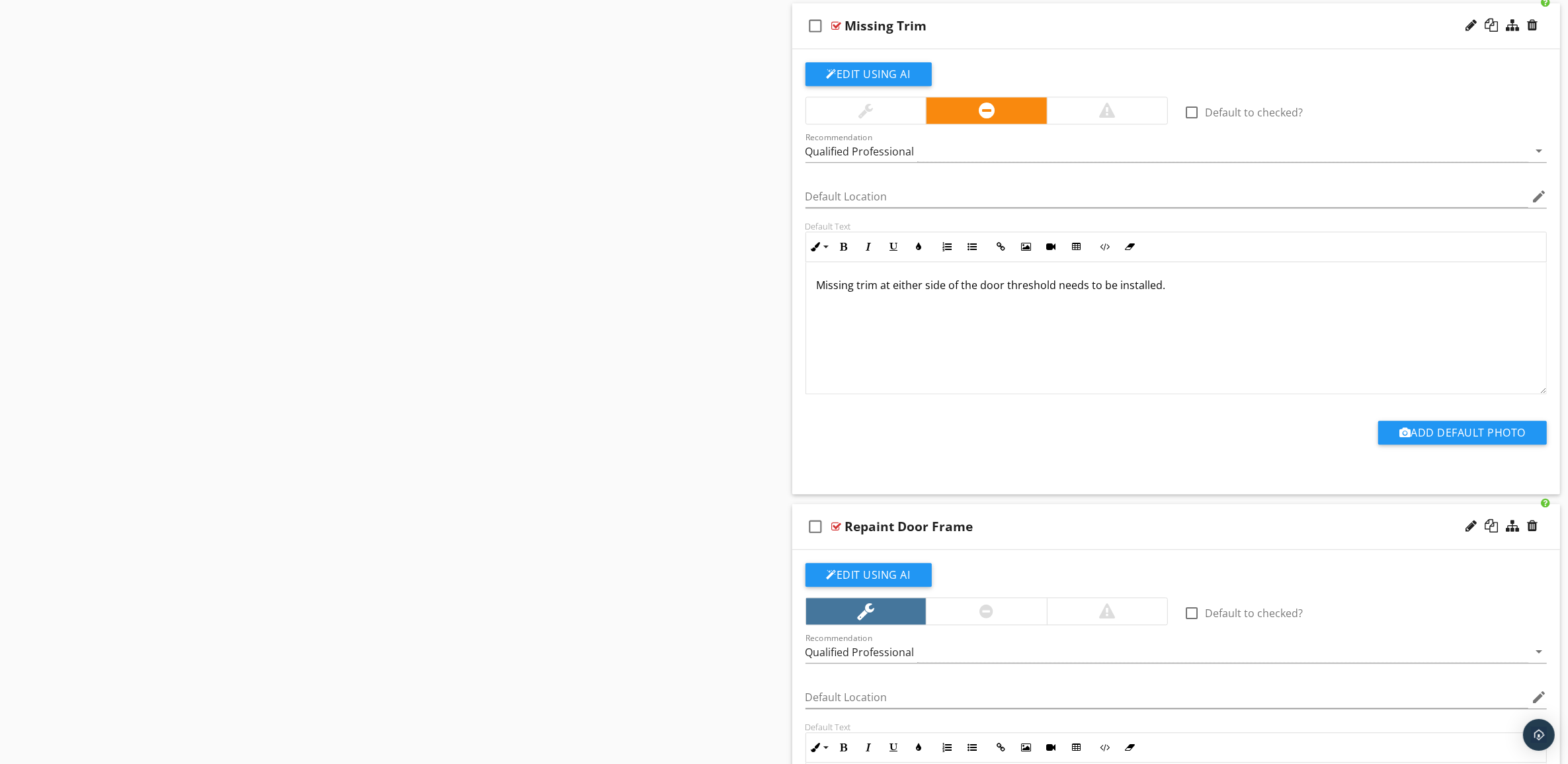
scroll to position [4033, 0]
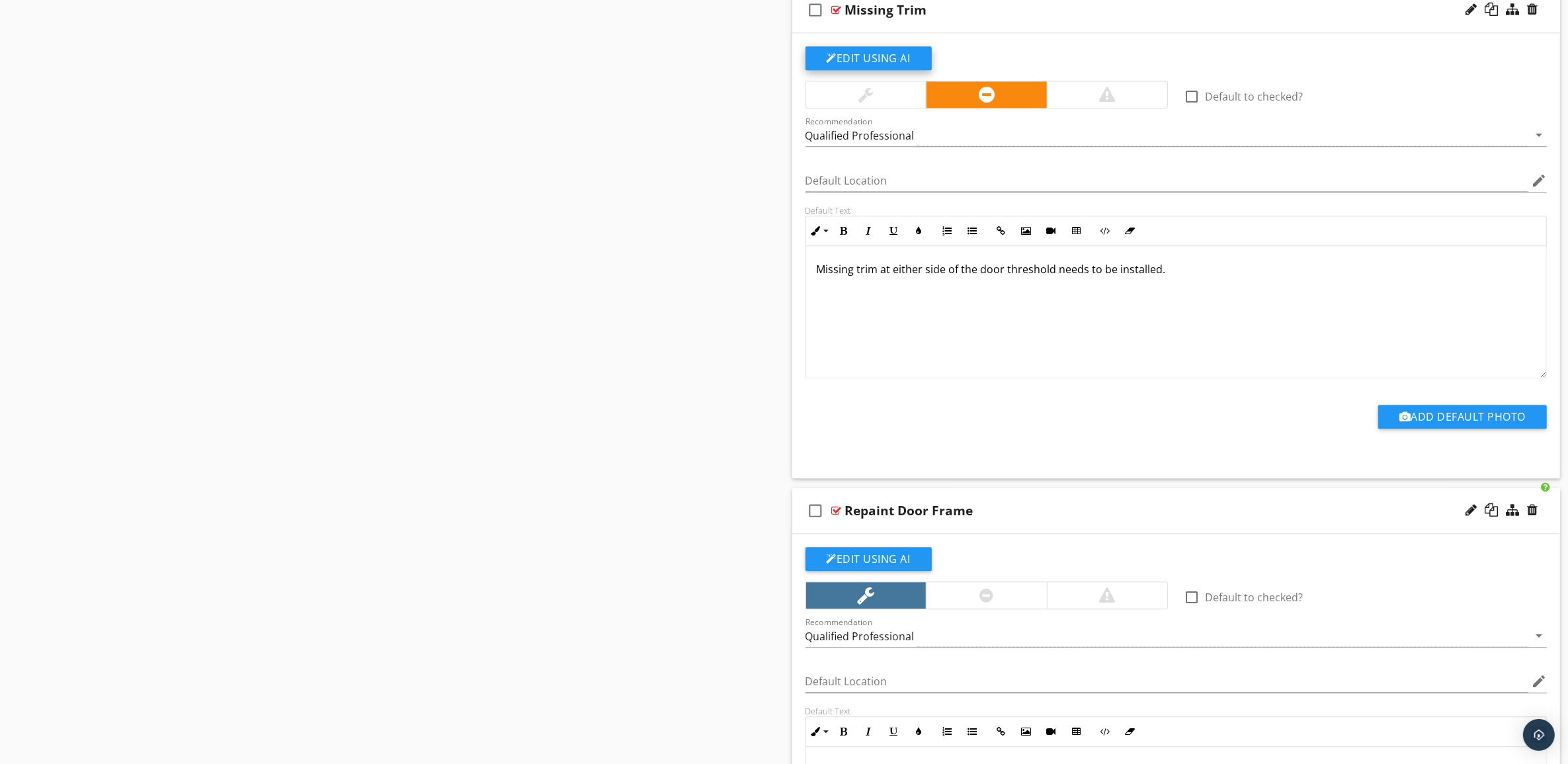
click at [893, 70] on button "Edit Using AI" at bounding box center [869, 59] width 127 height 24
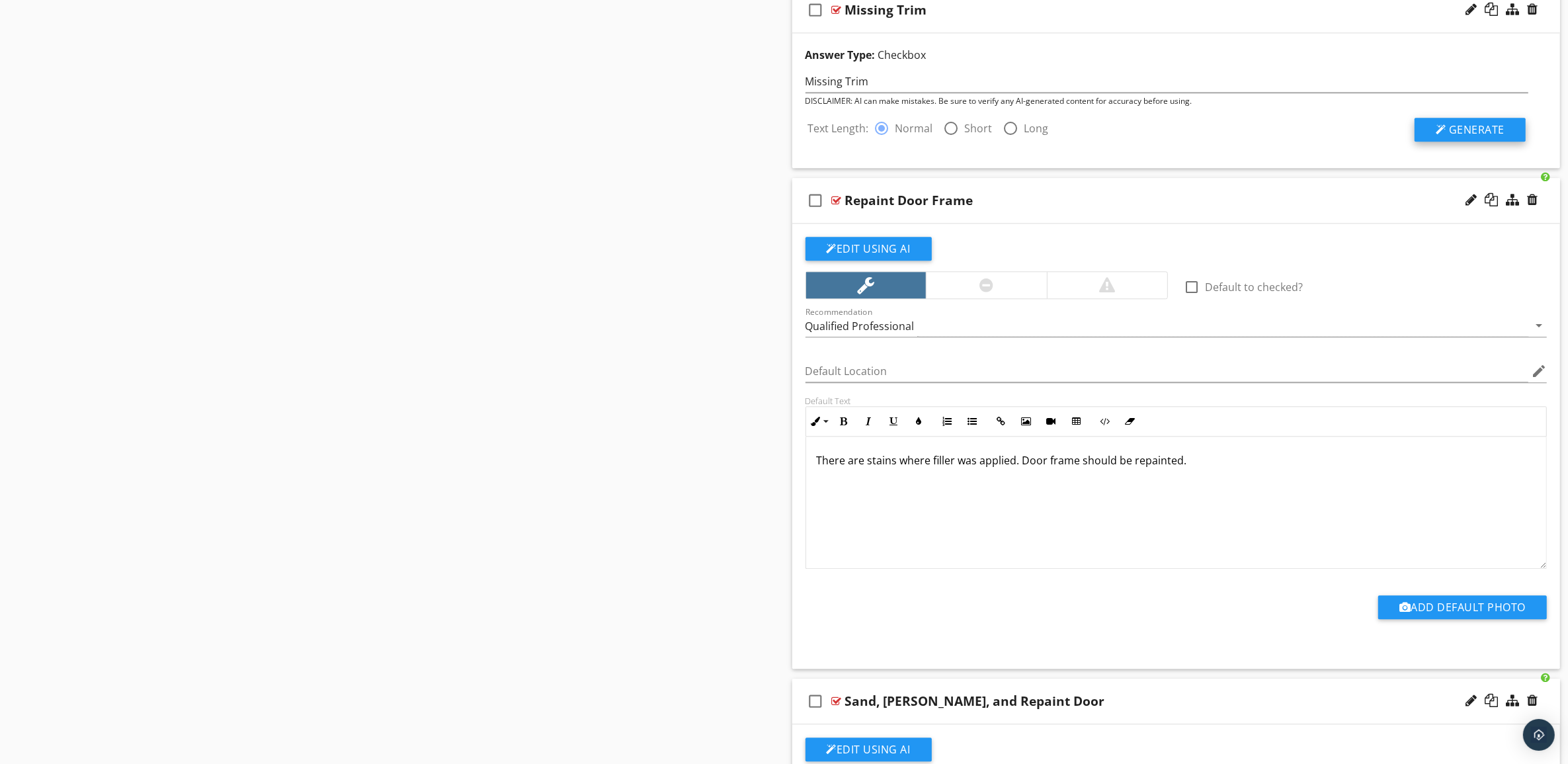
click at [1477, 137] on span "Generate" at bounding box center [1476, 130] width 55 height 14
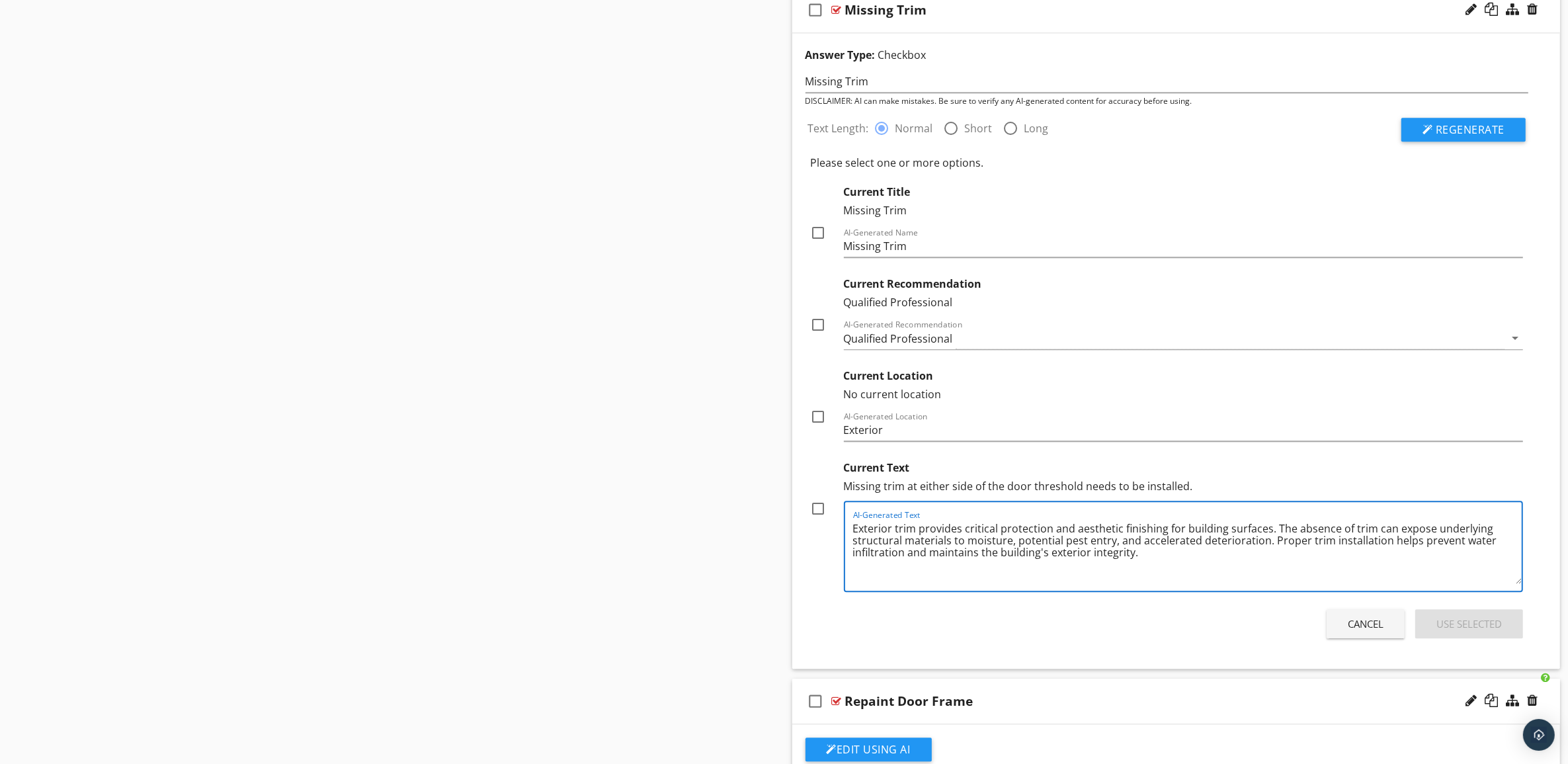
click at [1149, 564] on textarea "Exterior trim provides critical protection and aesthetic finishing for building…" at bounding box center [1187, 551] width 669 height 67
paste textarea "[PERSON_NAME]"
drag, startPoint x: 1135, startPoint y: 564, endPoint x: 1381, endPoint y: 590, distance: 247.4
click at [1381, 584] on textarea "Exterior trim provides critical protection and aesthetic finishing for building…" at bounding box center [1187, 551] width 669 height 67
paste textarea "Further evaluation and repair by a qualified contractor are recommended."
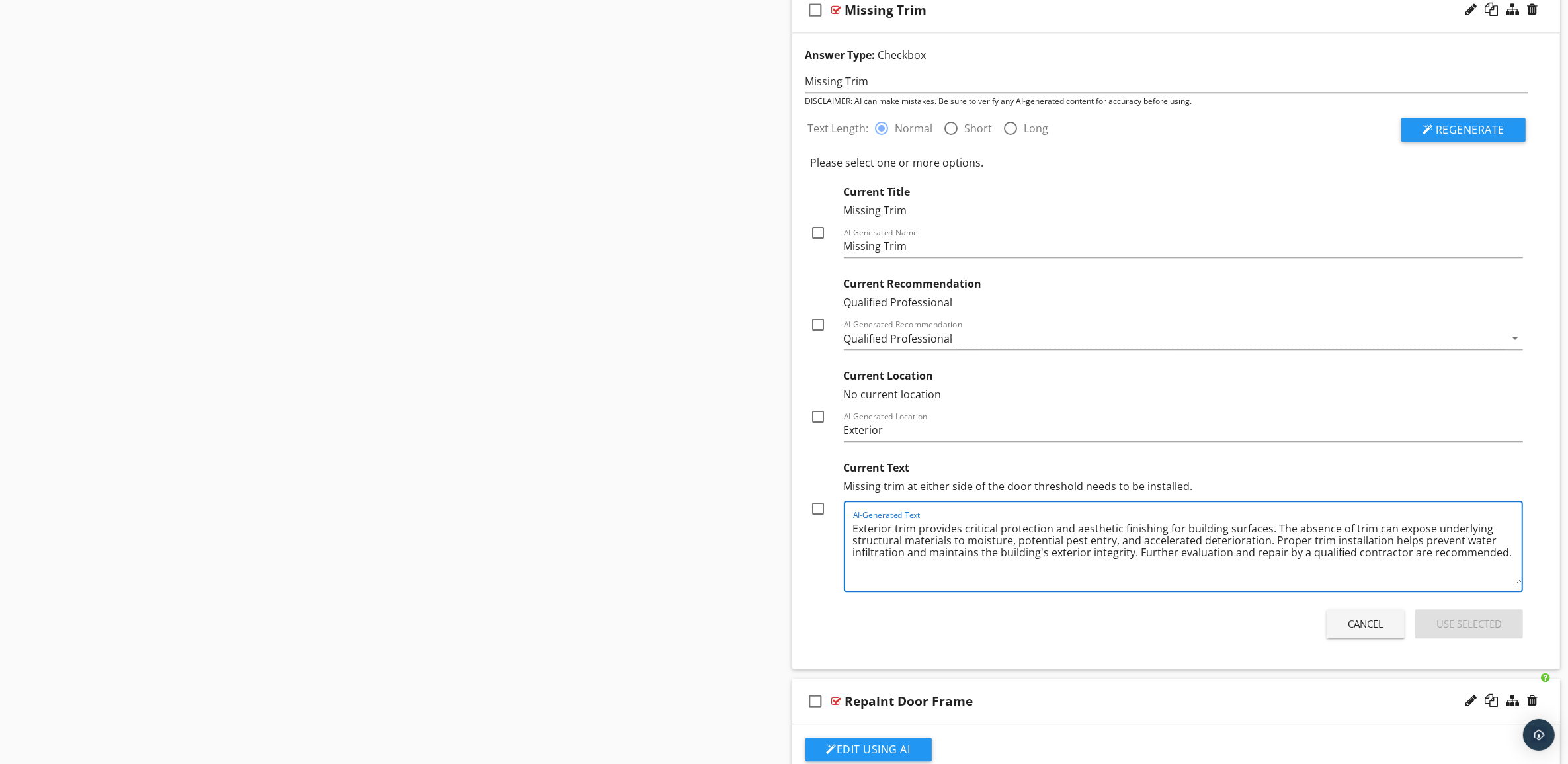
click at [1280, 563] on textarea "Exterior trim provides critical protection and aesthetic finishing for building…" at bounding box center [1187, 551] width 669 height 67
click at [1396, 568] on textarea "Exterior trim provides critical protection and aesthetic finishing for building…" at bounding box center [1187, 551] width 669 height 67
click at [1344, 583] on textarea "Exterior trim provides critical protection and aesthetic finishing for building…" at bounding box center [1187, 551] width 669 height 67
type textarea "Exterior trim provides critical protection and aesthetic finishing for building…"
drag, startPoint x: 817, startPoint y: 517, endPoint x: 831, endPoint y: 503, distance: 19.8
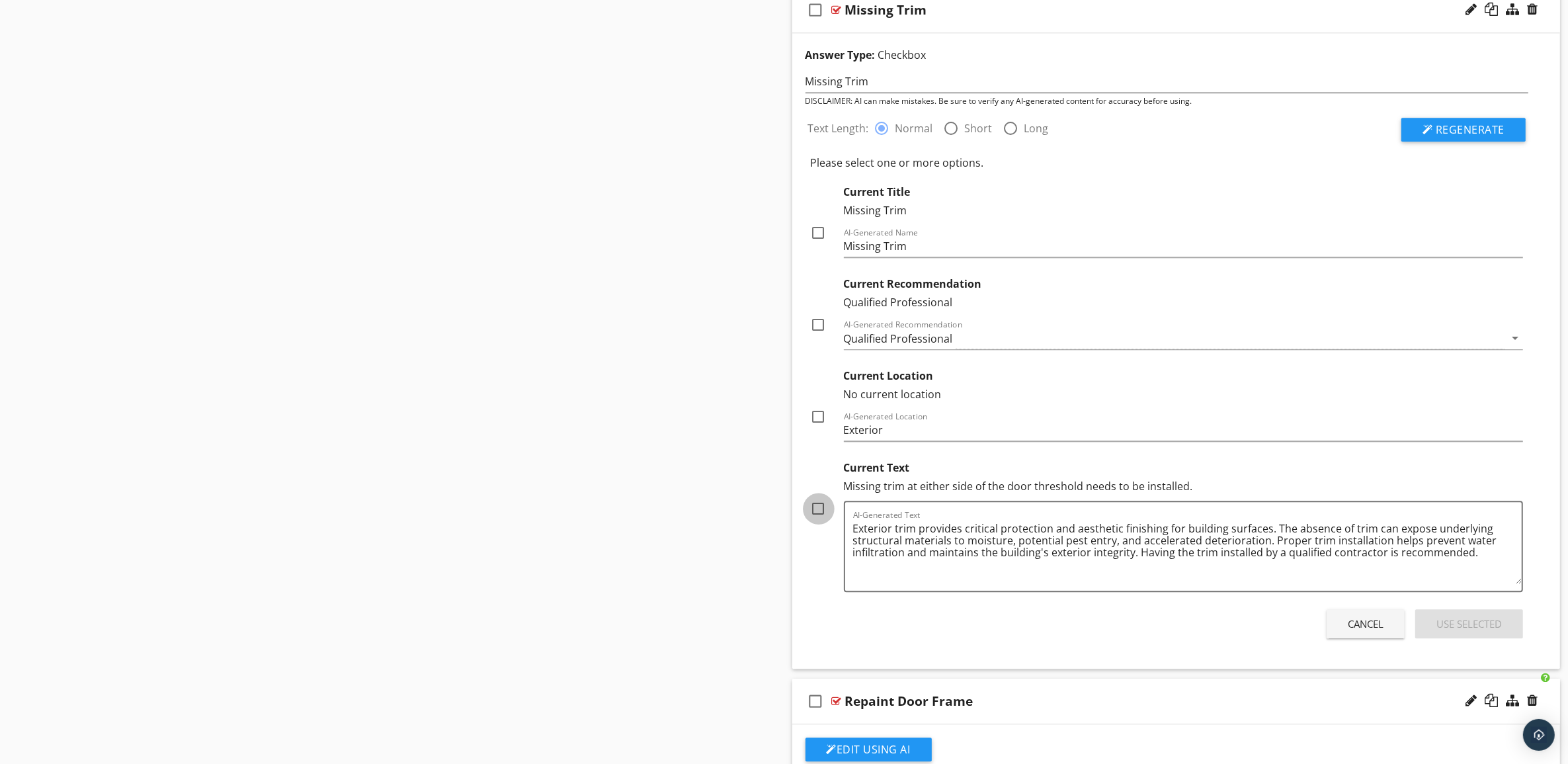
click at [817, 517] on div at bounding box center [819, 509] width 22 height 22
checkbox input "true"
drag, startPoint x: 821, startPoint y: 422, endPoint x: 830, endPoint y: 381, distance: 42.0
click at [820, 423] on div at bounding box center [819, 417] width 22 height 22
checkbox input "true"
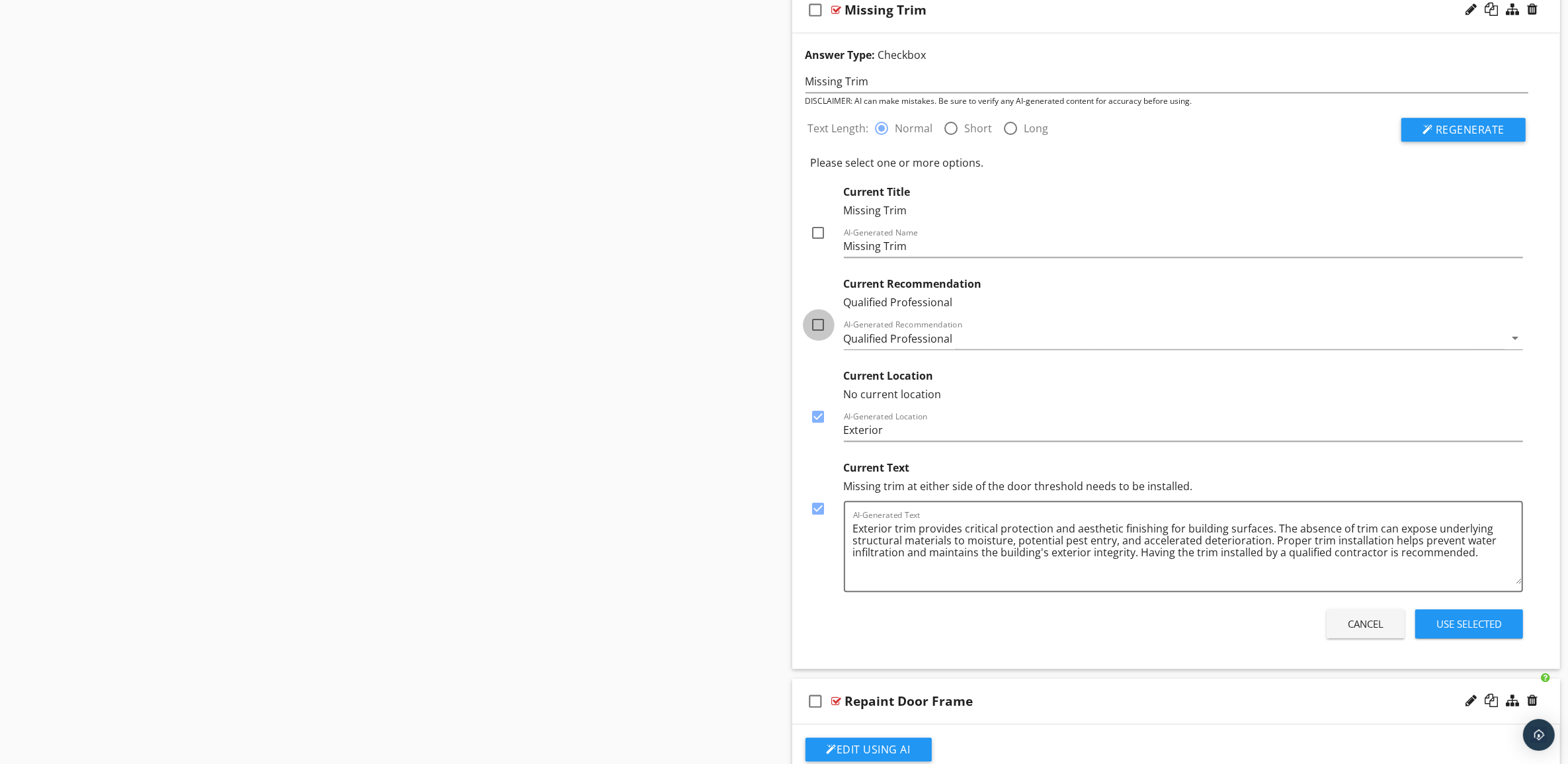
click at [821, 336] on div at bounding box center [819, 325] width 22 height 22
checkbox input "true"
click at [822, 245] on div at bounding box center [819, 232] width 22 height 22
checkbox input "true"
click at [1482, 632] on div "Use Selected" at bounding box center [1469, 624] width 66 height 15
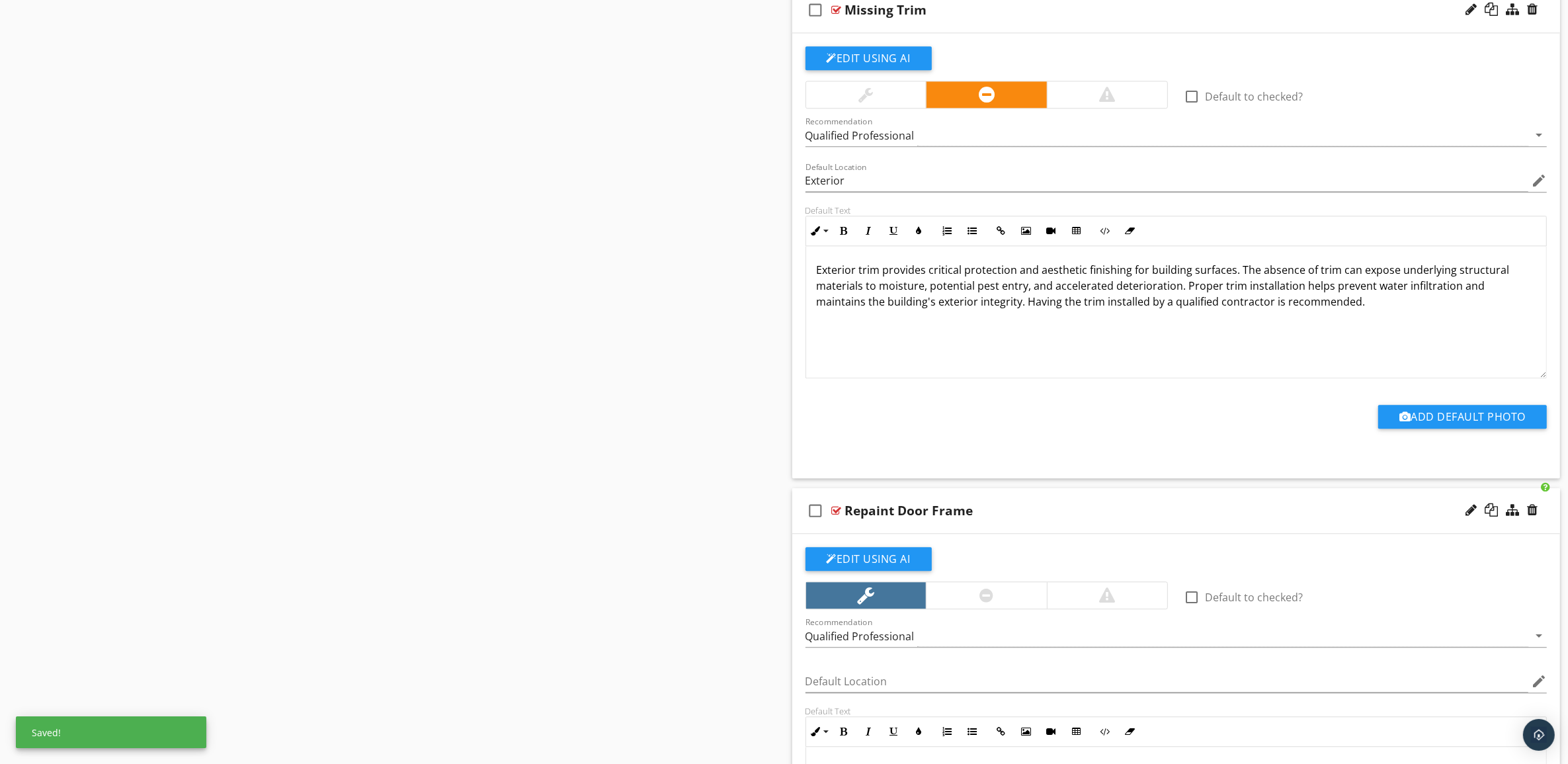
click at [1278, 18] on div "Missing Trim" at bounding box center [1123, 10] width 556 height 16
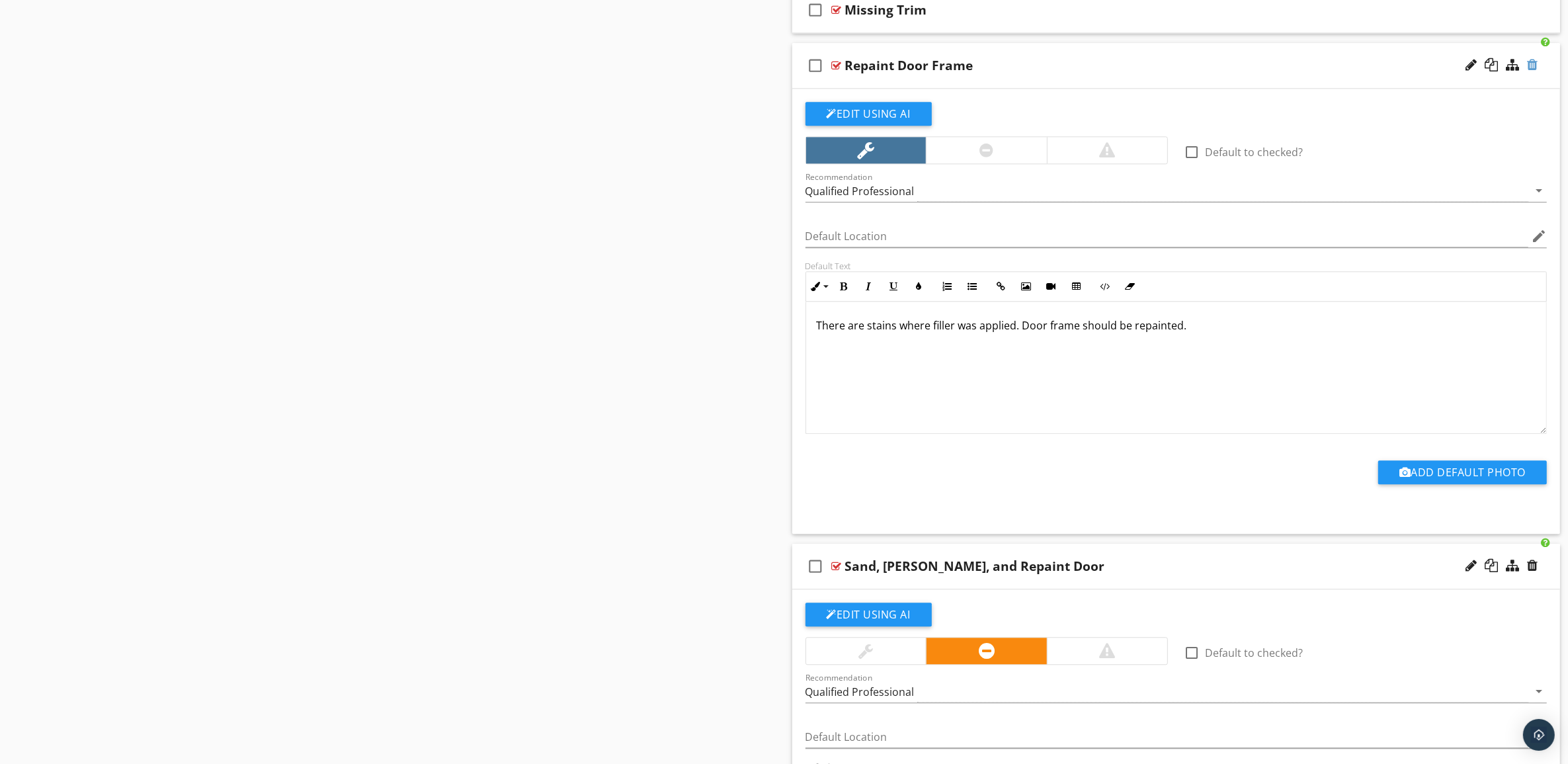
click at [1532, 71] on div at bounding box center [1532, 65] width 10 height 14
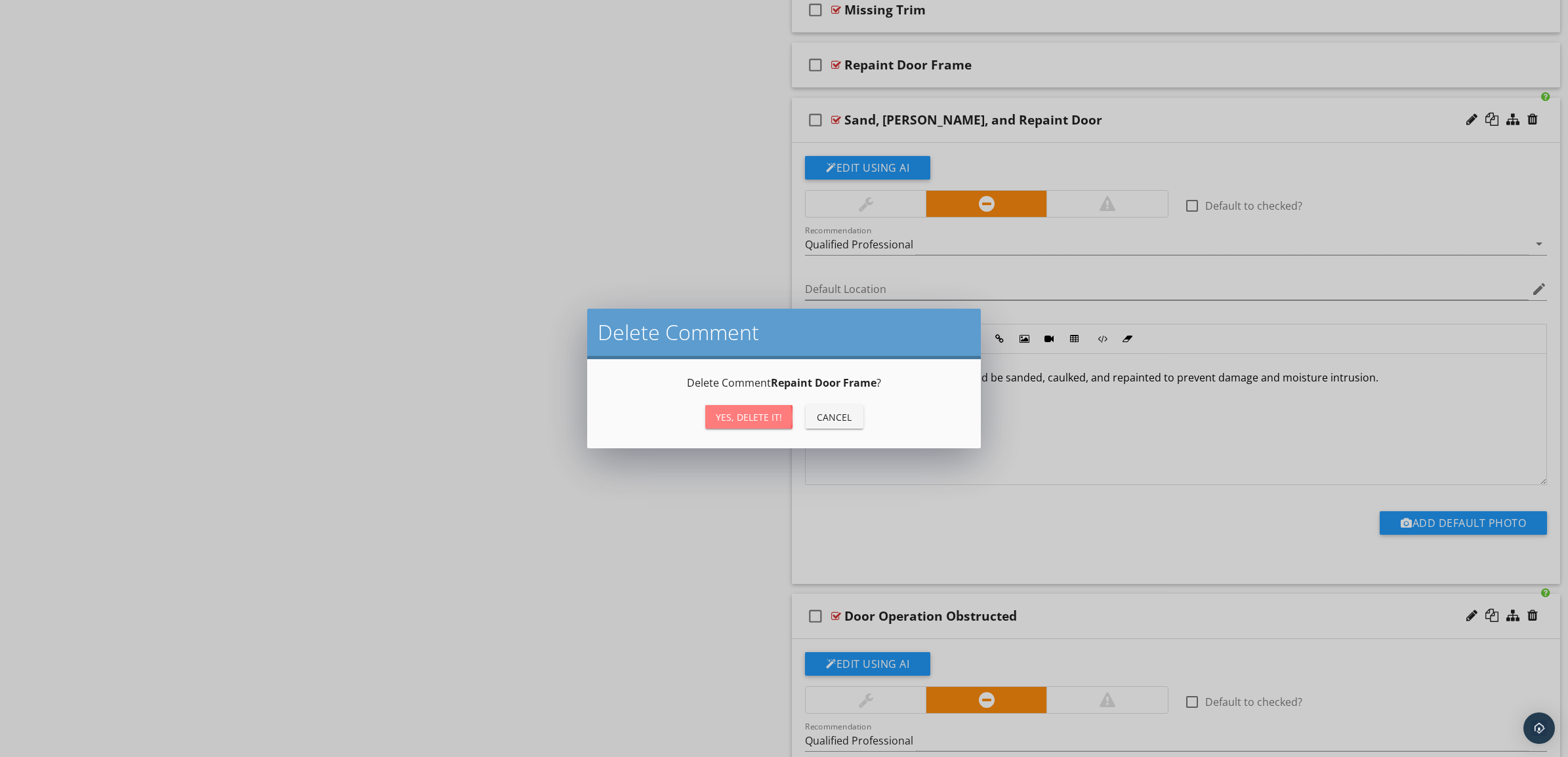
click at [766, 411] on div "Yes, Delete it!" at bounding box center [748, 417] width 66 height 14
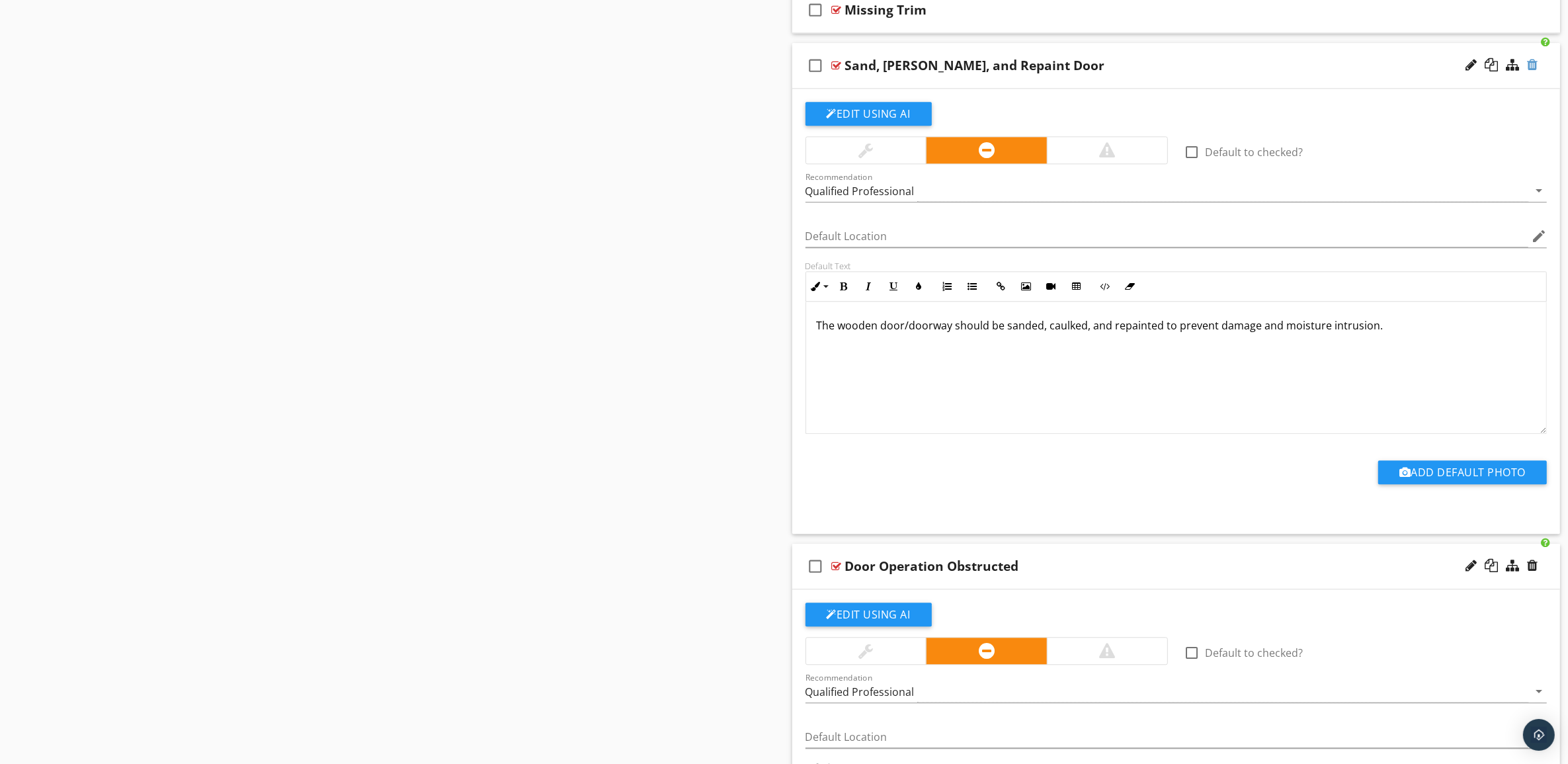
click at [1534, 71] on div at bounding box center [1532, 65] width 10 height 14
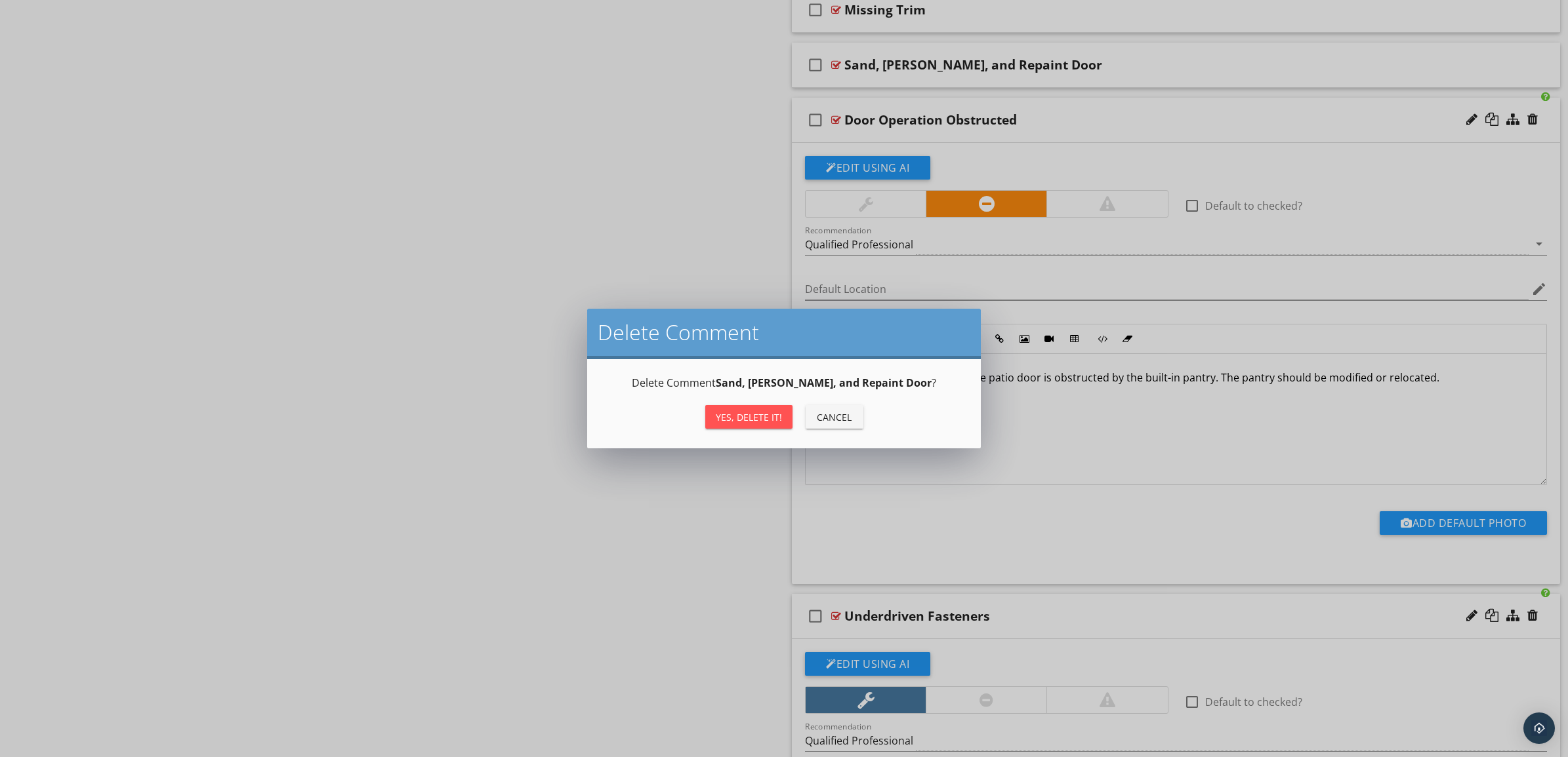
click at [760, 408] on button "Yes, Delete it!" at bounding box center [749, 417] width 87 height 24
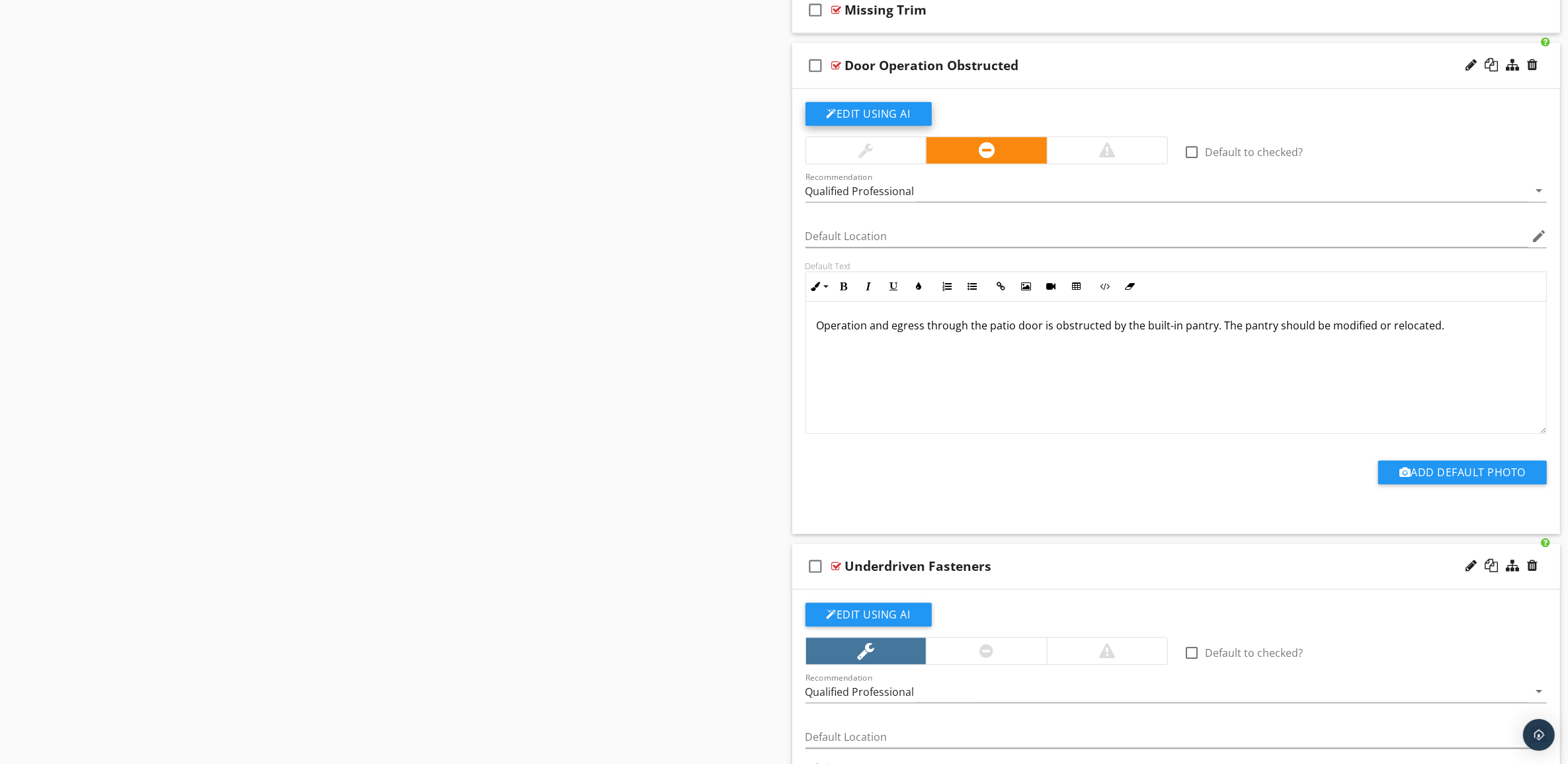
click at [887, 123] on button "Edit Using AI" at bounding box center [869, 114] width 127 height 24
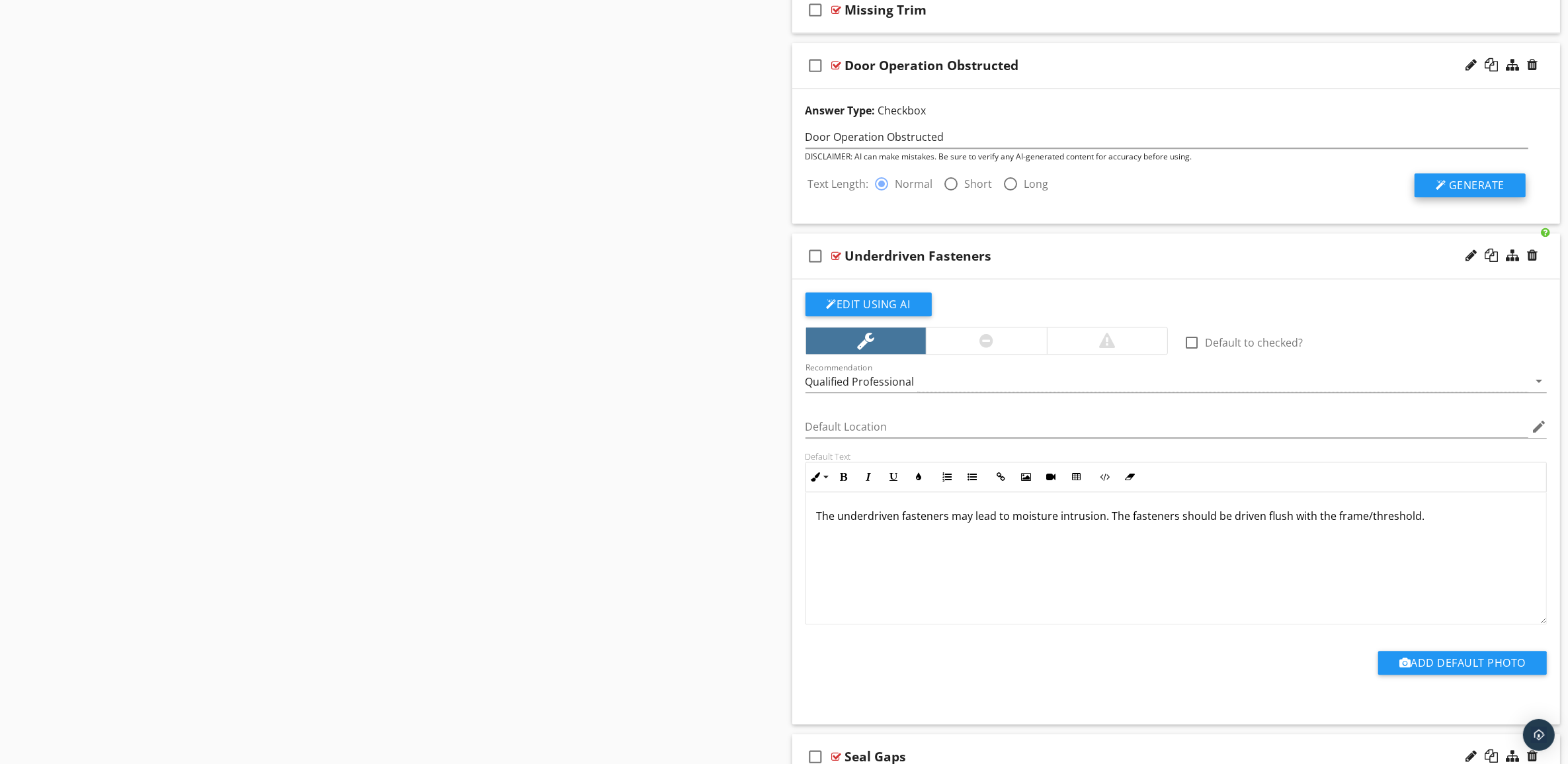
click at [1502, 192] on span "Generate" at bounding box center [1476, 185] width 55 height 14
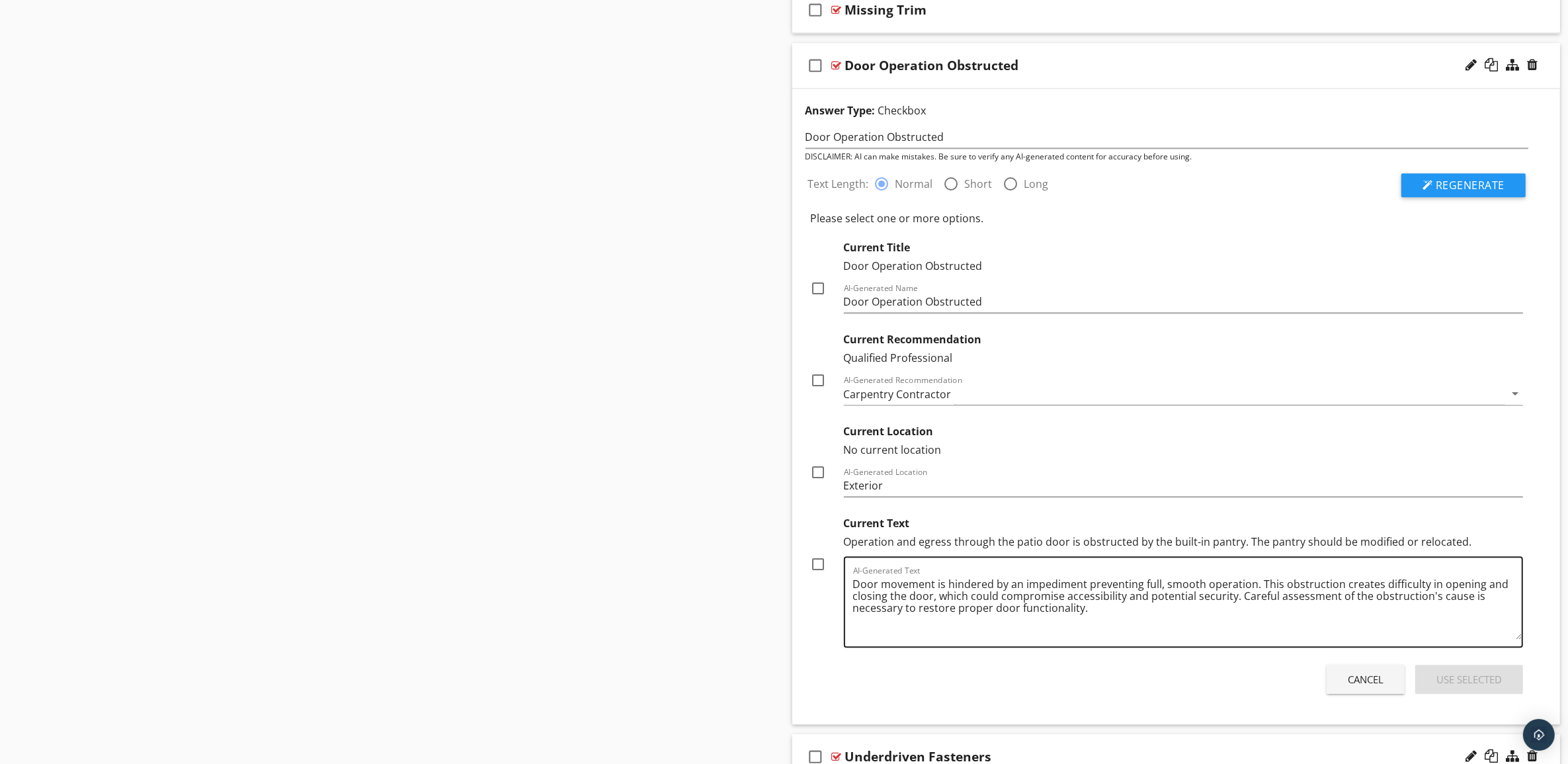
click at [942, 593] on textarea "Door movement is hindered by an impediment preventing full, smooth operation. T…" at bounding box center [1187, 607] width 669 height 67
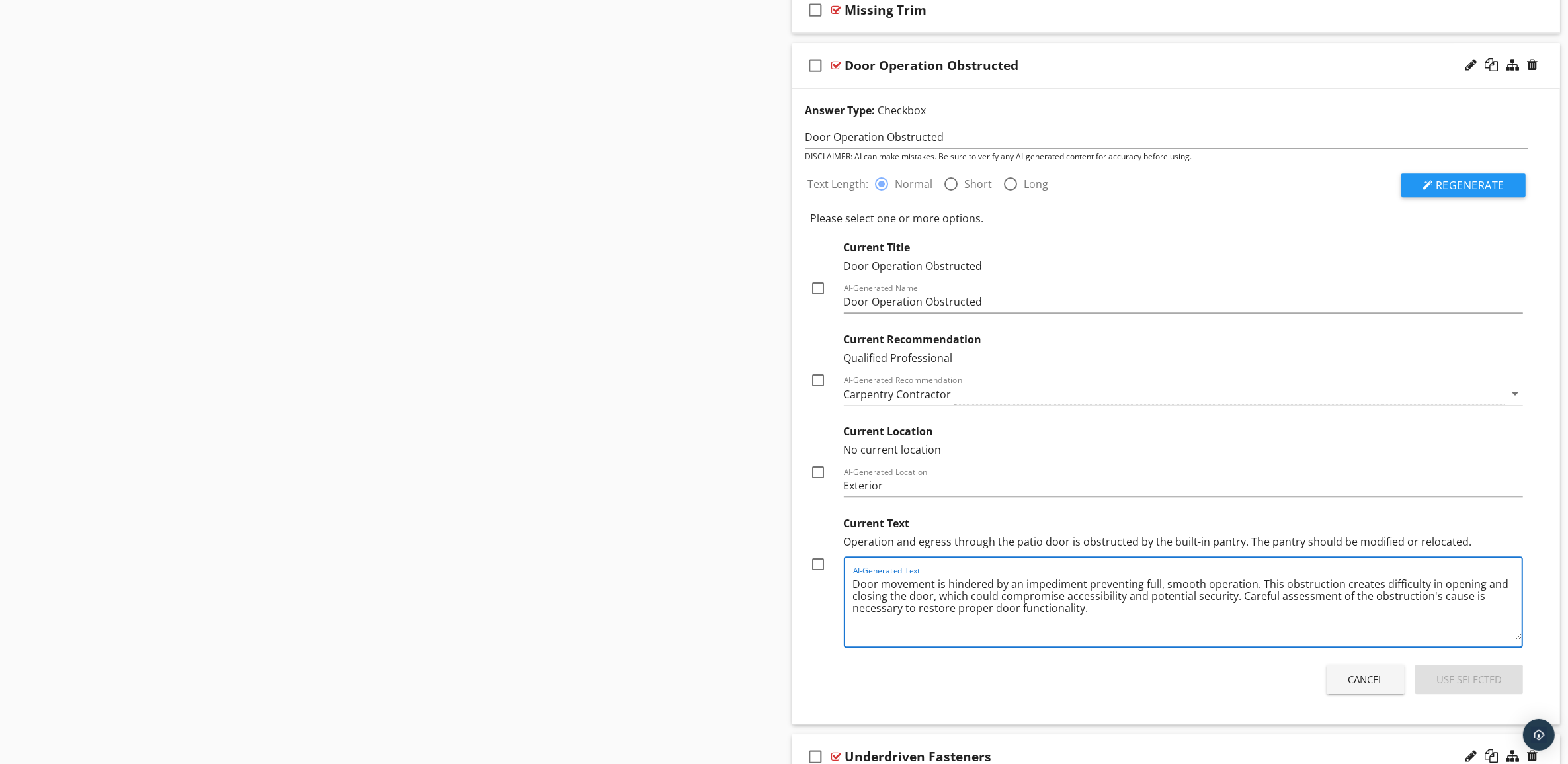
click at [857, 592] on textarea "Door movement is hindered by an impediment preventing full, smooth operation. T…" at bounding box center [1187, 607] width 669 height 67
click at [889, 596] on textarea "Door movement is hindered by an impediment preventing full, smooth operation. T…" at bounding box center [1187, 607] width 669 height 67
type textarea "Movement of the is hindered by an impediment preventing full, smooth operation.…"
click at [1466, 192] on span "Regenerate" at bounding box center [1470, 185] width 69 height 14
drag, startPoint x: 1283, startPoint y: 596, endPoint x: 841, endPoint y: 572, distance: 442.7
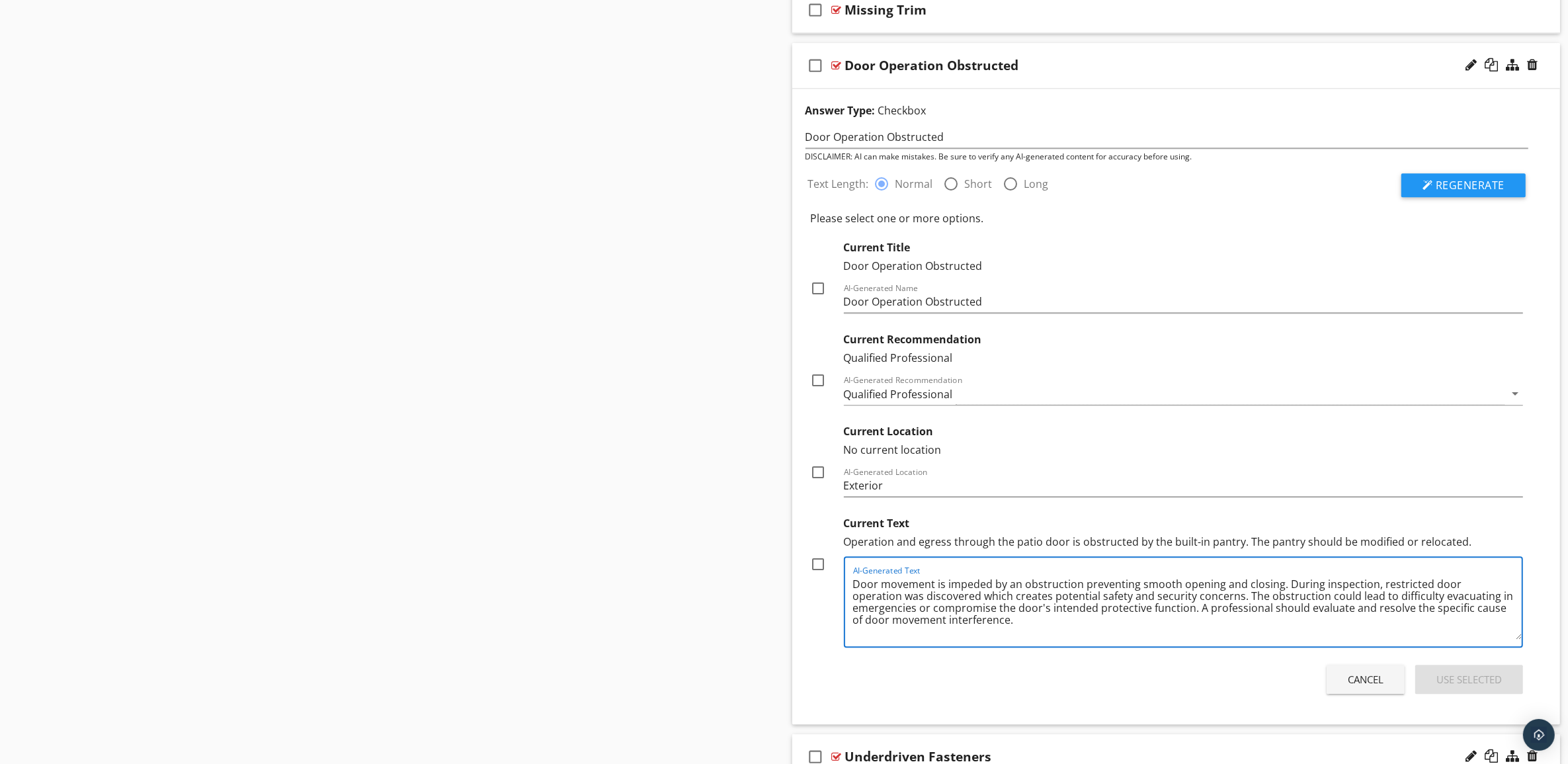
click at [841, 572] on div "Current Text Operation and egress through the patio door is obstructed by the b…" at bounding box center [1167, 579] width 713 height 138
click at [1410, 592] on textarea "During inspection, restricted door operation was discovered which creates poten…" at bounding box center [1187, 607] width 669 height 67
type textarea "During inspection, restricted door operation was discovered which creates poten…"
click at [821, 573] on div at bounding box center [819, 564] width 22 height 22
checkbox input "true"
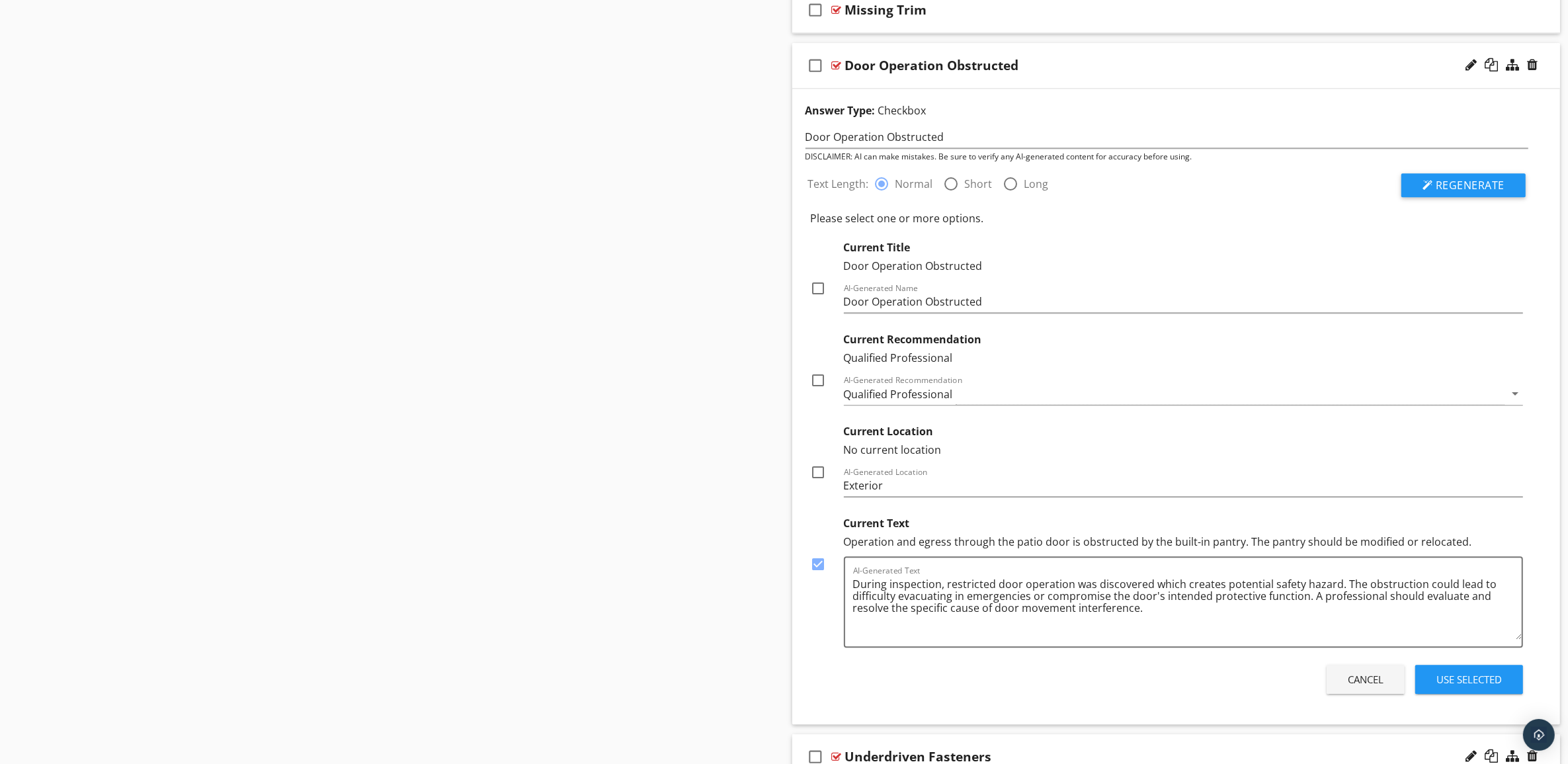
click at [819, 483] on div at bounding box center [819, 472] width 22 height 22
checkbox input "true"
click at [819, 389] on div at bounding box center [819, 381] width 22 height 22
checkbox input "true"
click at [820, 297] on div at bounding box center [819, 289] width 22 height 22
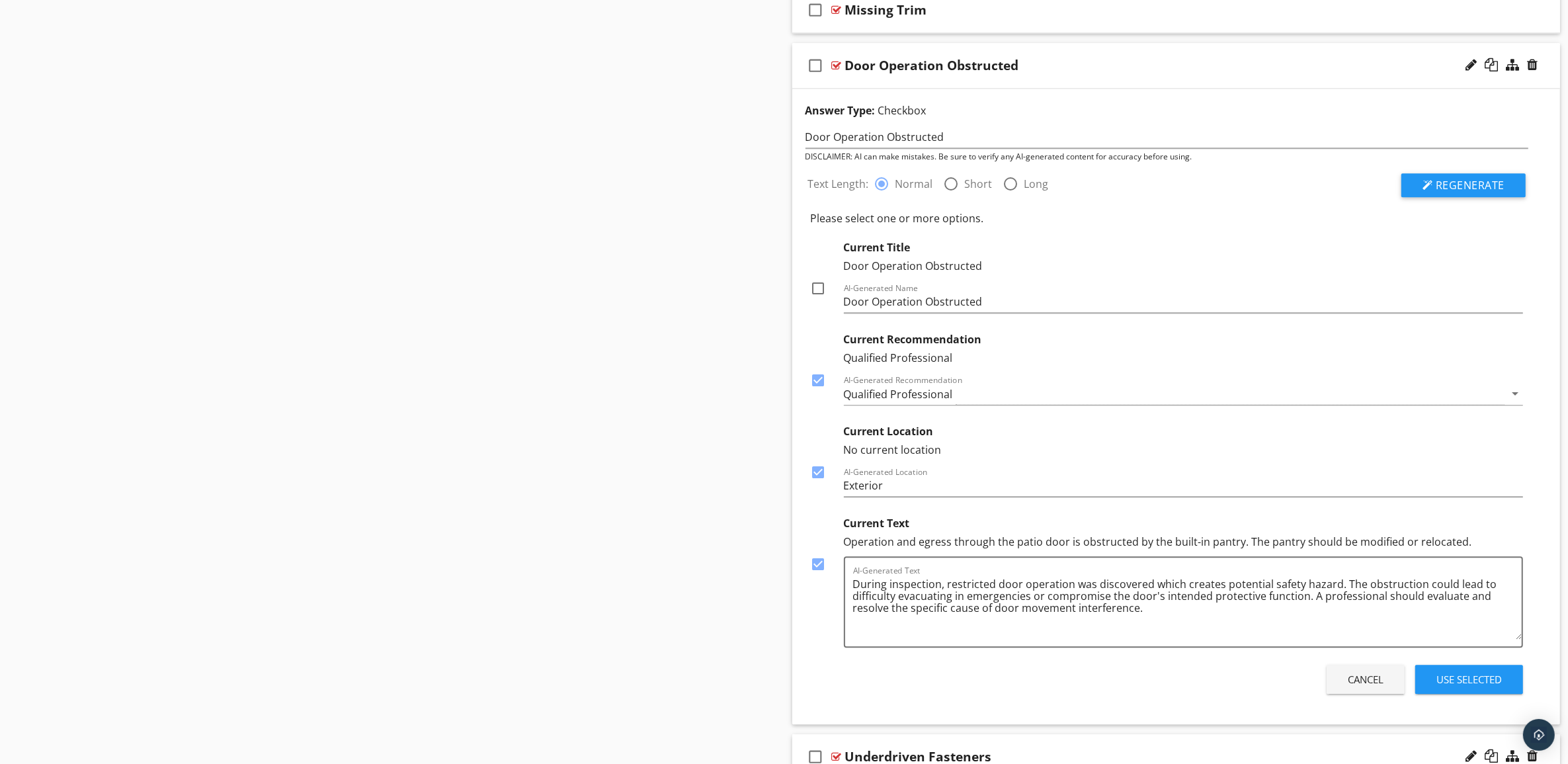
checkbox input "true"
click at [1481, 688] on div "Use Selected" at bounding box center [1469, 680] width 66 height 15
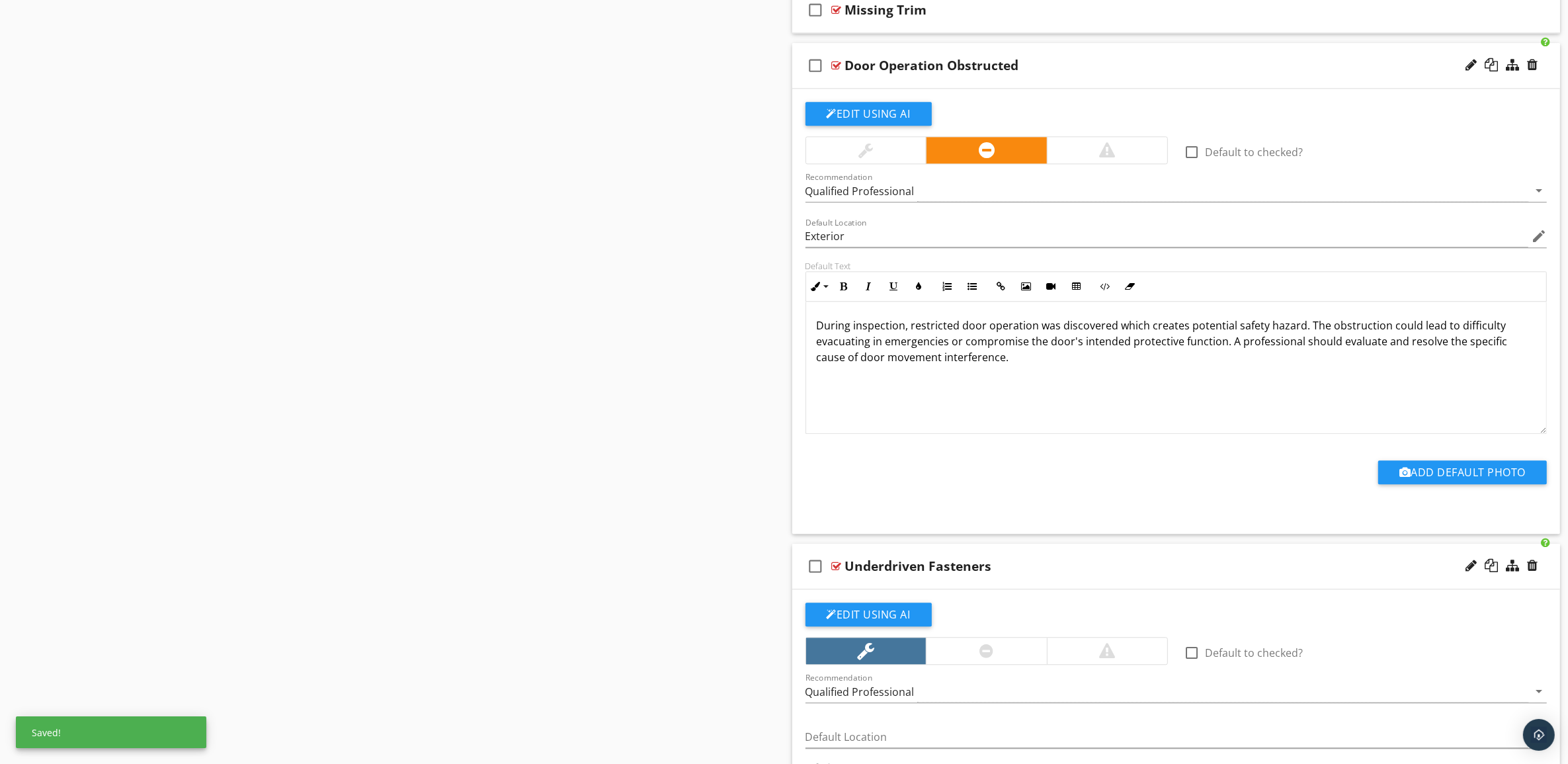
click at [1156, 71] on div "Door Operation Obstructed" at bounding box center [1123, 66] width 556 height 16
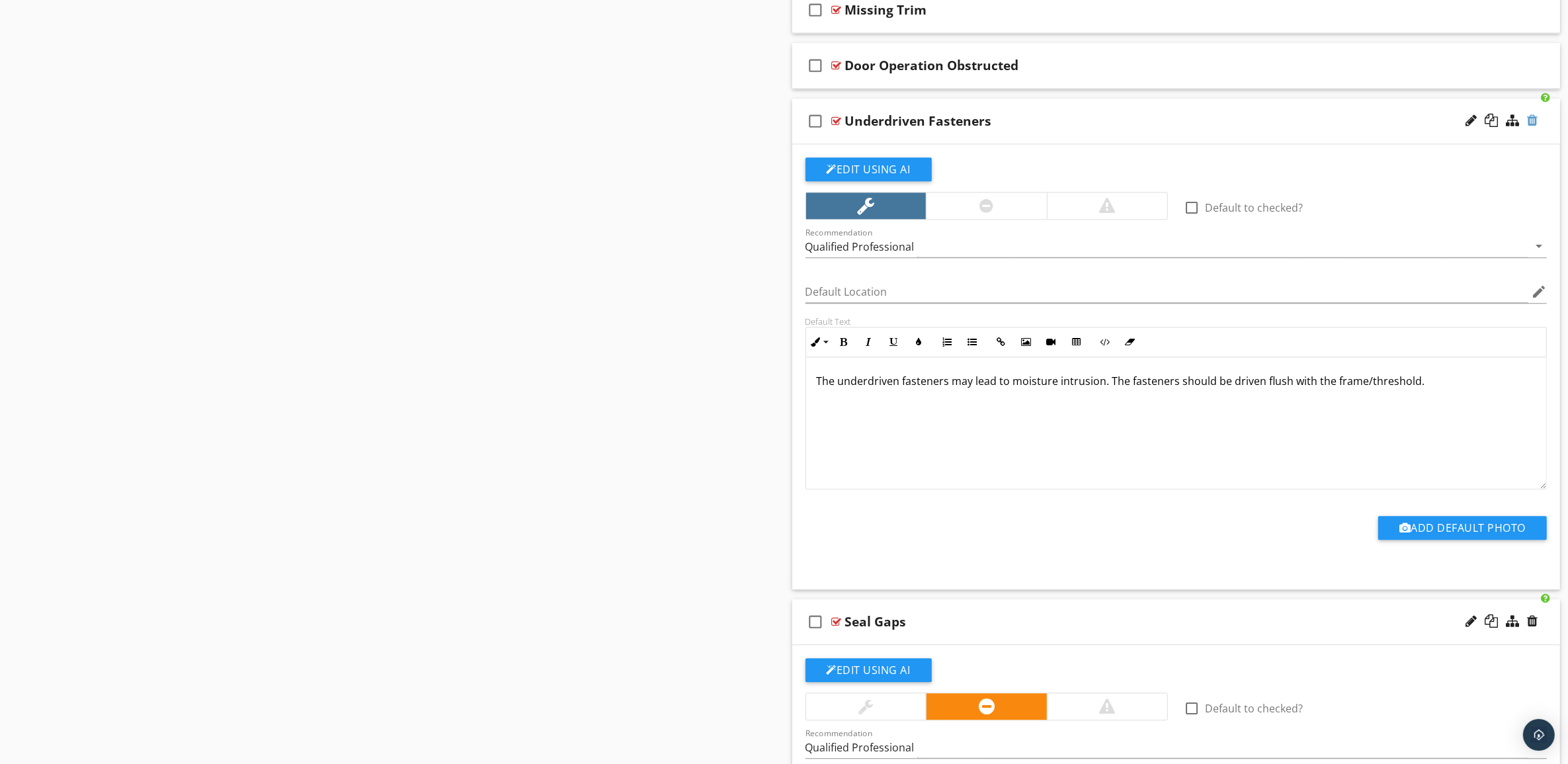
click at [1532, 127] on div at bounding box center [1532, 120] width 10 height 14
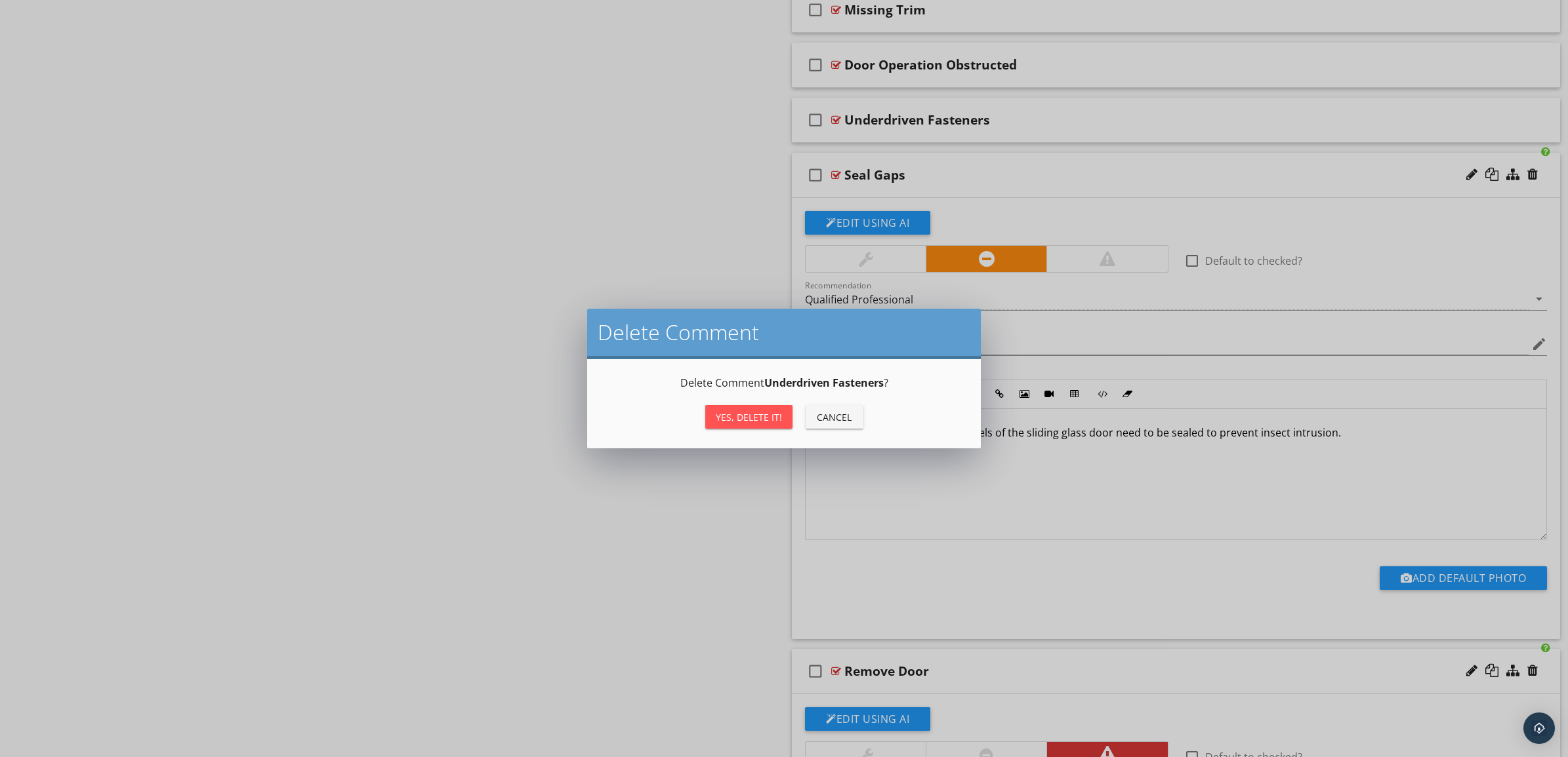
click at [738, 411] on div "Yes, Delete it!" at bounding box center [748, 417] width 66 height 14
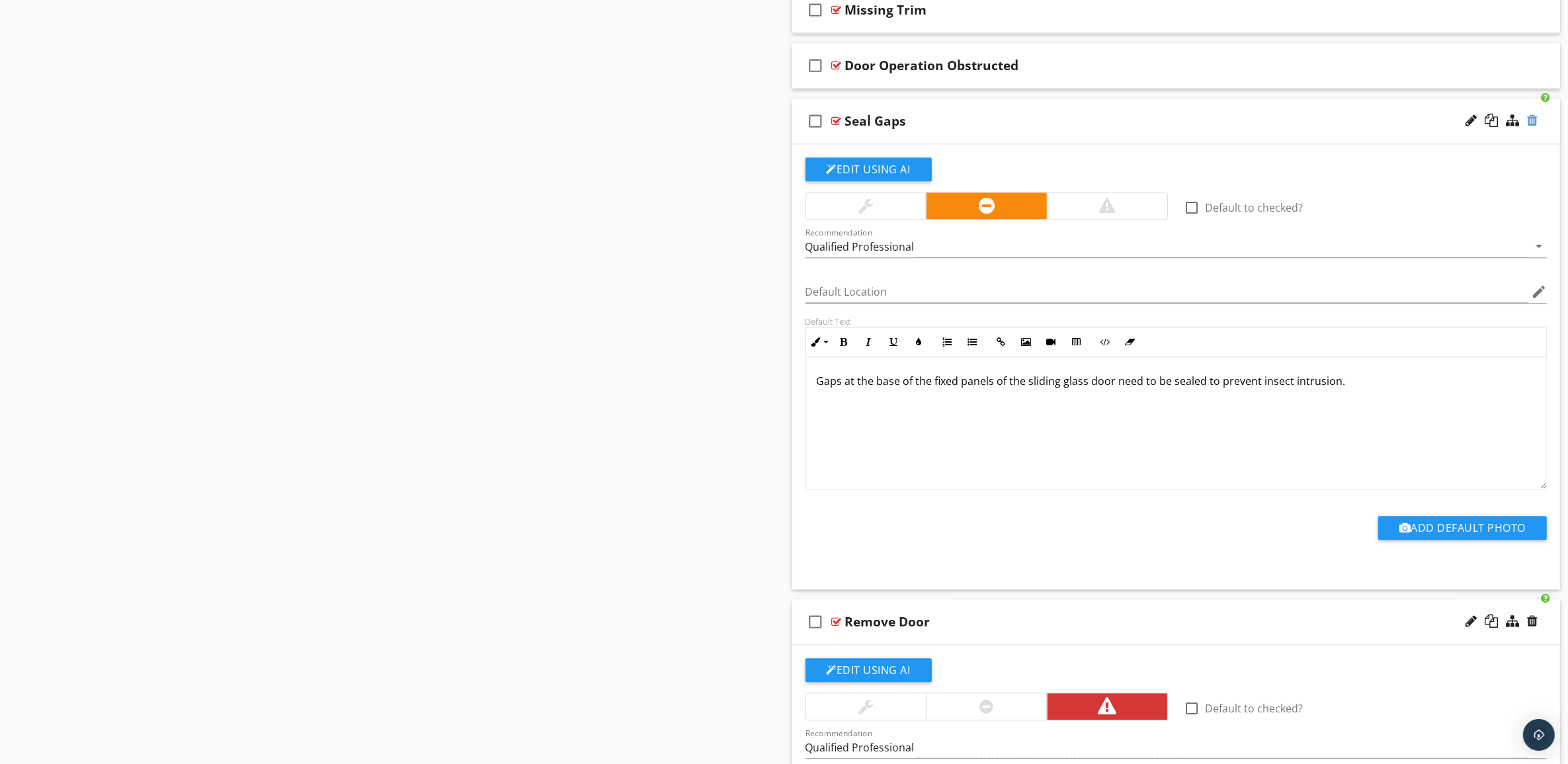
click at [1534, 127] on div at bounding box center [1532, 120] width 10 height 14
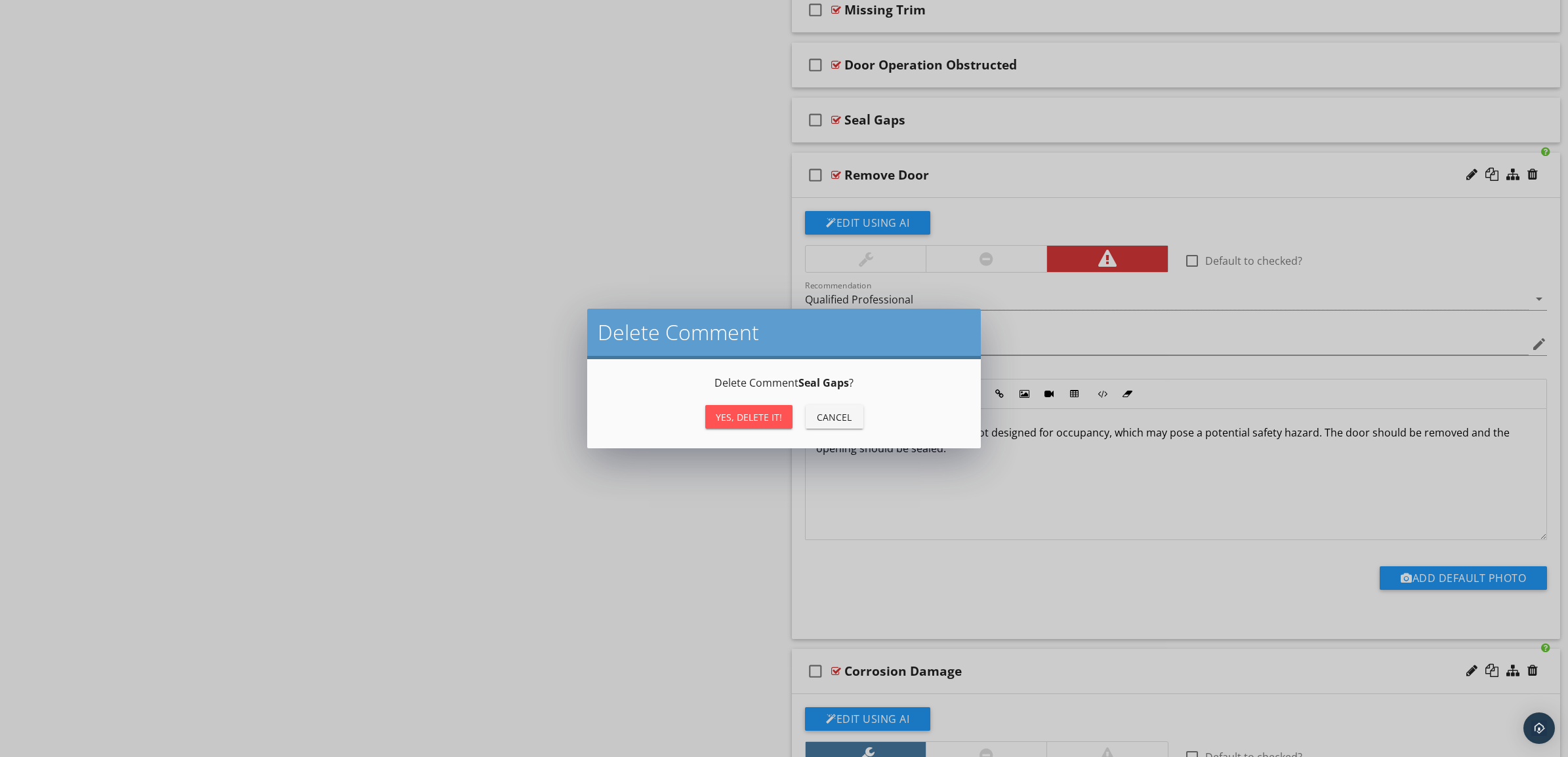
click at [746, 415] on div "Yes, Delete it!" at bounding box center [748, 417] width 66 height 14
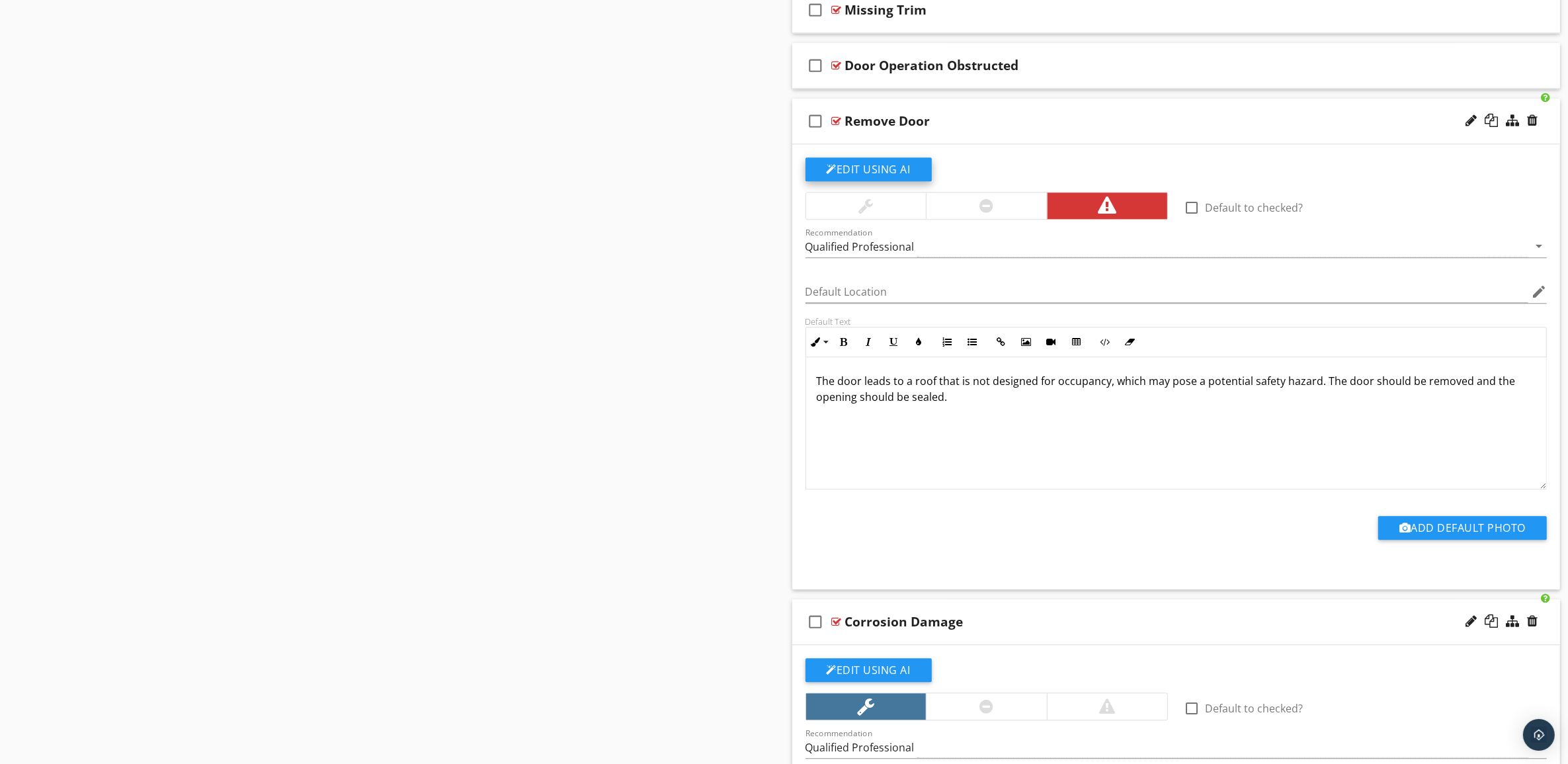
click at [888, 177] on button "Edit Using AI" at bounding box center [869, 169] width 127 height 24
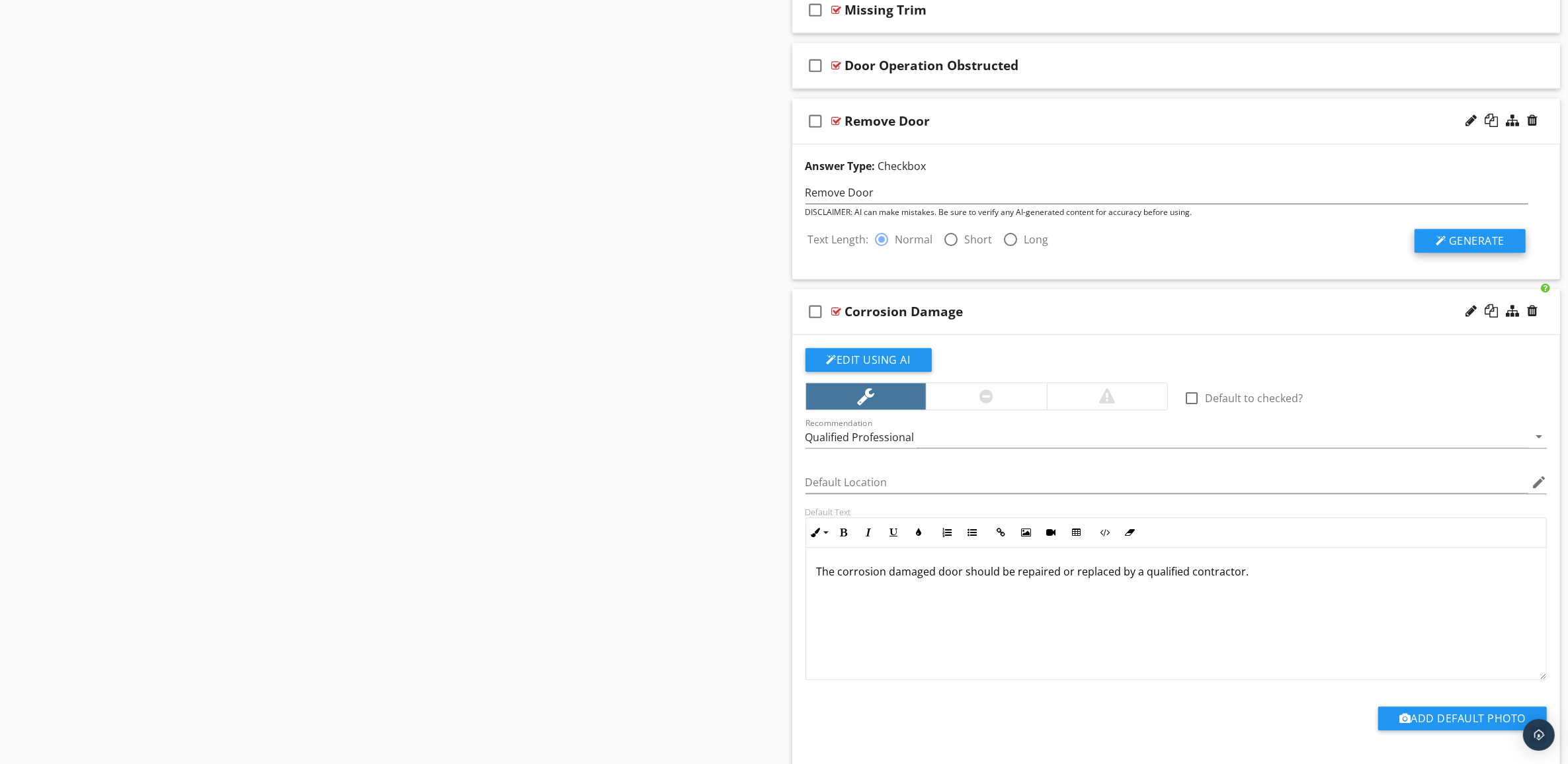
click at [1478, 245] on span "Generate" at bounding box center [1476, 241] width 55 height 14
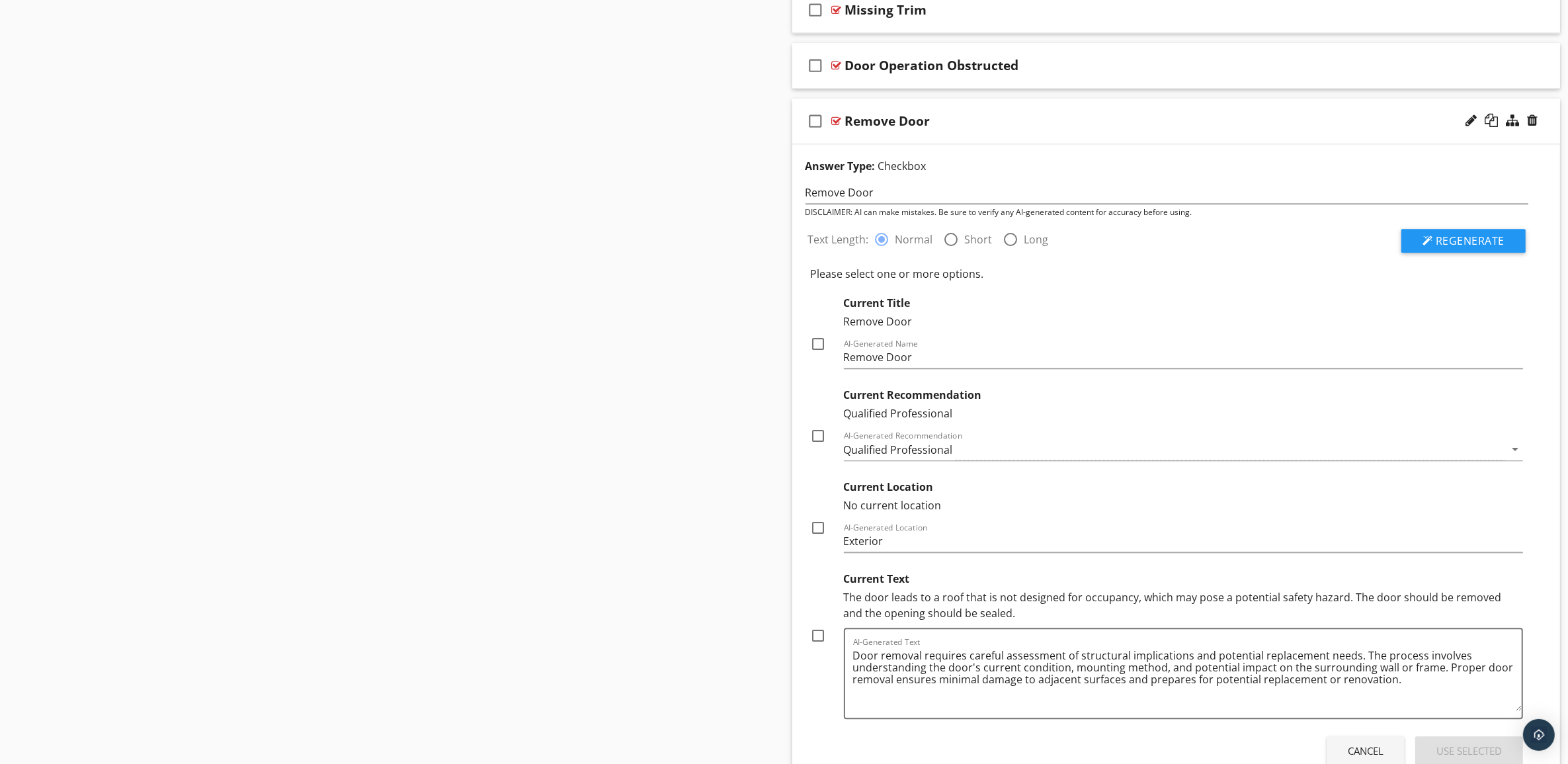
scroll to position [4199, 0]
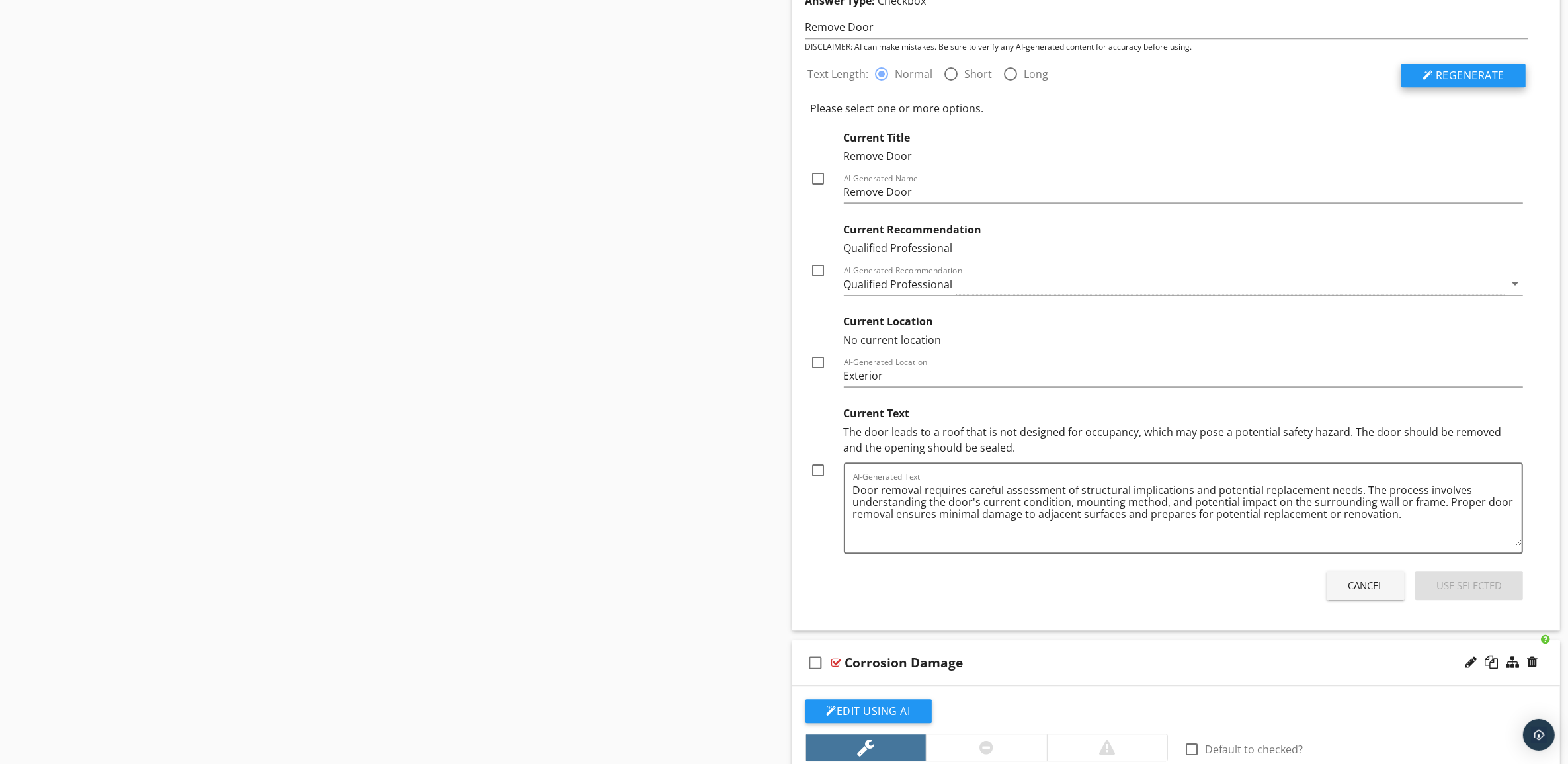
click at [1475, 83] on span "Regenerate" at bounding box center [1470, 75] width 69 height 14
click at [993, 443] on div "The door leads to a roof that is not designed for occupancy, which may pose a p…" at bounding box center [1183, 440] width 679 height 32
click at [993, 437] on div "The door leads to a roof that is not designed for occupancy, which may pose a p…" at bounding box center [1183, 440] width 679 height 32
click at [974, 81] on label "Short" at bounding box center [978, 74] width 28 height 14
radio input "false"
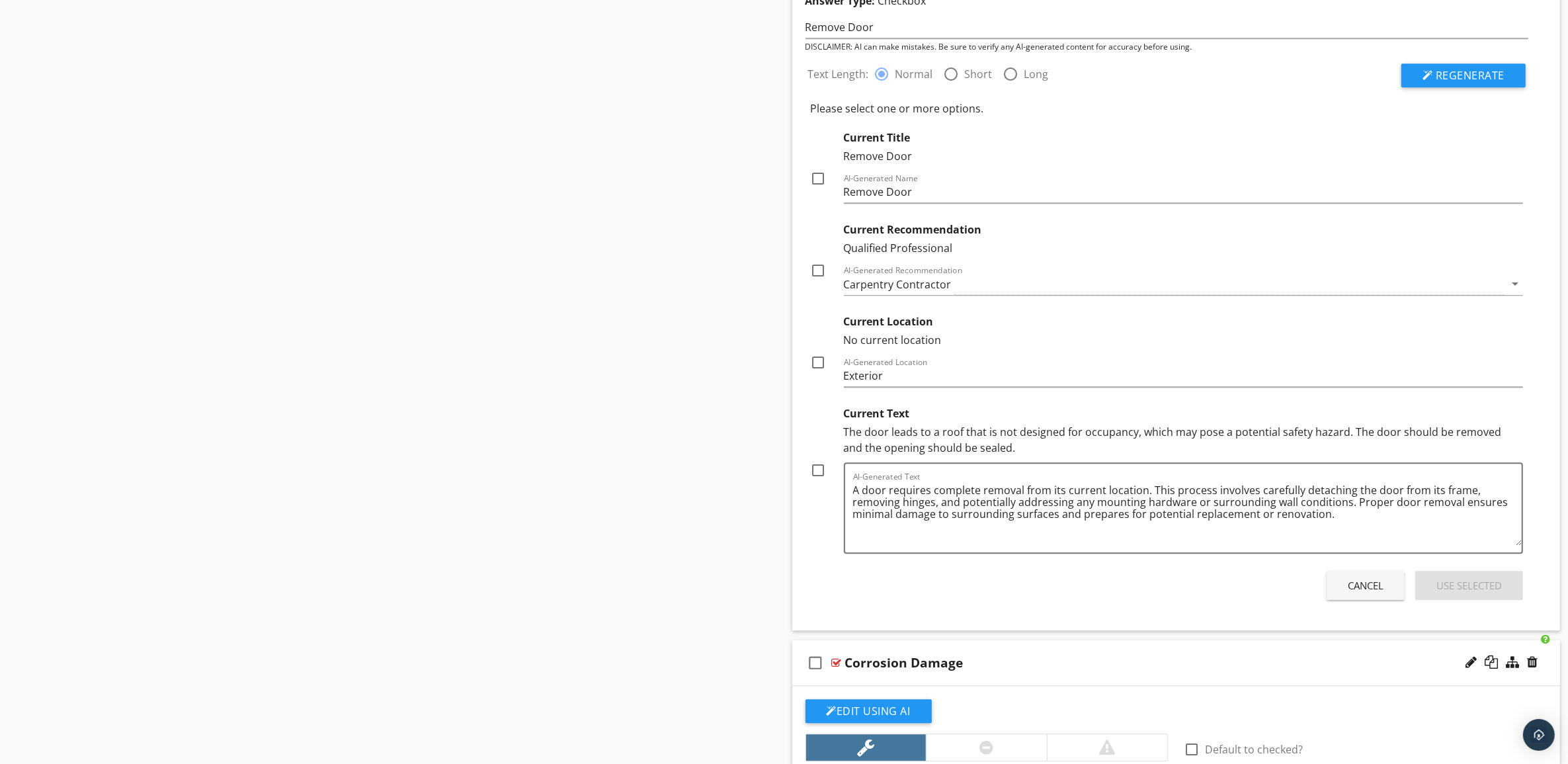
radio input "true"
click at [1452, 81] on span "Regenerate" at bounding box center [1470, 75] width 69 height 14
click at [883, 83] on div at bounding box center [882, 74] width 22 height 22
radio input "true"
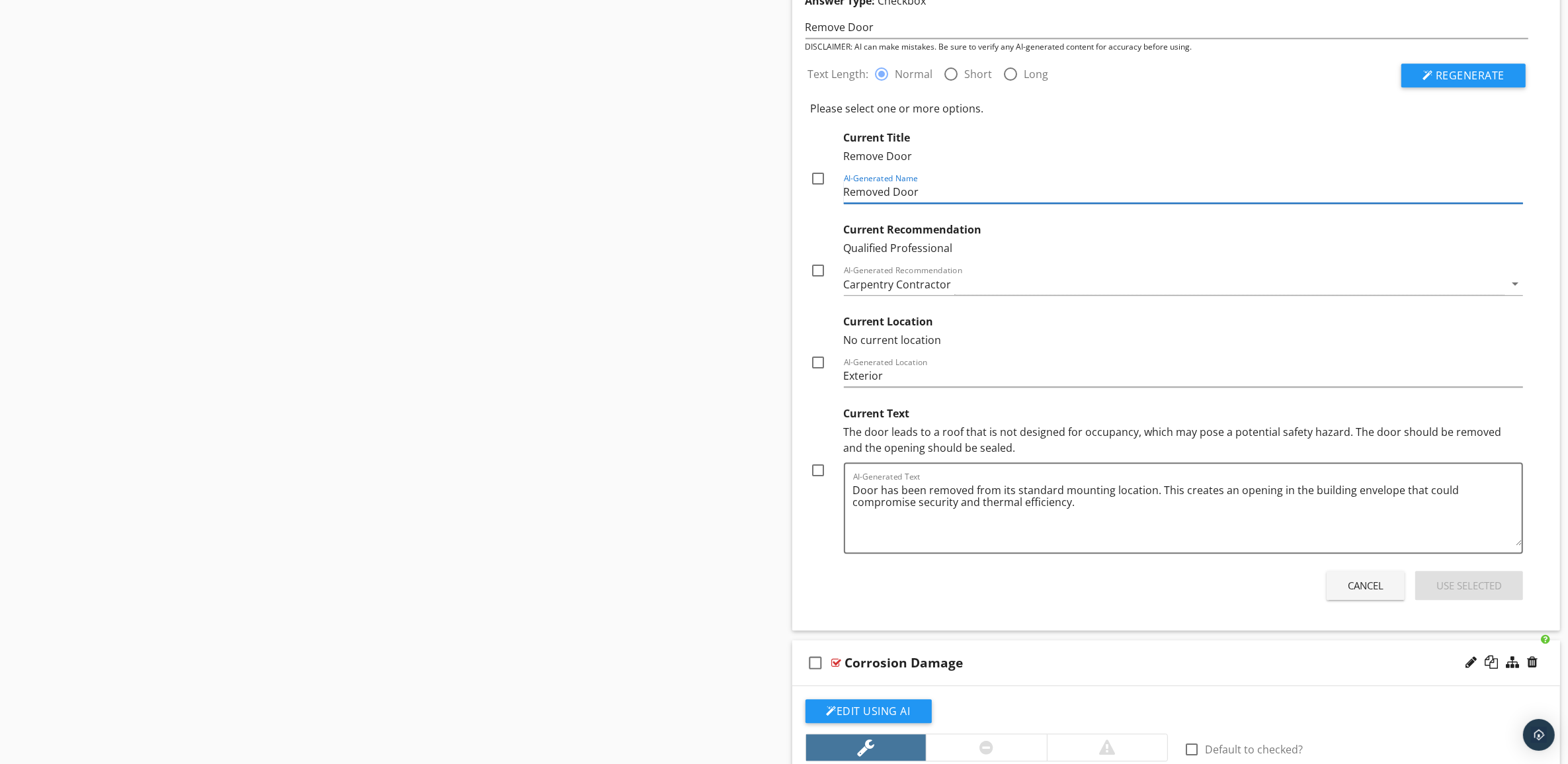
click at [890, 202] on input "Removed Door" at bounding box center [1183, 192] width 679 height 22
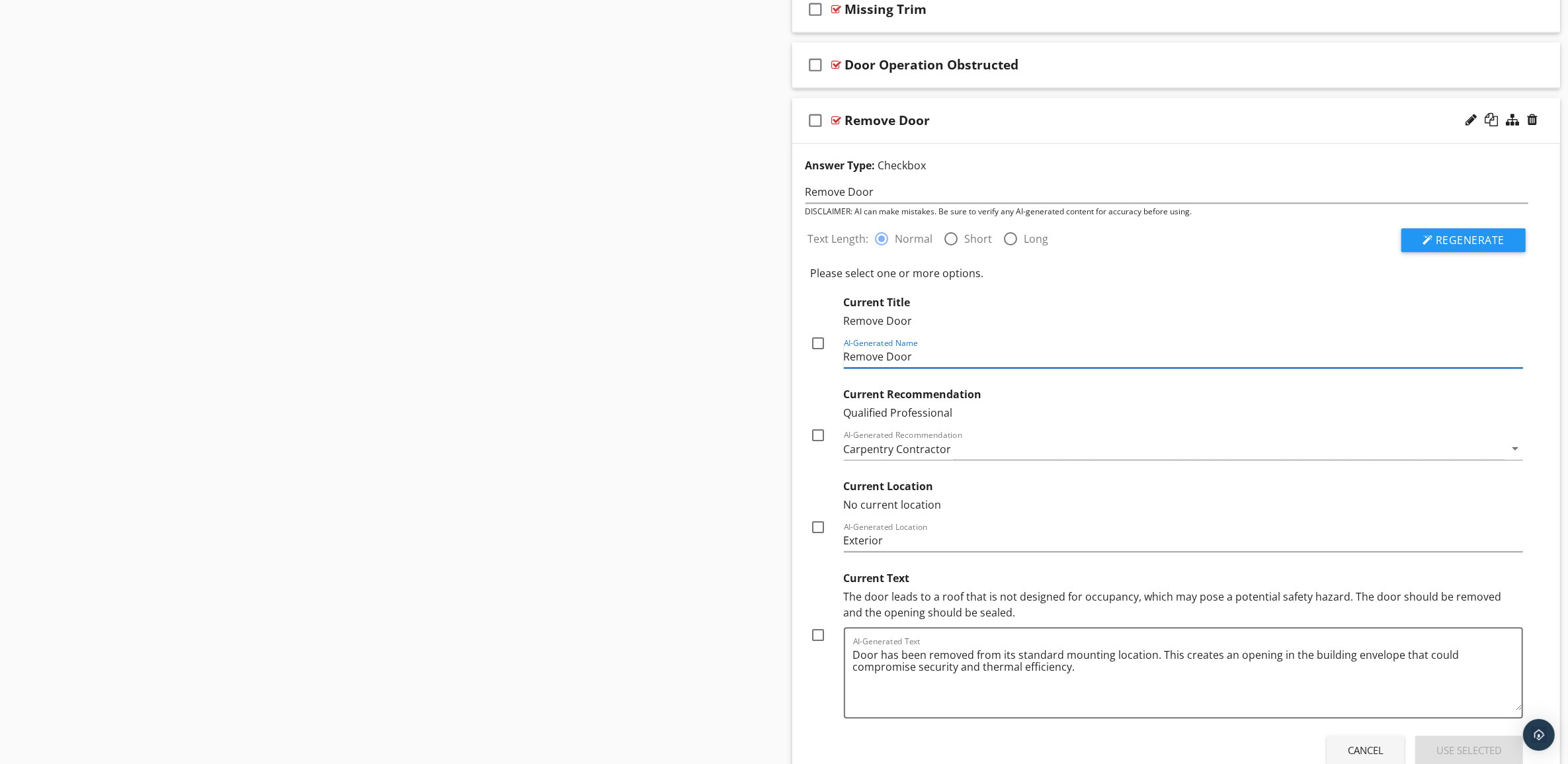
scroll to position [4033, 0]
type input "Remove Door"
click at [1303, 129] on div "Remove Door" at bounding box center [1123, 121] width 556 height 16
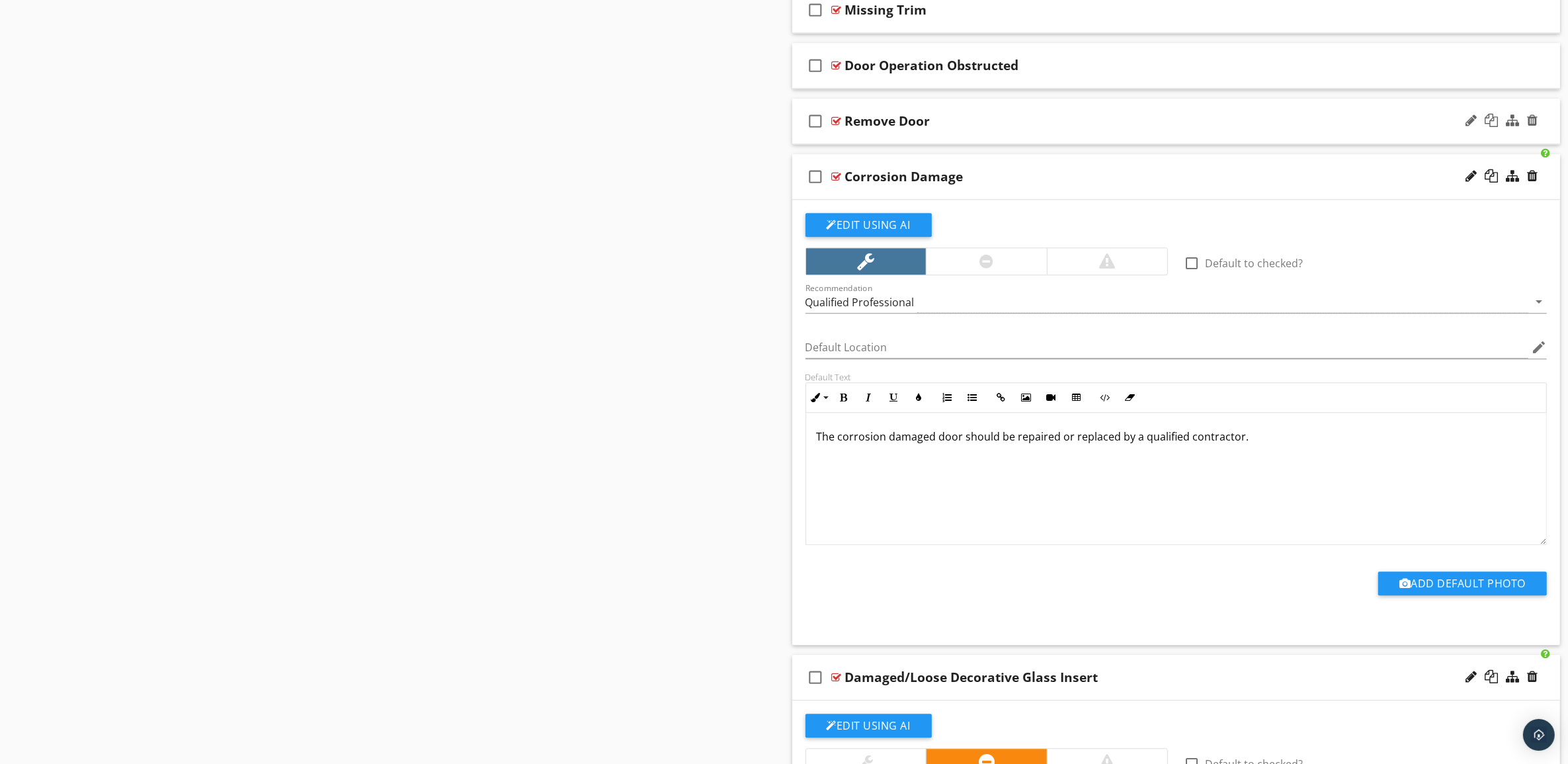
click at [1303, 129] on div "Remove Door" at bounding box center [1123, 121] width 556 height 16
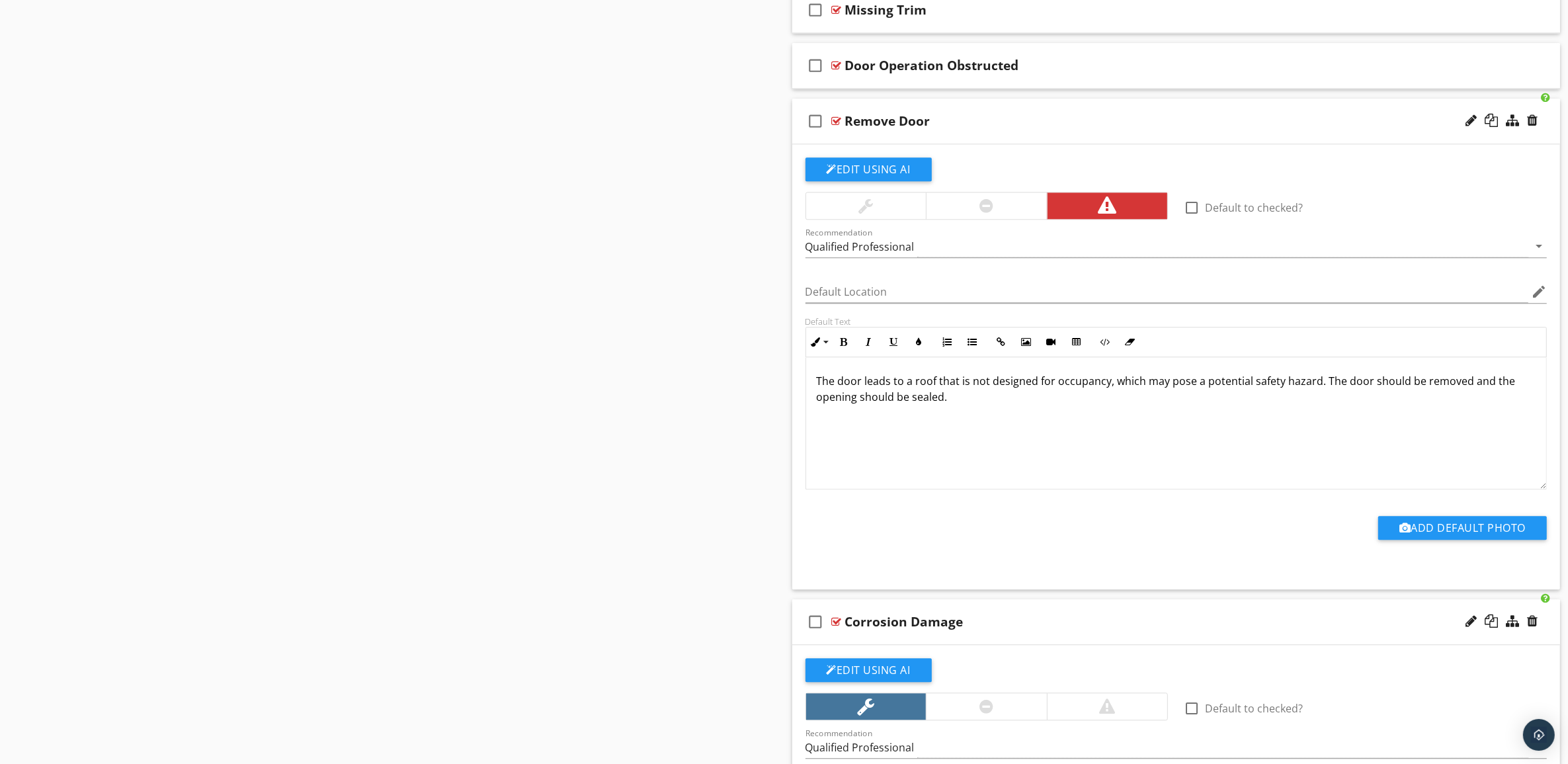
click at [924, 129] on div "Remove Door" at bounding box center [888, 121] width 85 height 16
type input "D"
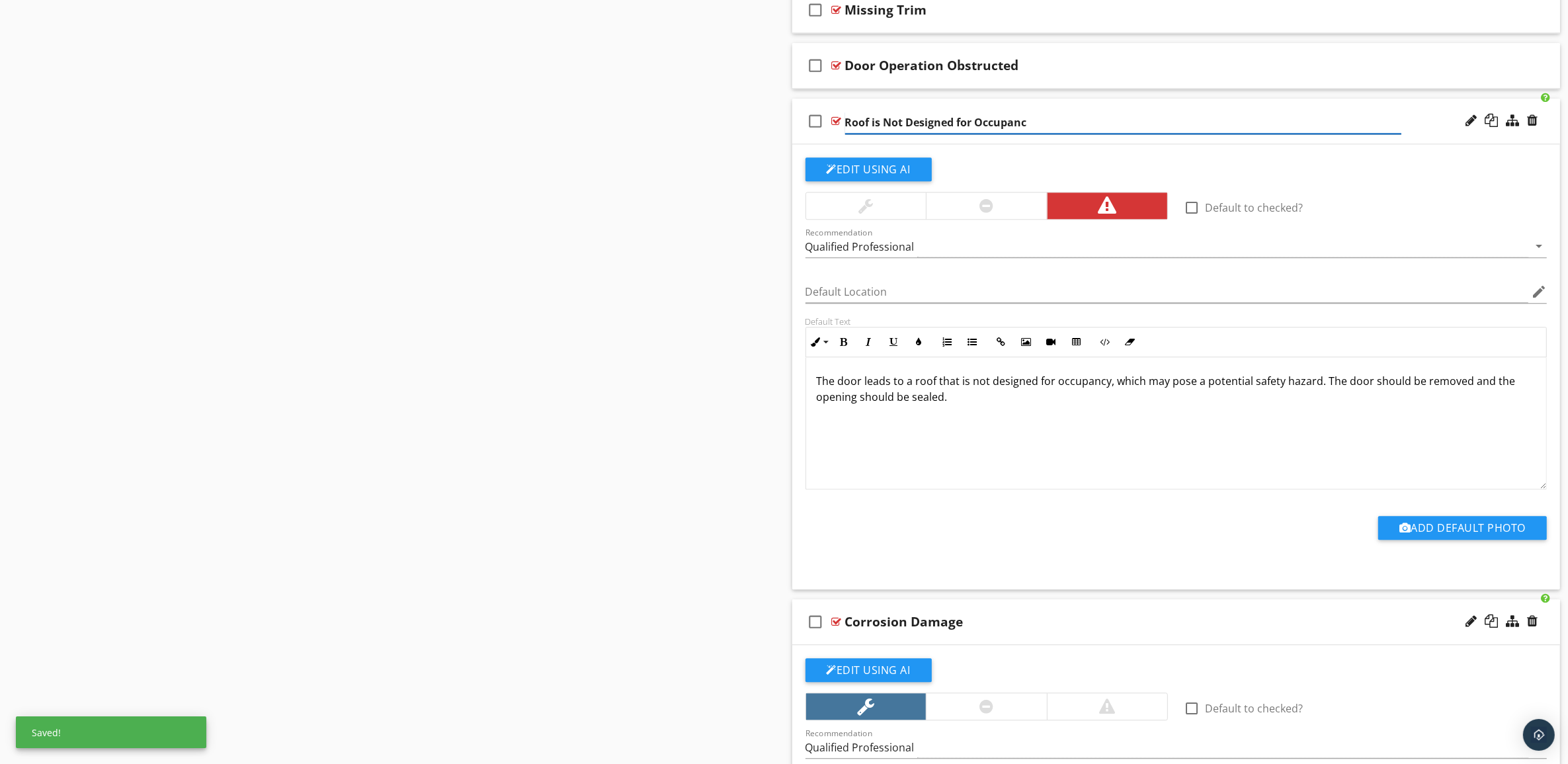
type input "Roof is Not Designed for Occupancy"
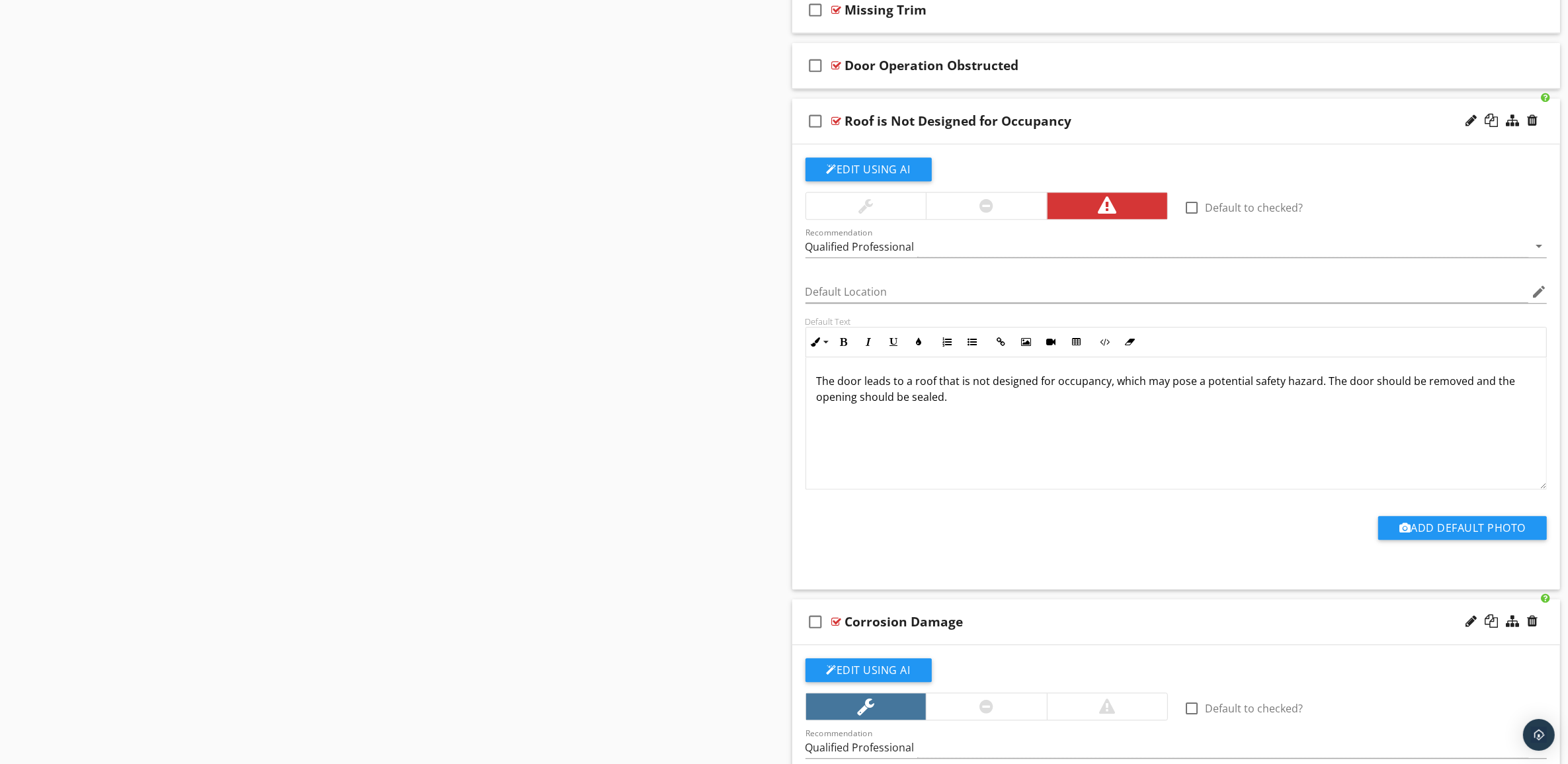
click at [1421, 204] on div "check_box_outline_blank Default to checked?" at bounding box center [1364, 204] width 379 height 24
click at [883, 176] on button "Edit Using AI" at bounding box center [869, 169] width 127 height 24
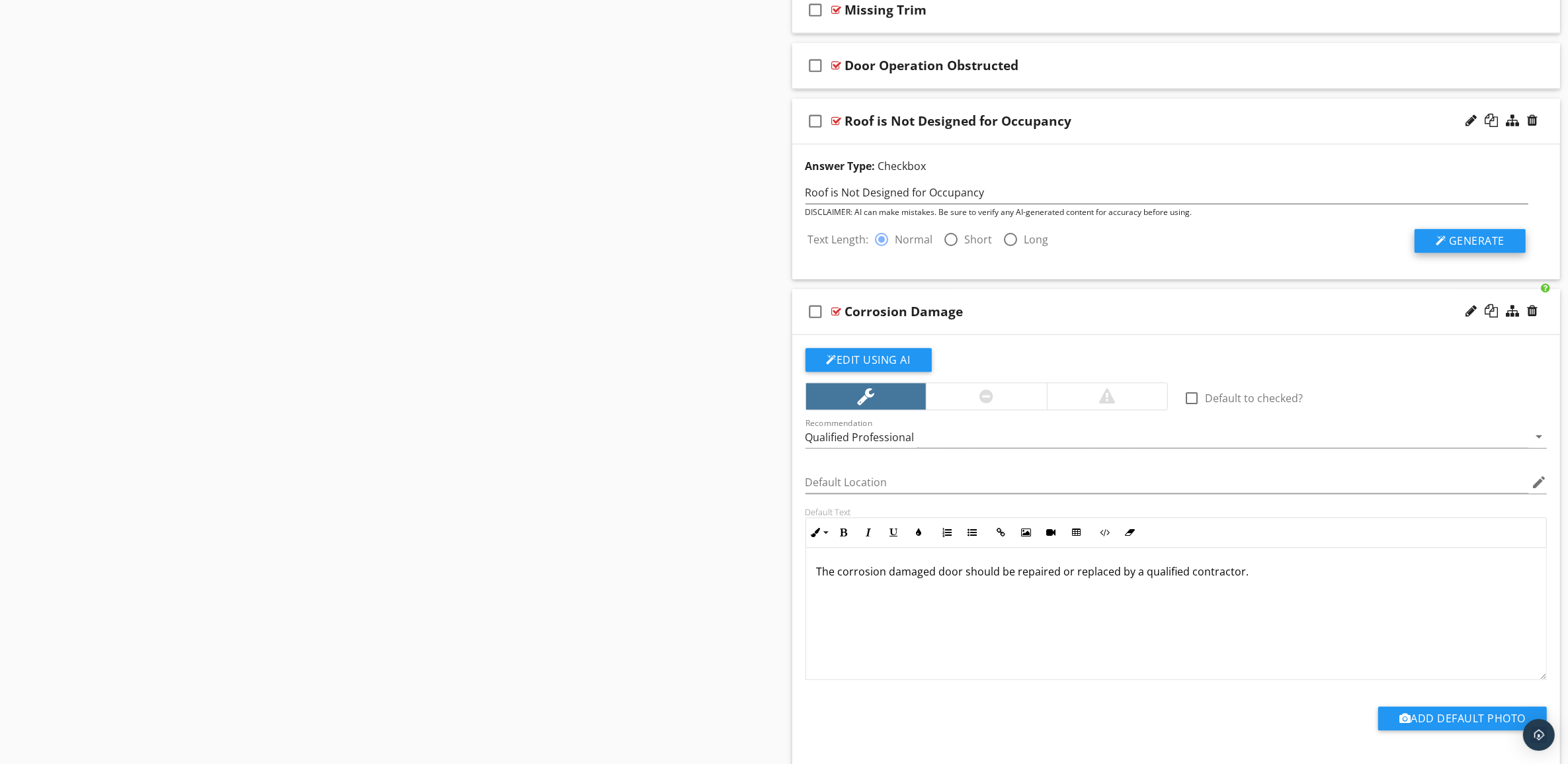
click at [1473, 245] on span "Generate" at bounding box center [1476, 241] width 55 height 14
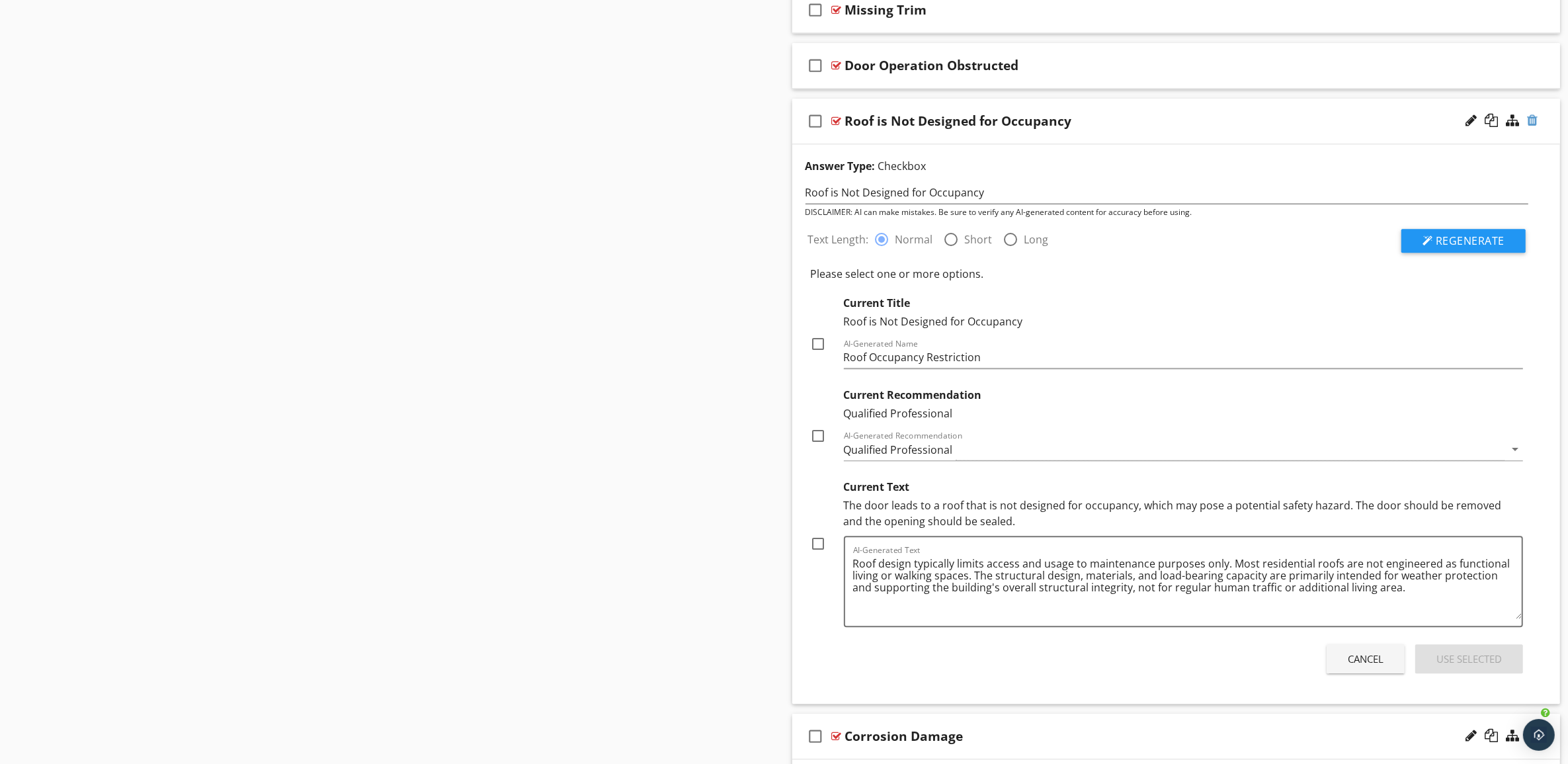
click at [1532, 127] on div at bounding box center [1532, 120] width 10 height 14
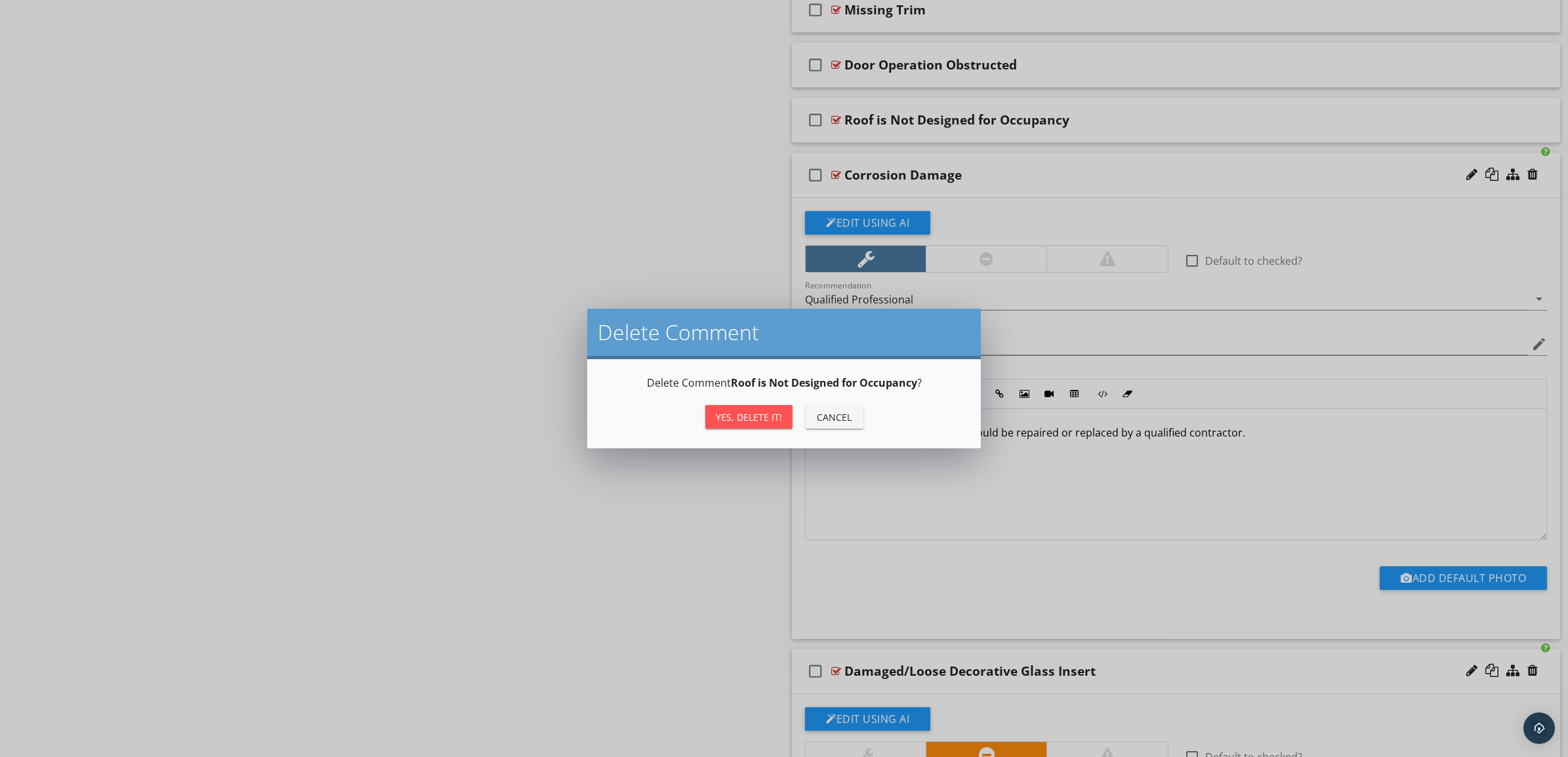
click at [758, 414] on div "Yes, Delete it!" at bounding box center [748, 417] width 66 height 14
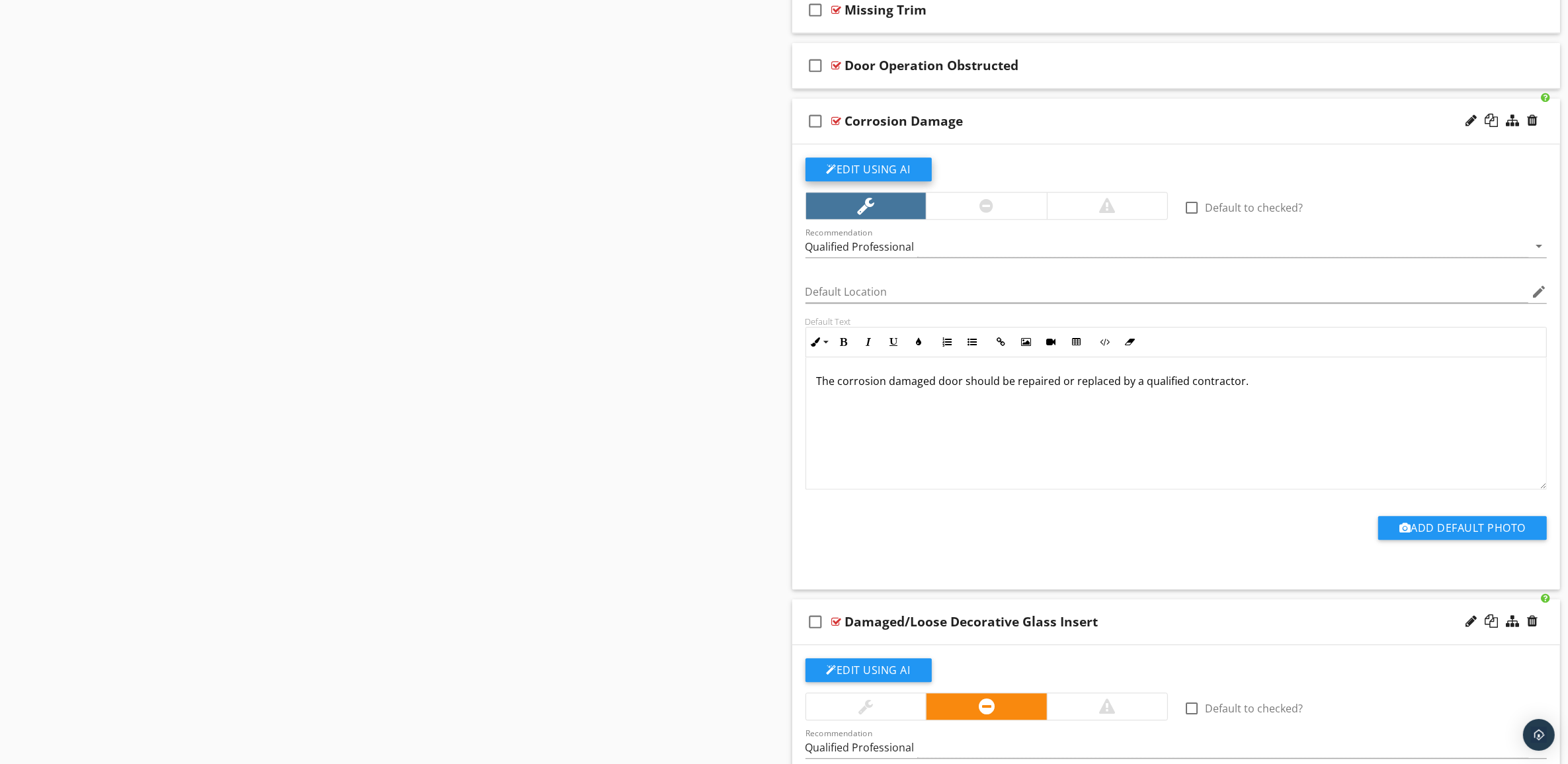
click at [883, 176] on button "Edit Using AI" at bounding box center [869, 169] width 127 height 24
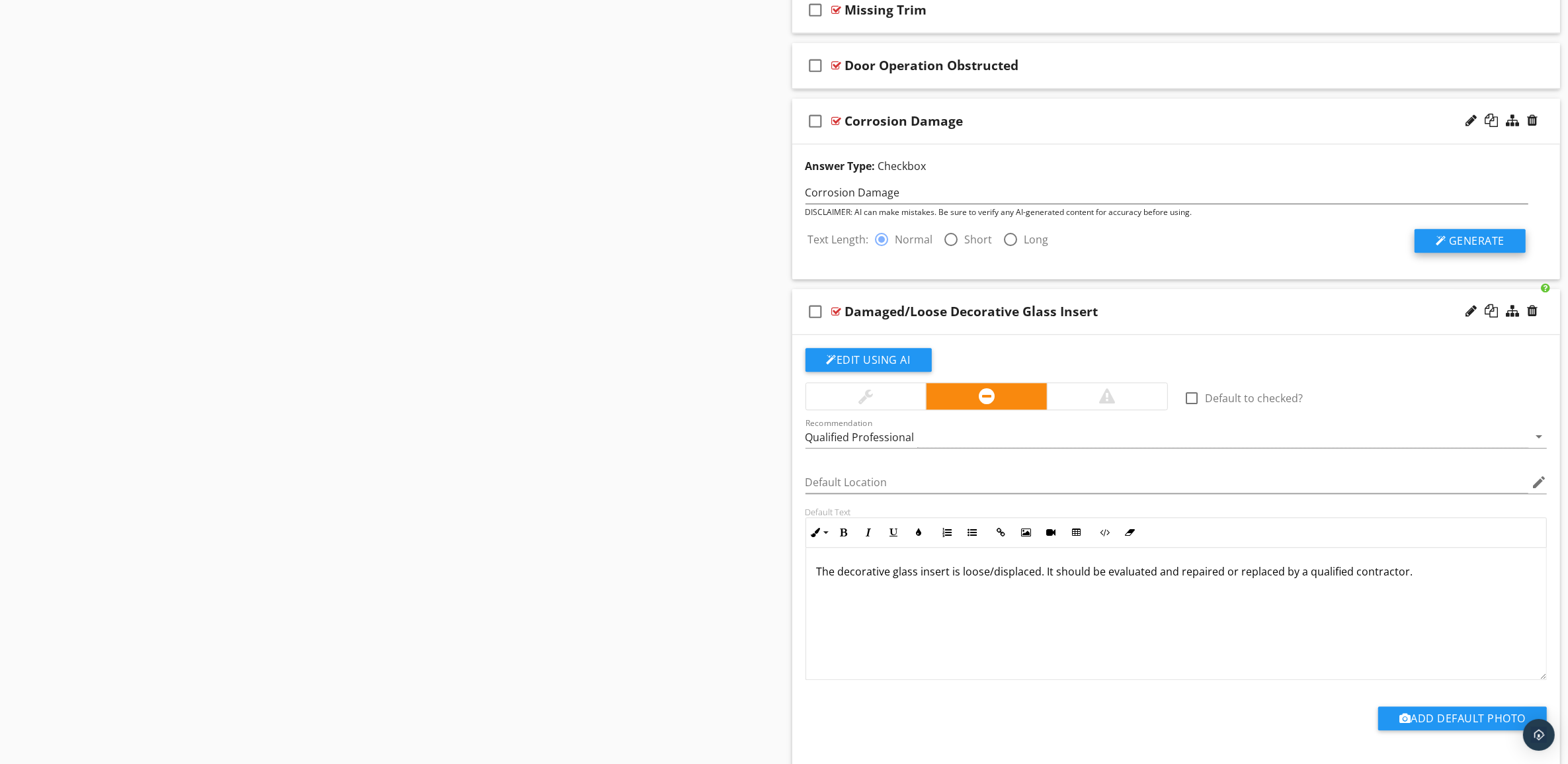
click at [1473, 249] on span "Generate" at bounding box center [1476, 241] width 55 height 14
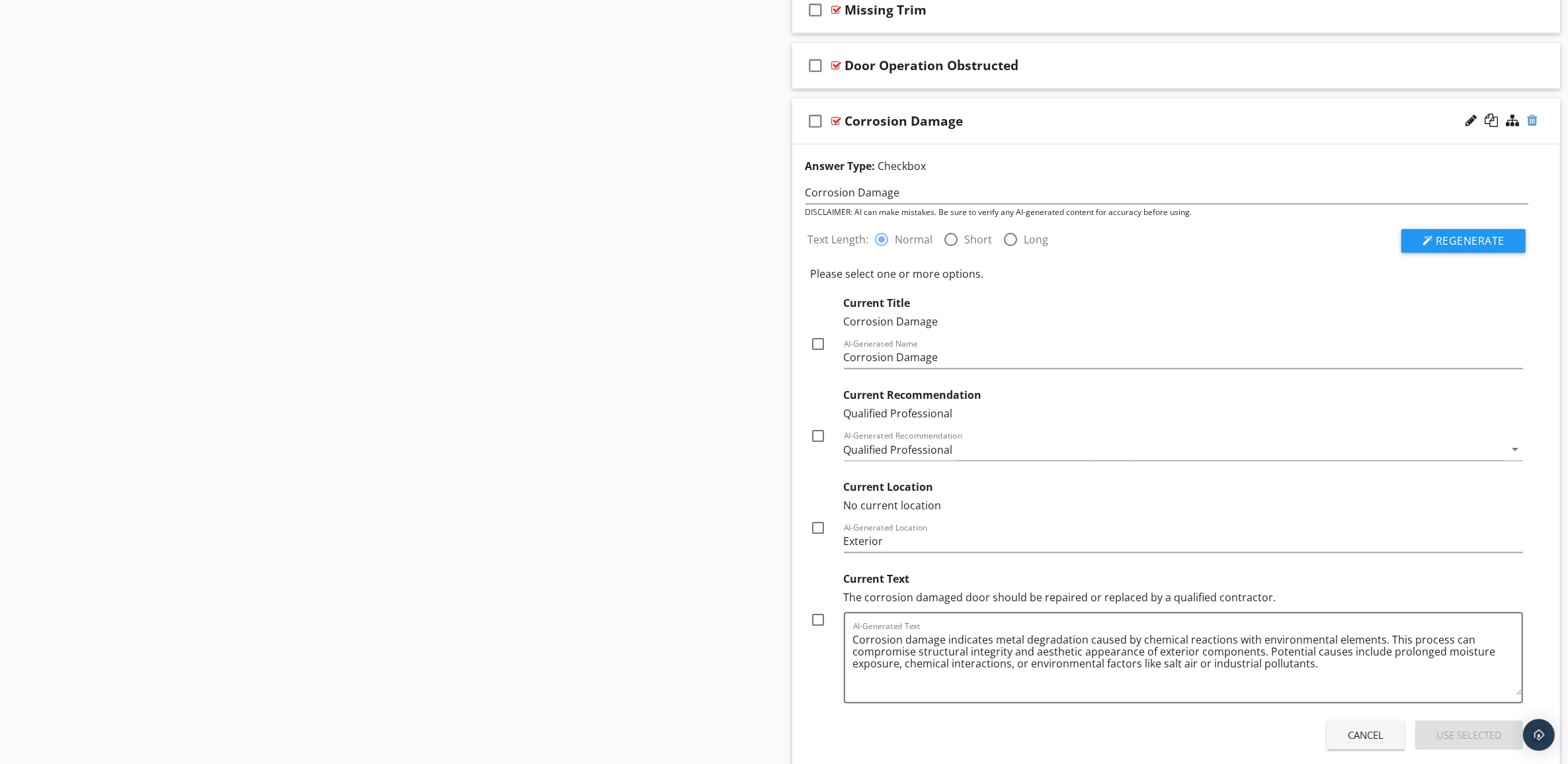
click at [1536, 127] on div at bounding box center [1532, 120] width 10 height 14
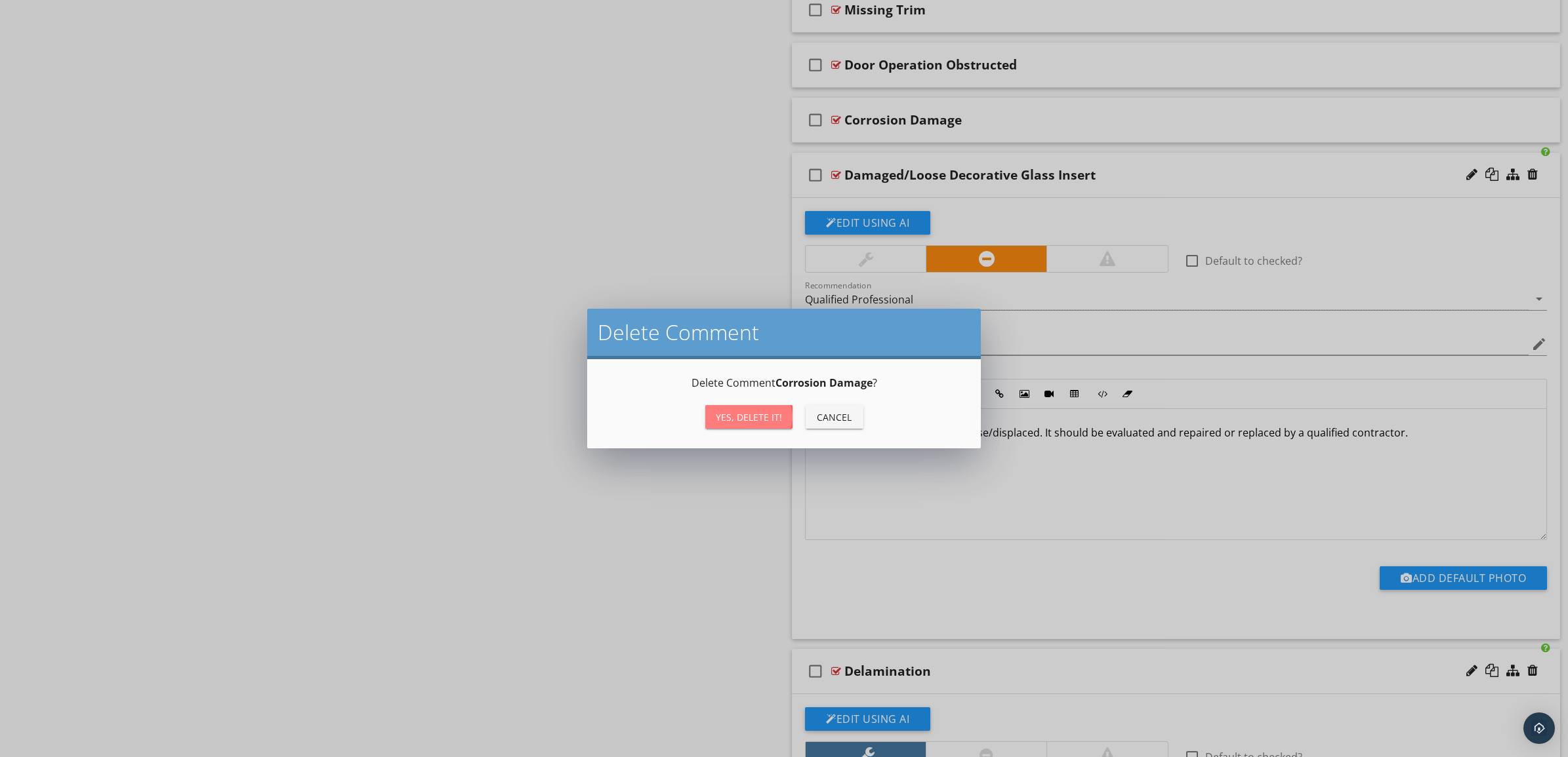
click at [741, 414] on div "Yes, Delete it!" at bounding box center [748, 417] width 66 height 14
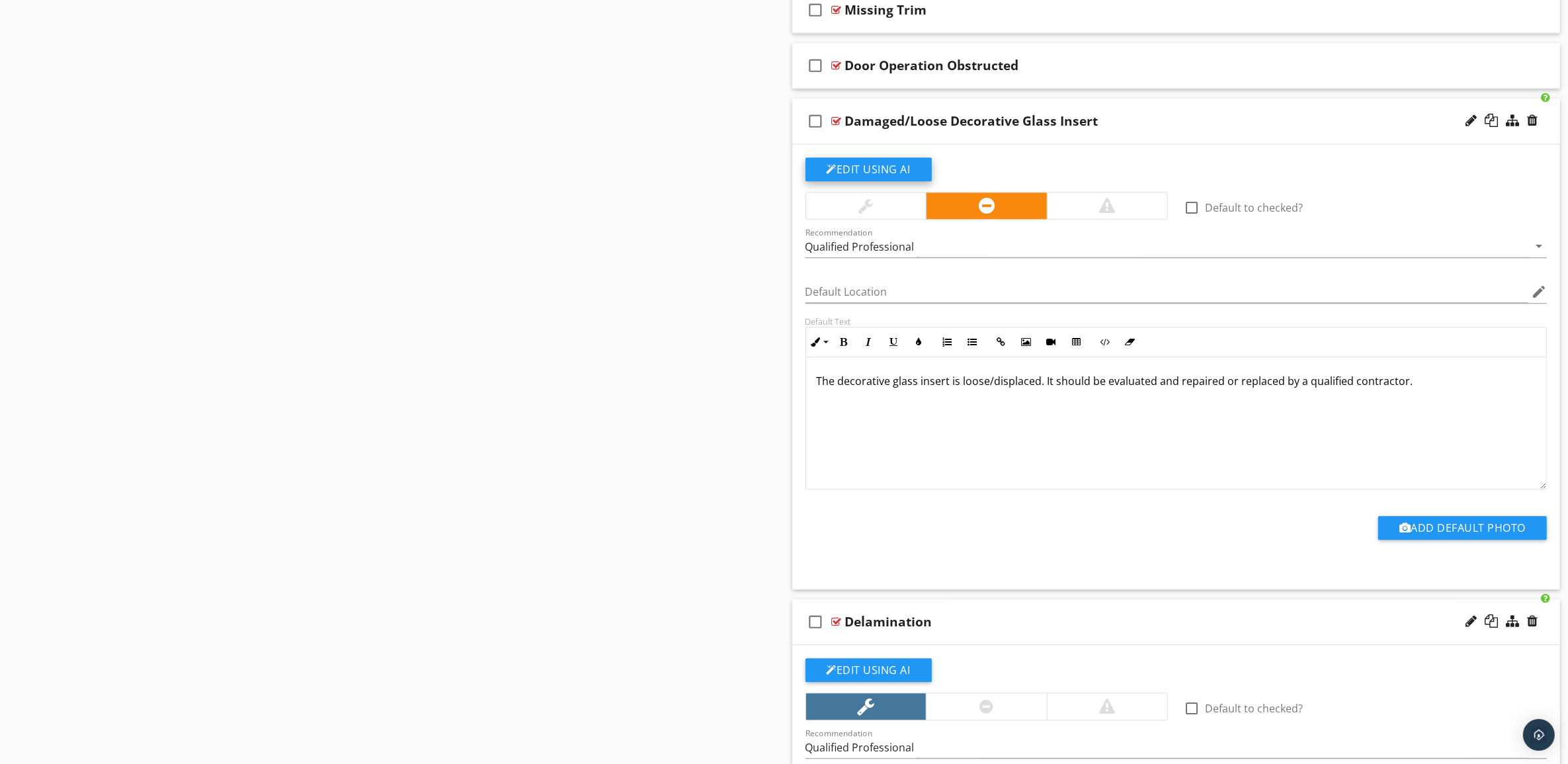
click at [888, 179] on button "Edit Using AI" at bounding box center [869, 169] width 127 height 24
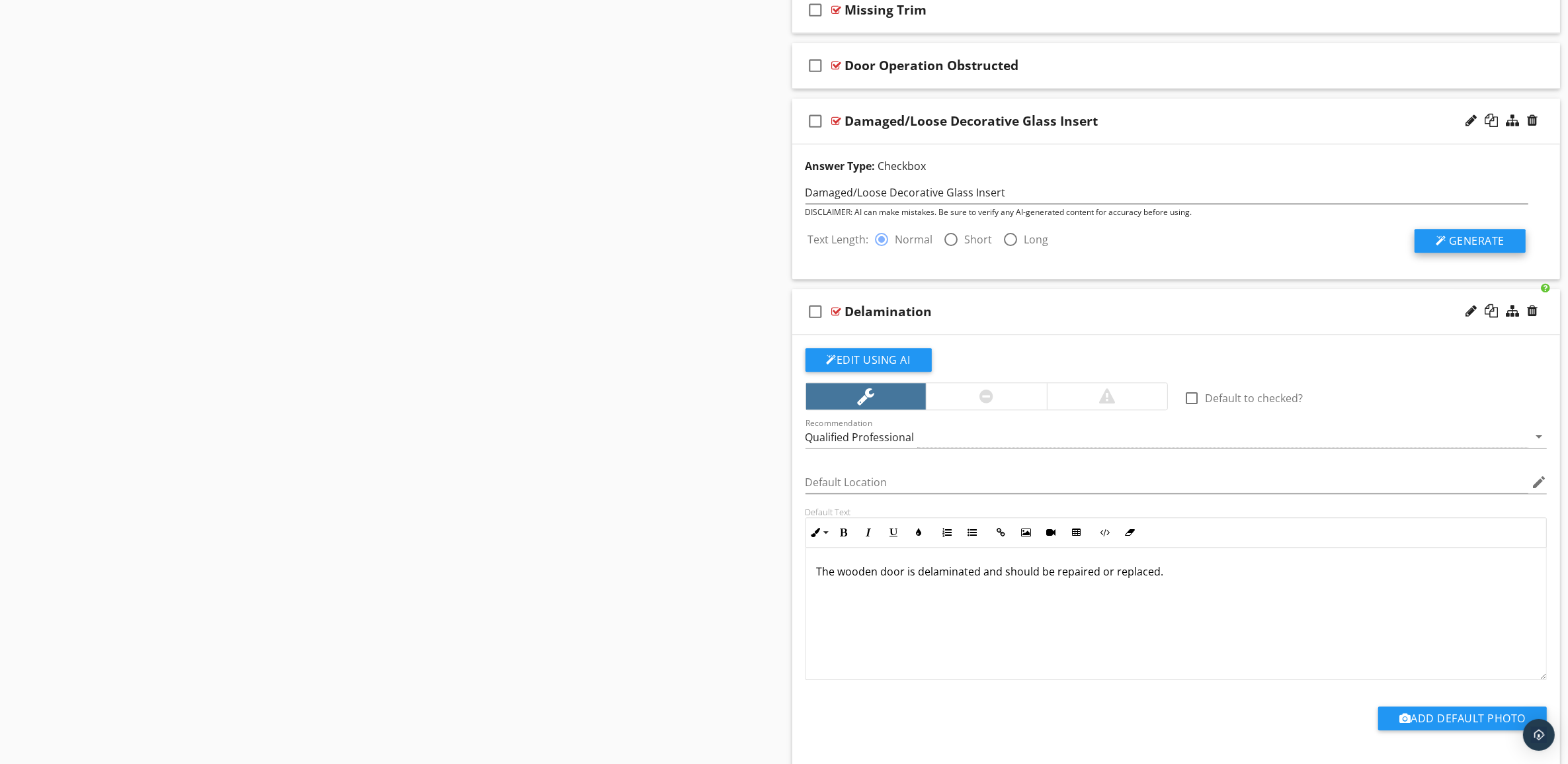
click at [1497, 249] on span "Generate" at bounding box center [1476, 241] width 55 height 14
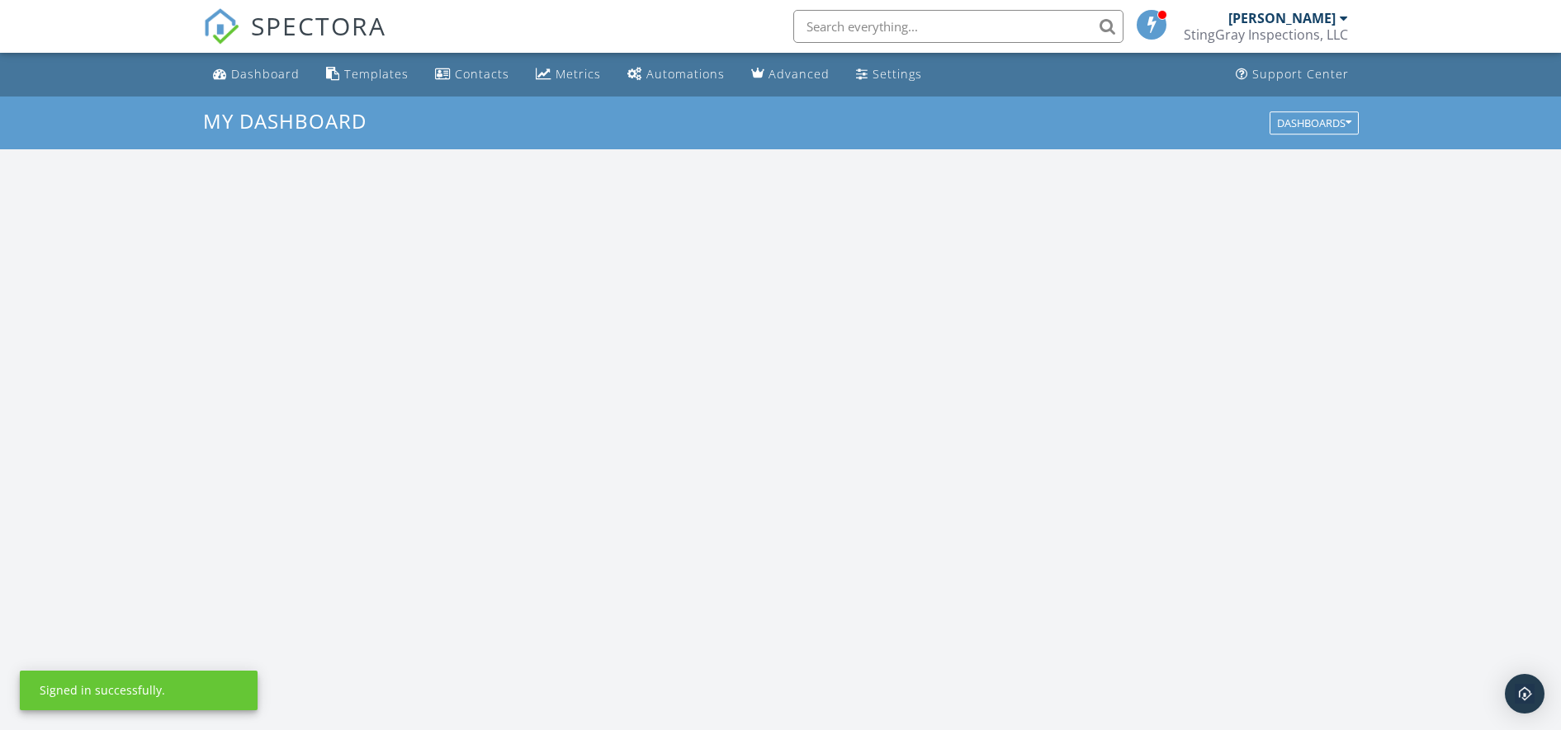
scroll to position [1534, 1593]
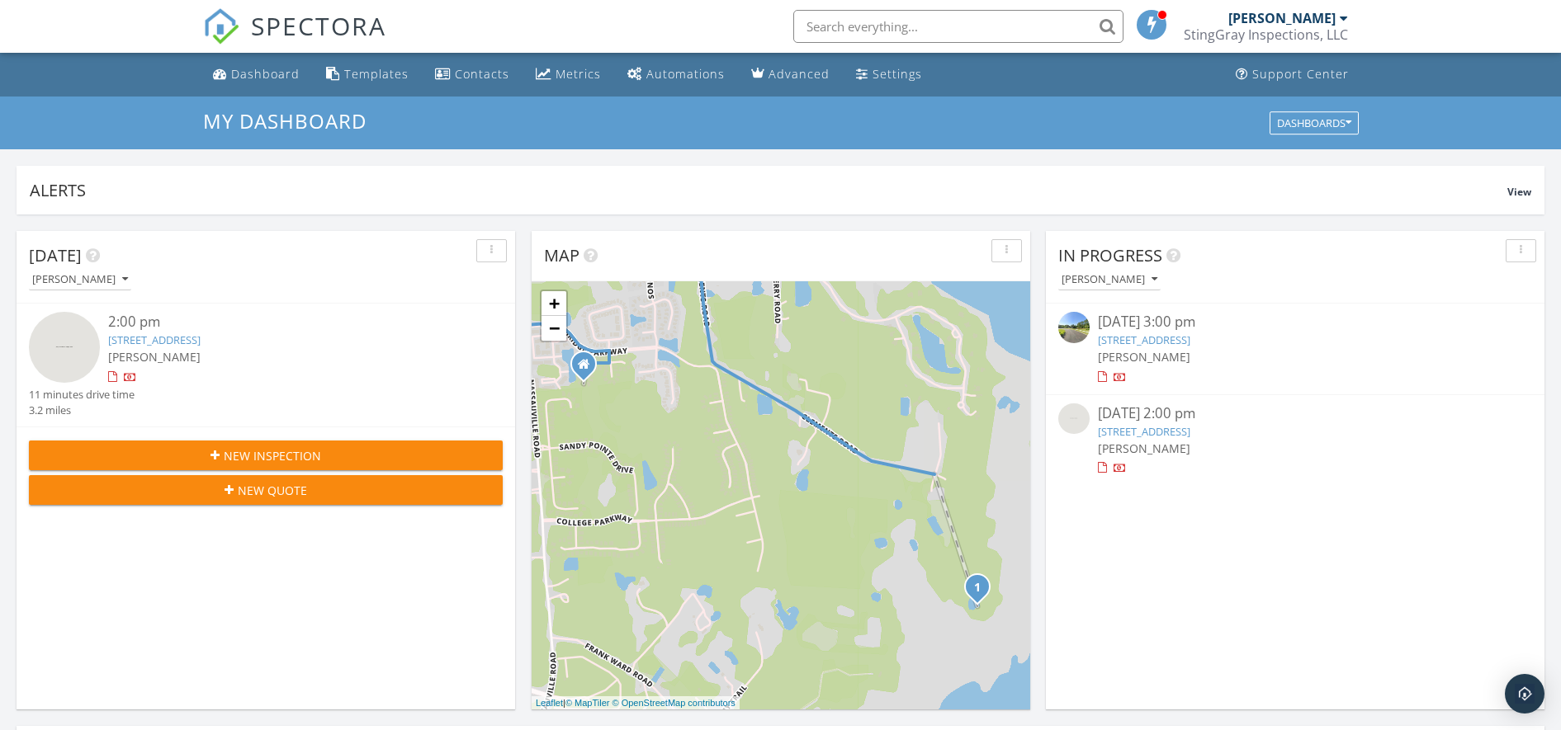
click at [1156, 433] on link "[STREET_ADDRESS]" at bounding box center [1144, 431] width 92 height 15
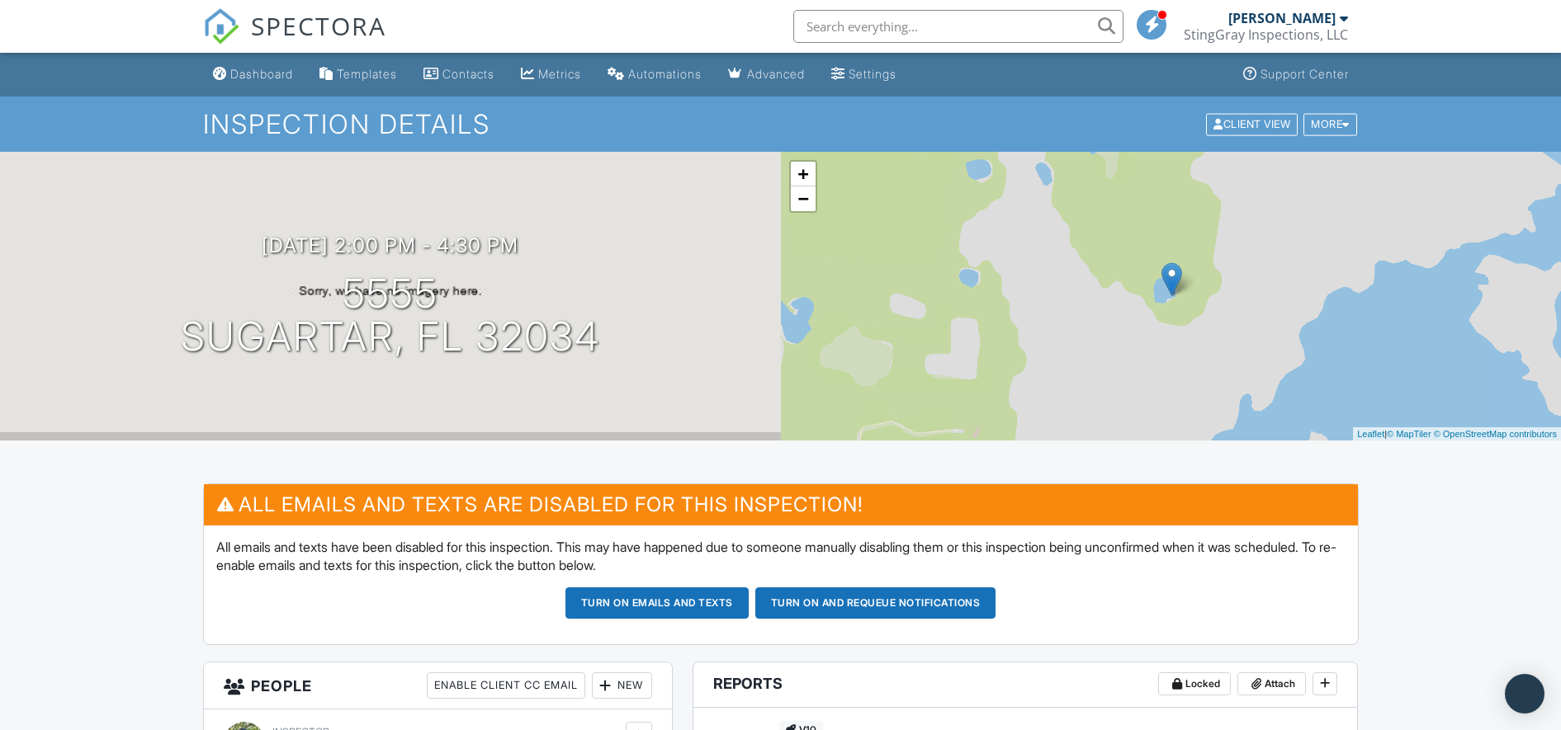
scroll to position [413, 0]
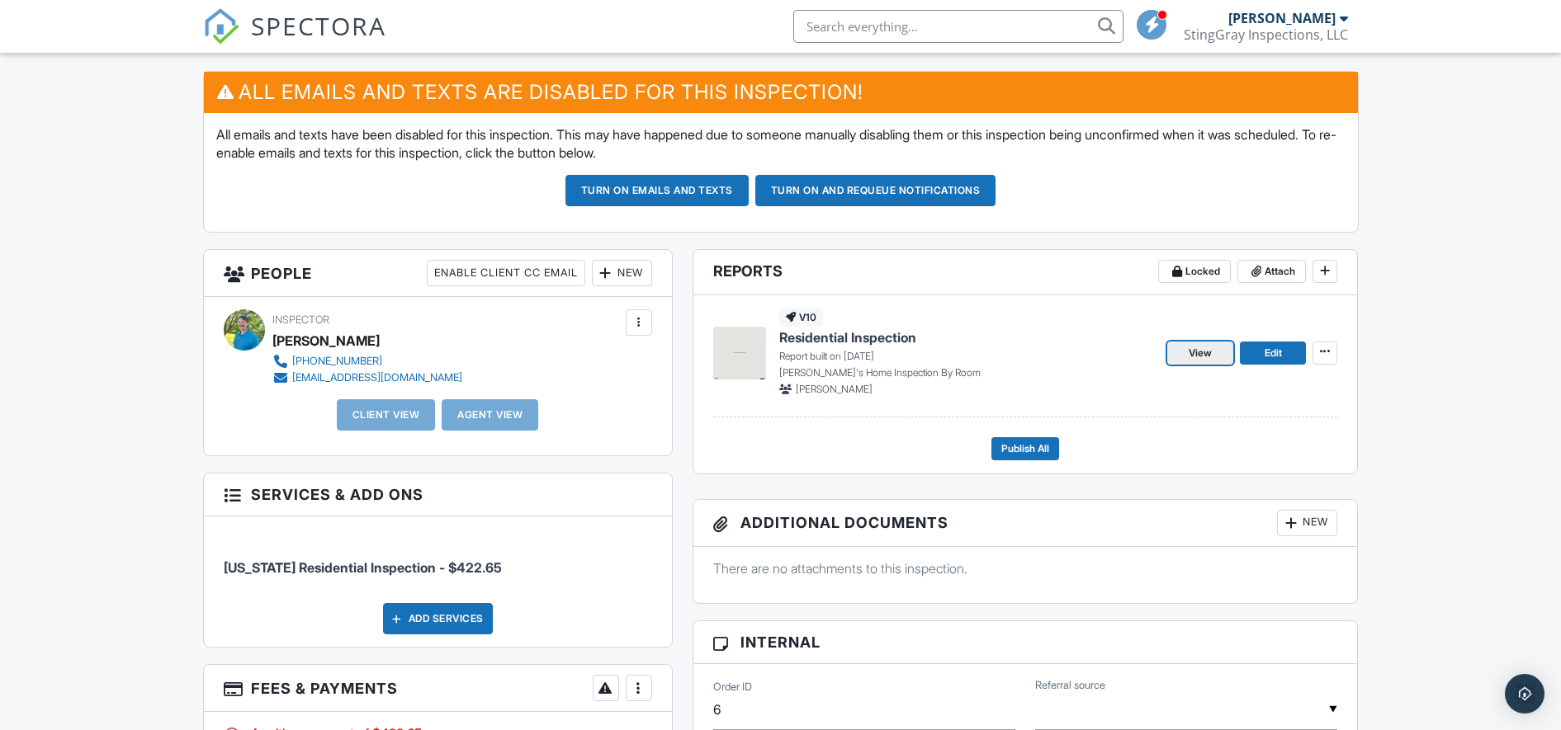
click at [1207, 350] on span "View" at bounding box center [1200, 353] width 23 height 17
